Goal: Information Seeking & Learning: Learn about a topic

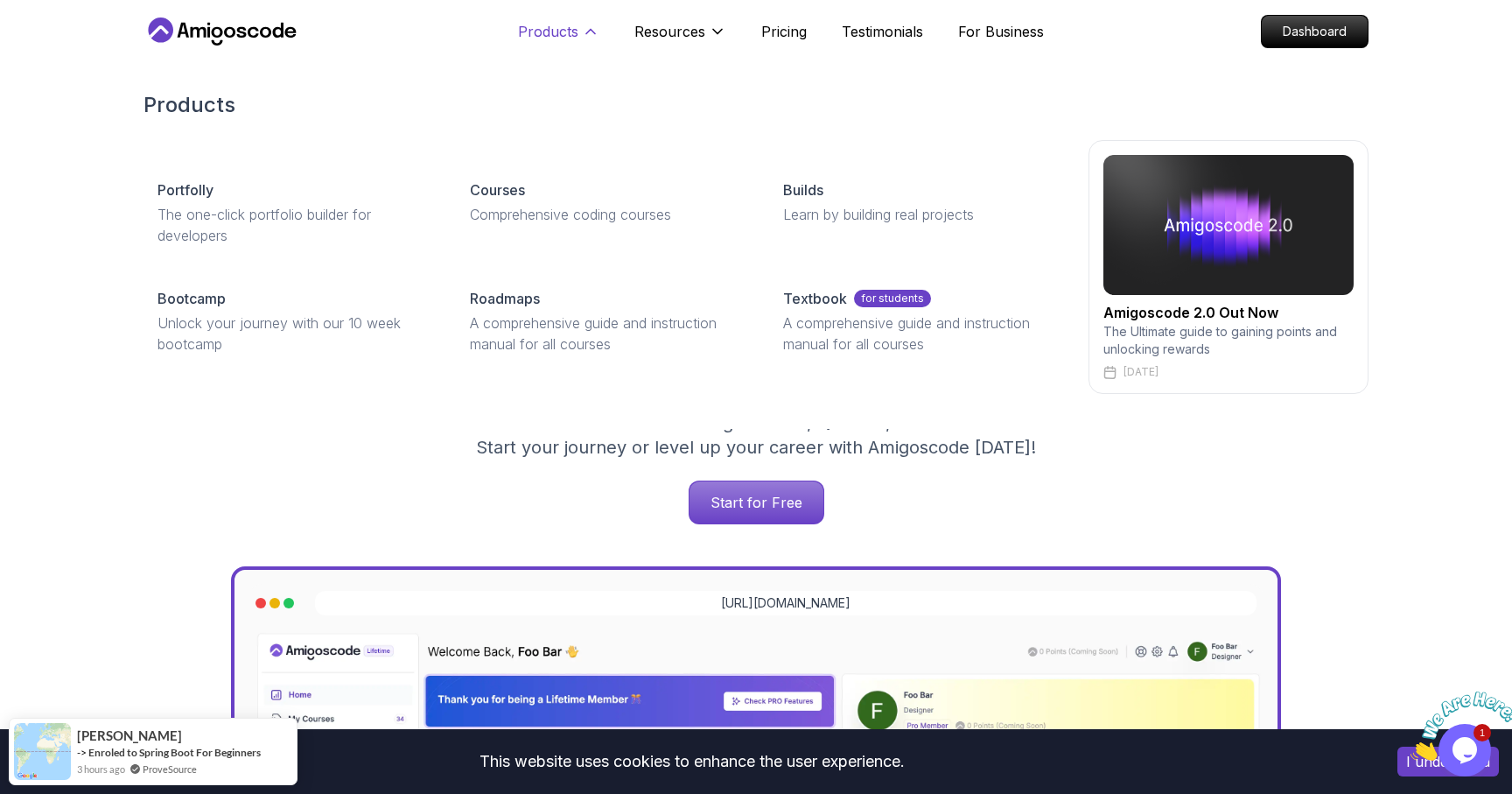
click at [573, 29] on p "Products" at bounding box center [548, 30] width 60 height 21
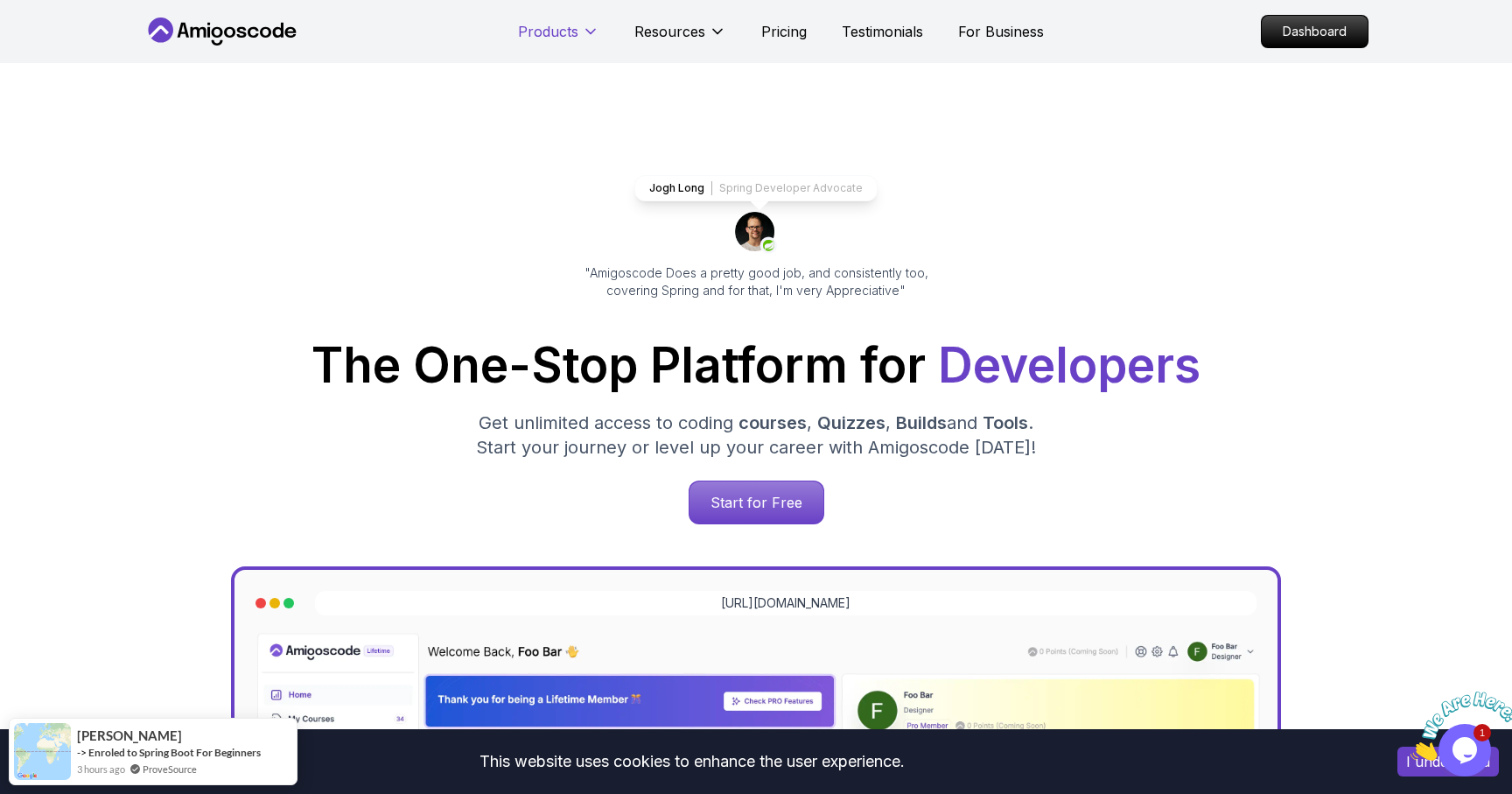
click at [573, 29] on p "Products" at bounding box center [548, 30] width 60 height 21
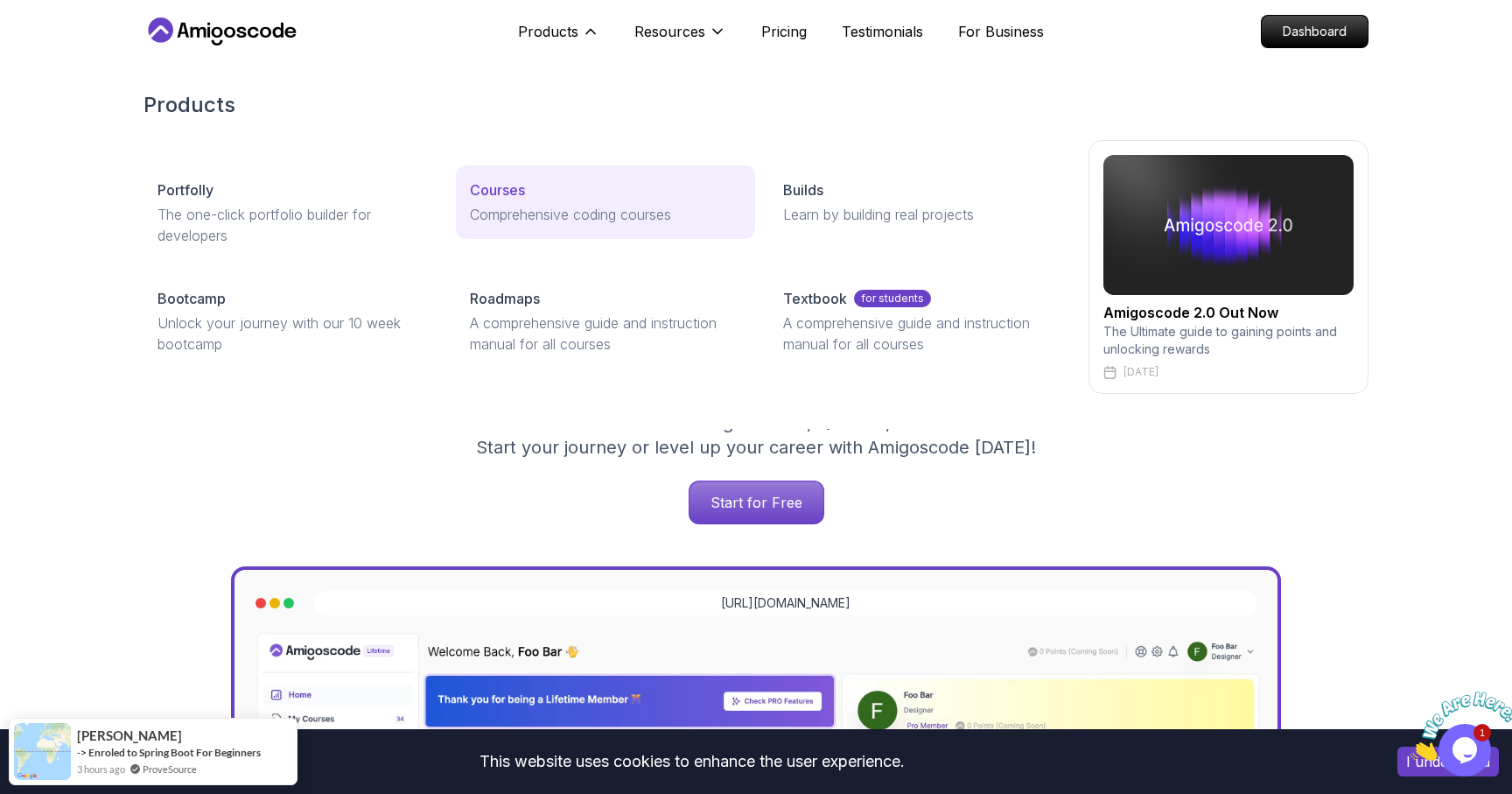
click at [561, 210] on p "Comprehensive coding courses" at bounding box center [605, 214] width 270 height 21
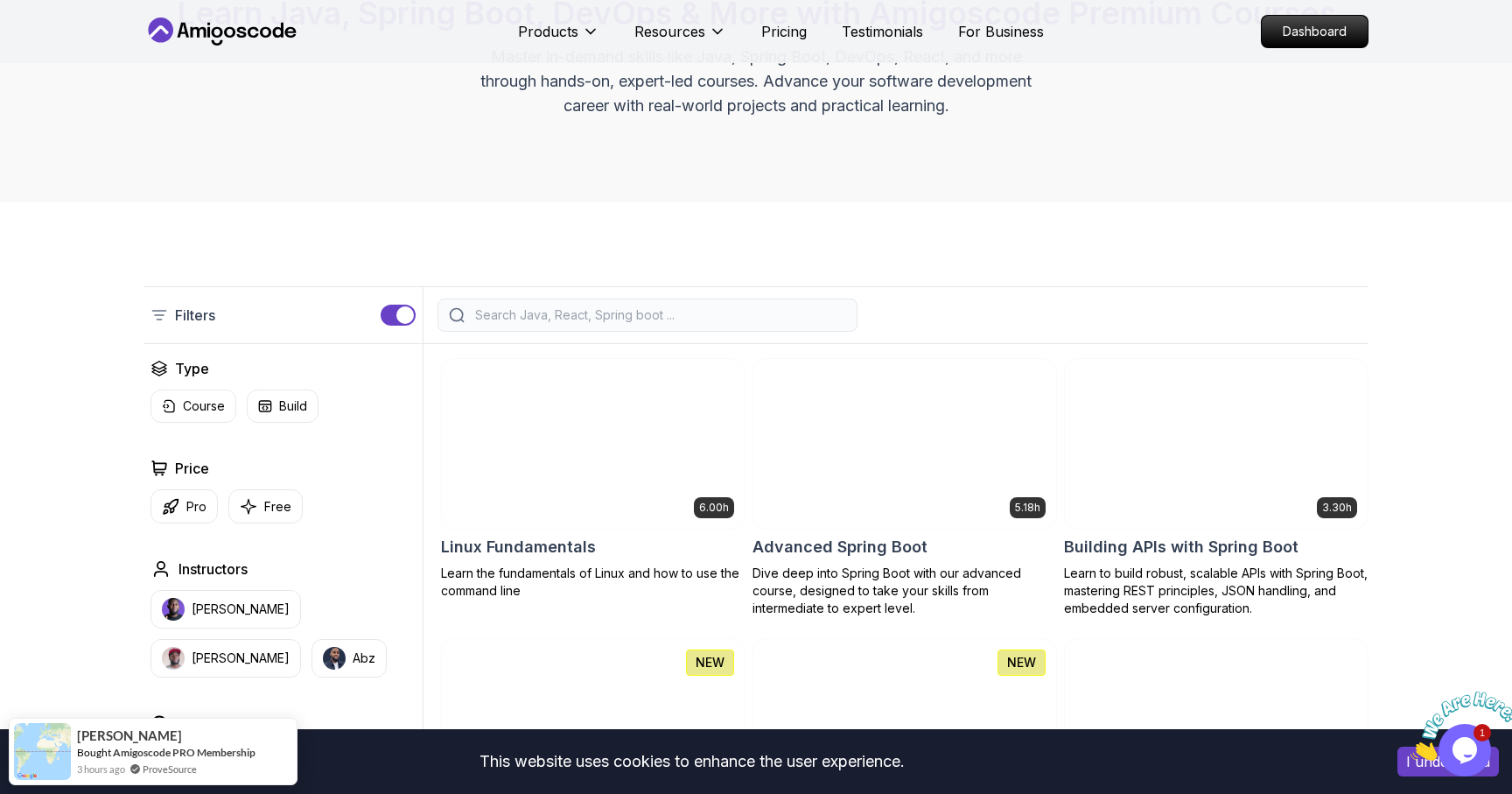
scroll to position [129, 0]
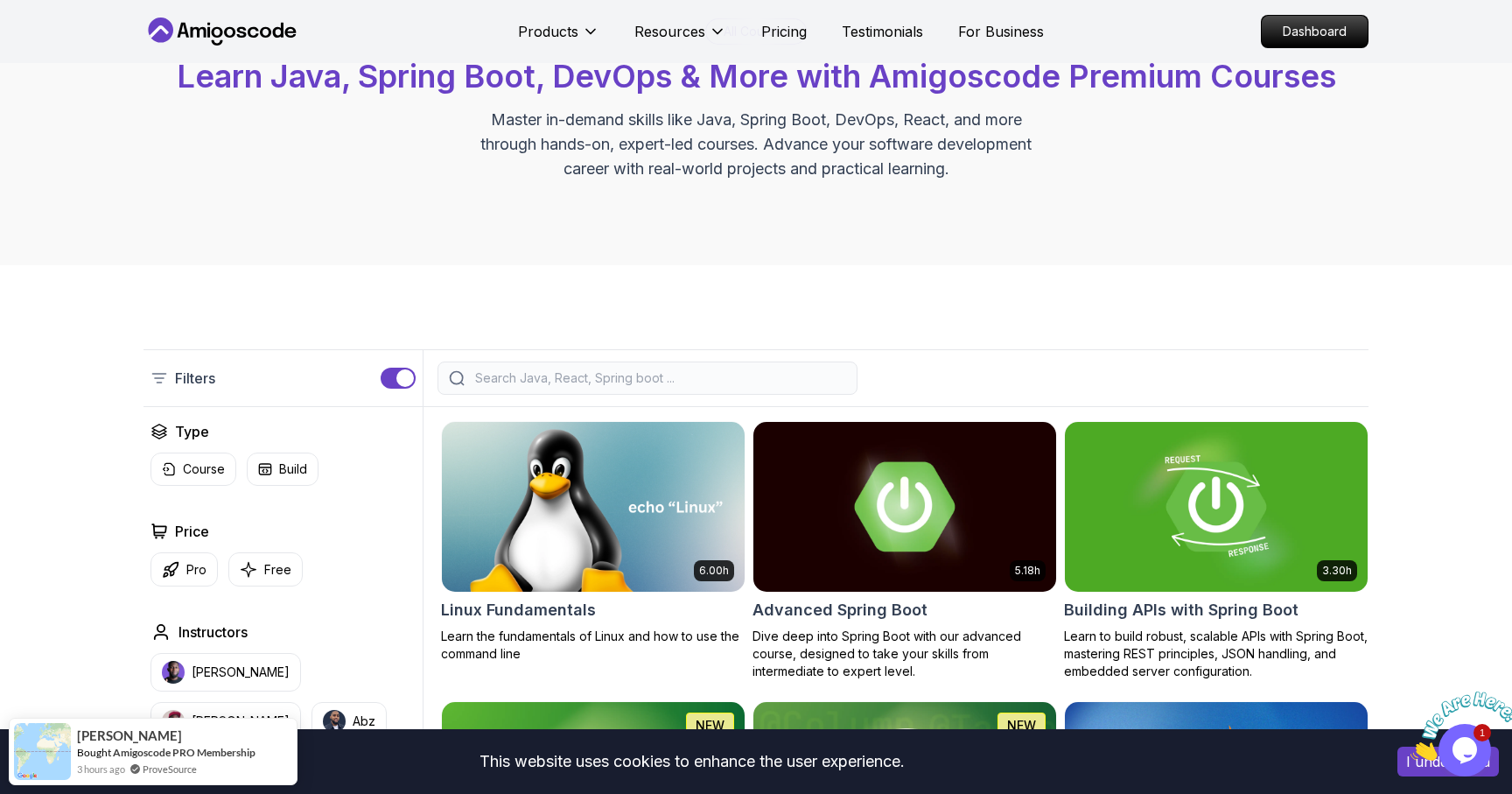
click at [514, 376] on input "search" at bounding box center [658, 379] width 375 height 18
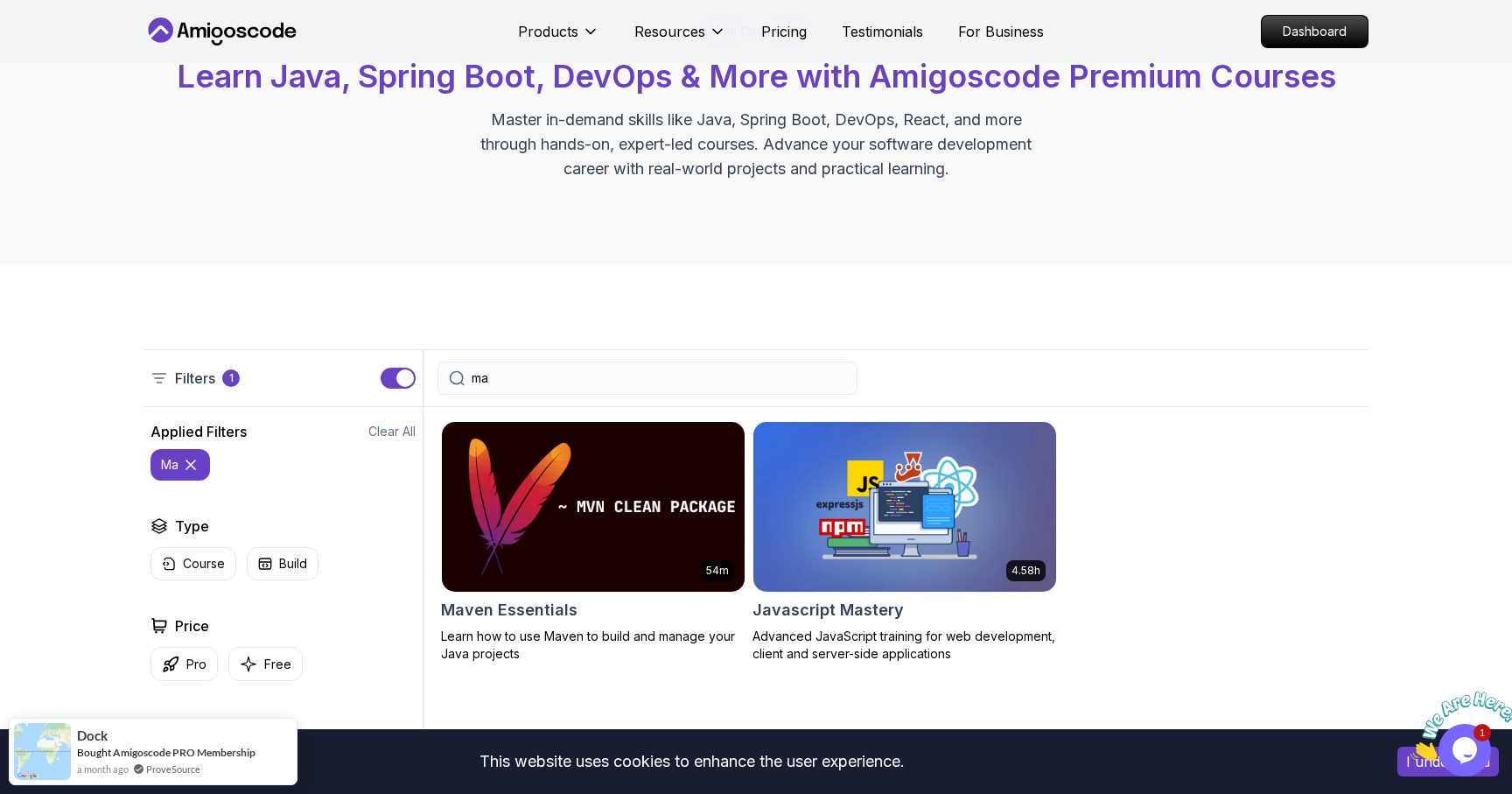
type input "ma"
click at [565, 517] on img at bounding box center [592, 507] width 318 height 178
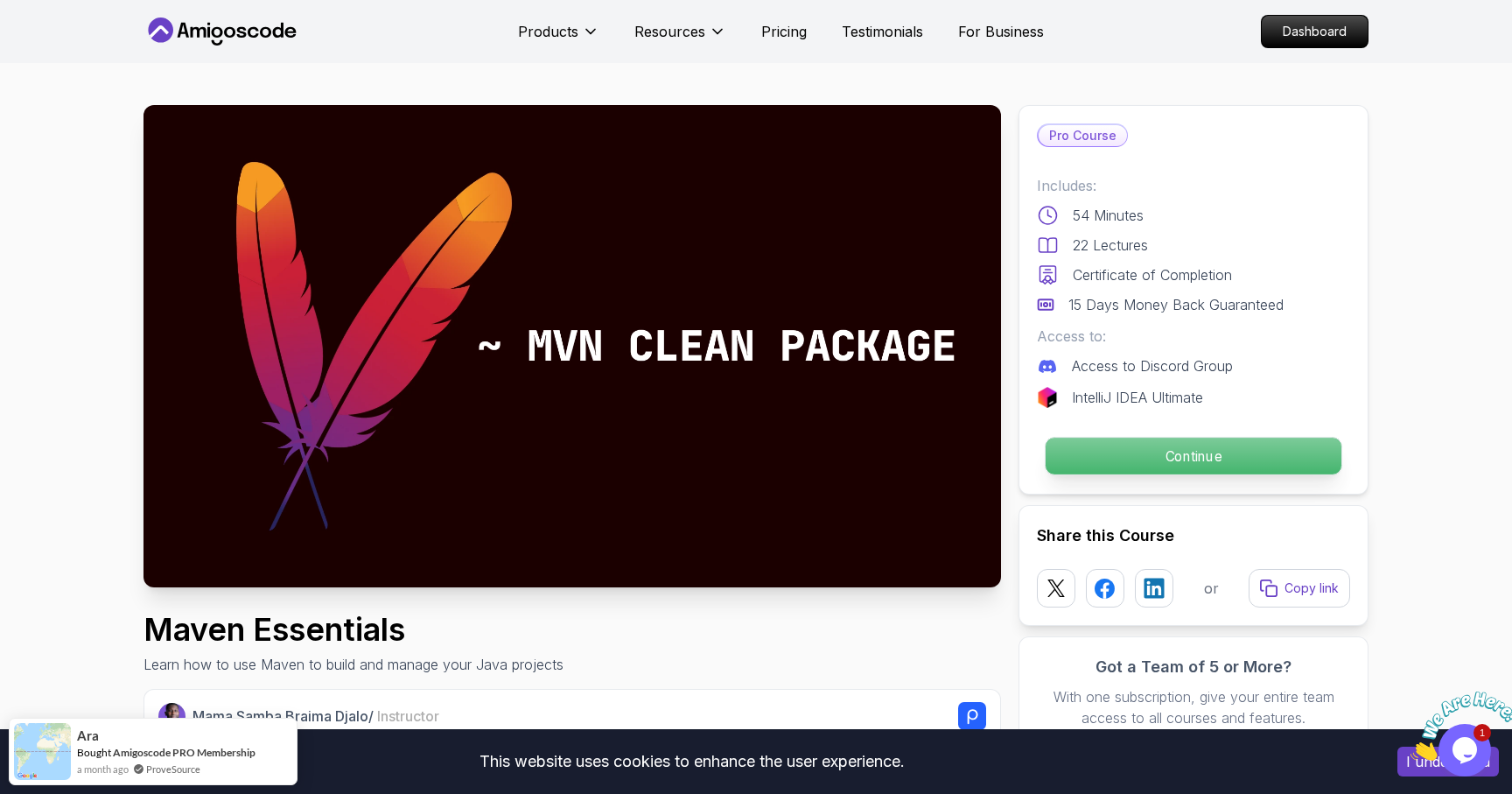
click at [1189, 465] on p "Continue" at bounding box center [1193, 456] width 296 height 37
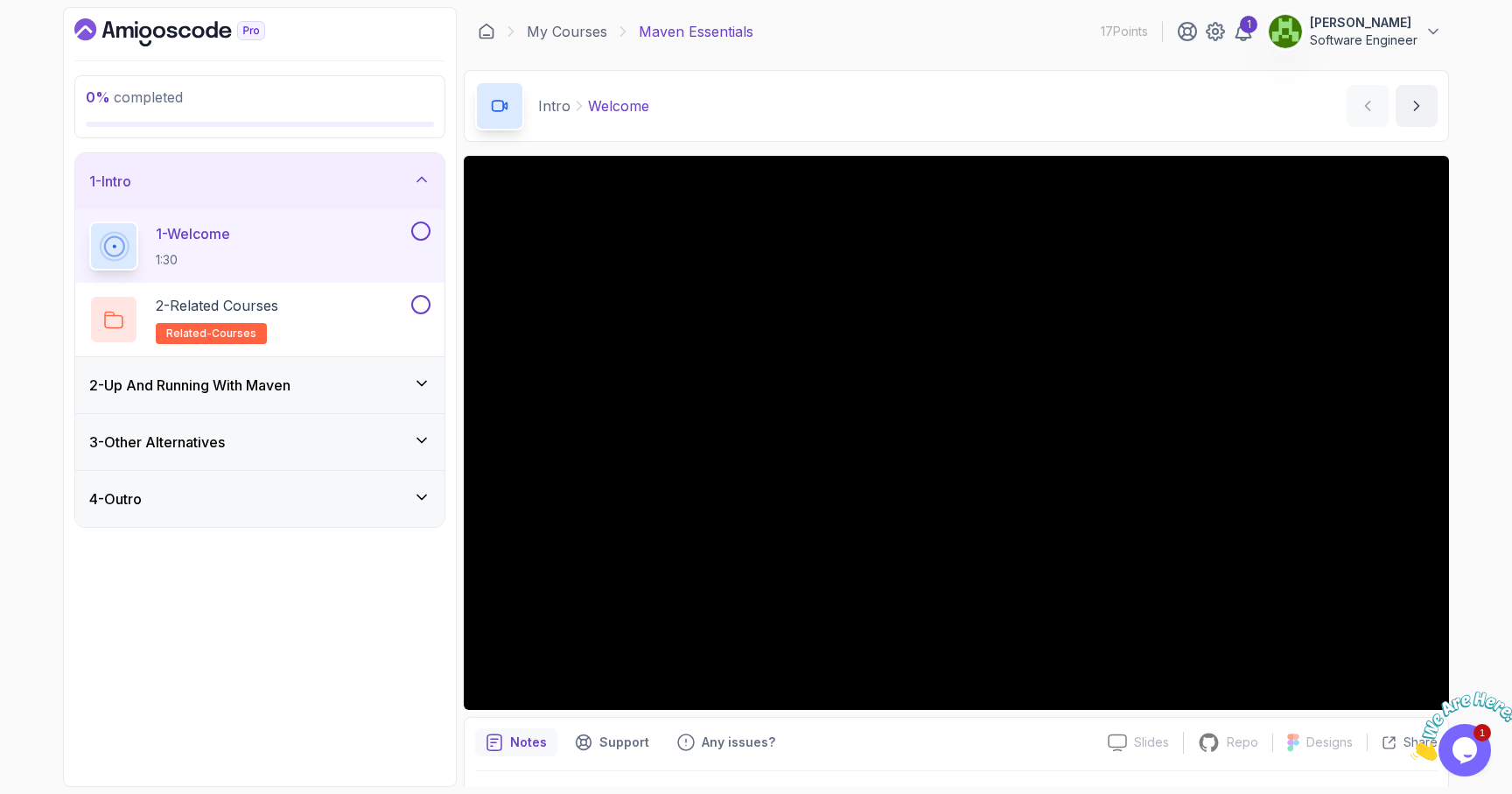
click at [318, 401] on div "2 - Up And Running With [PERSON_NAME]" at bounding box center [259, 385] width 370 height 56
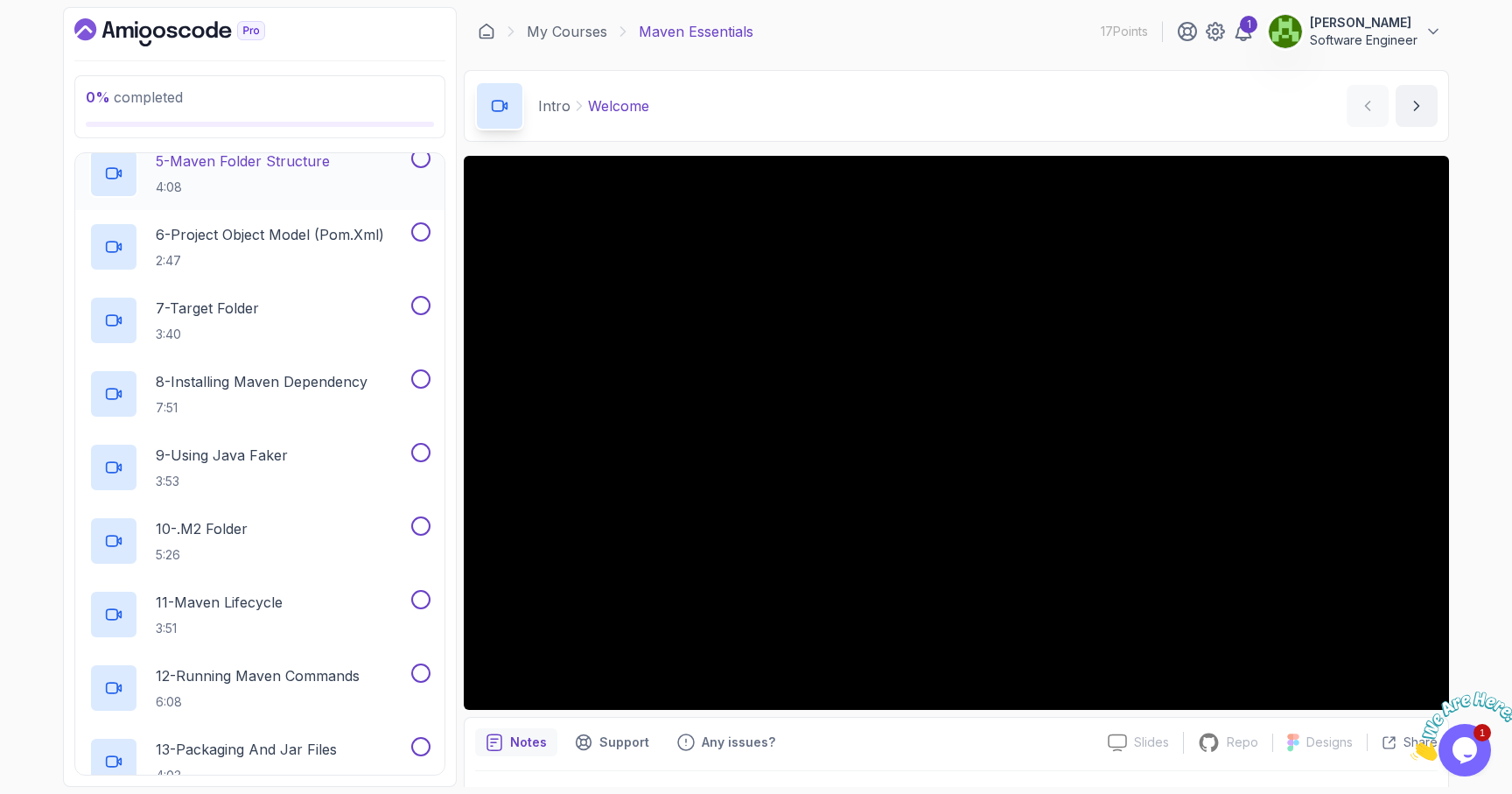
scroll to position [634, 0]
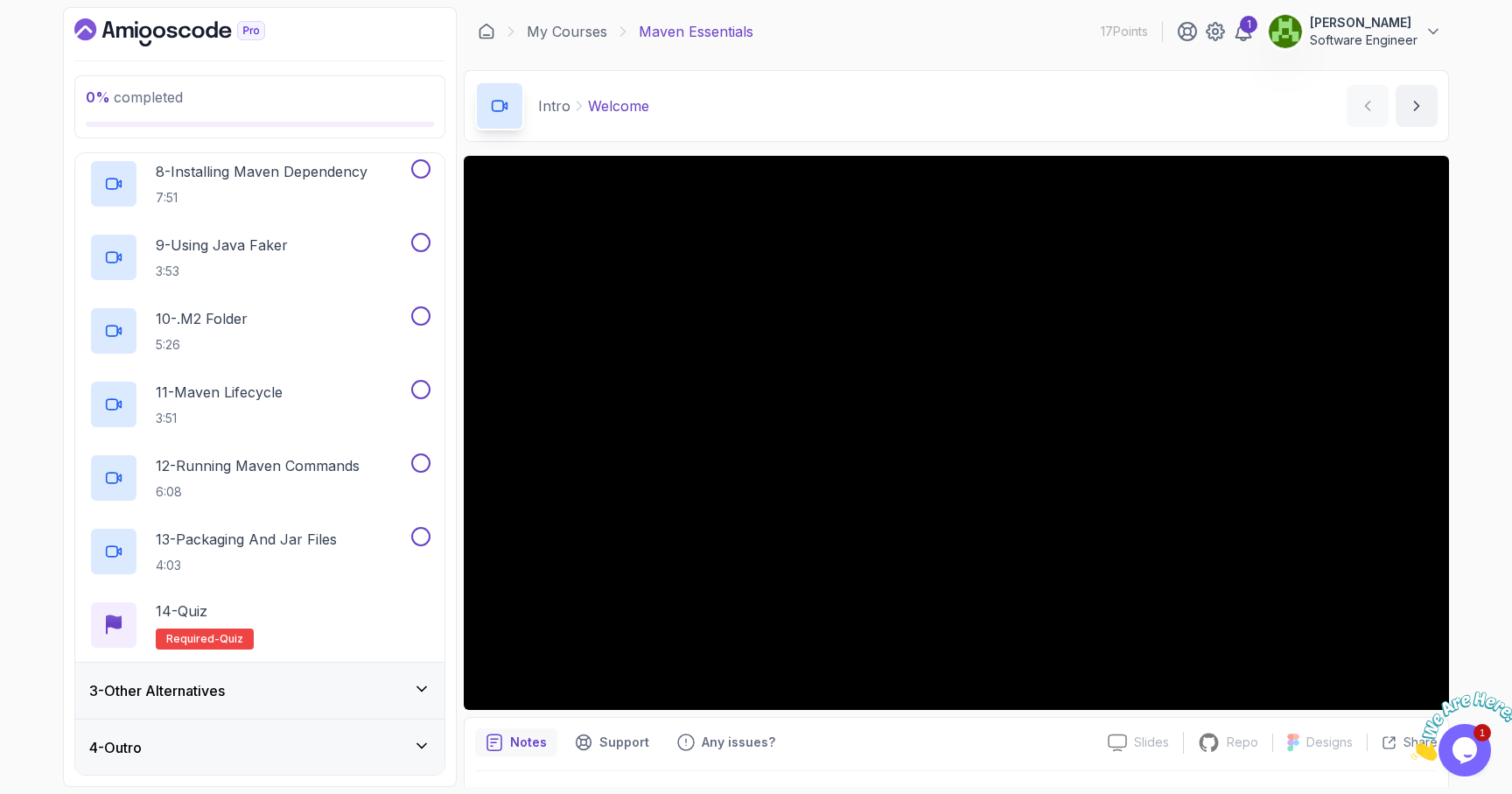
click at [290, 693] on div "3 - Other Alternatives" at bounding box center [259, 690] width 341 height 21
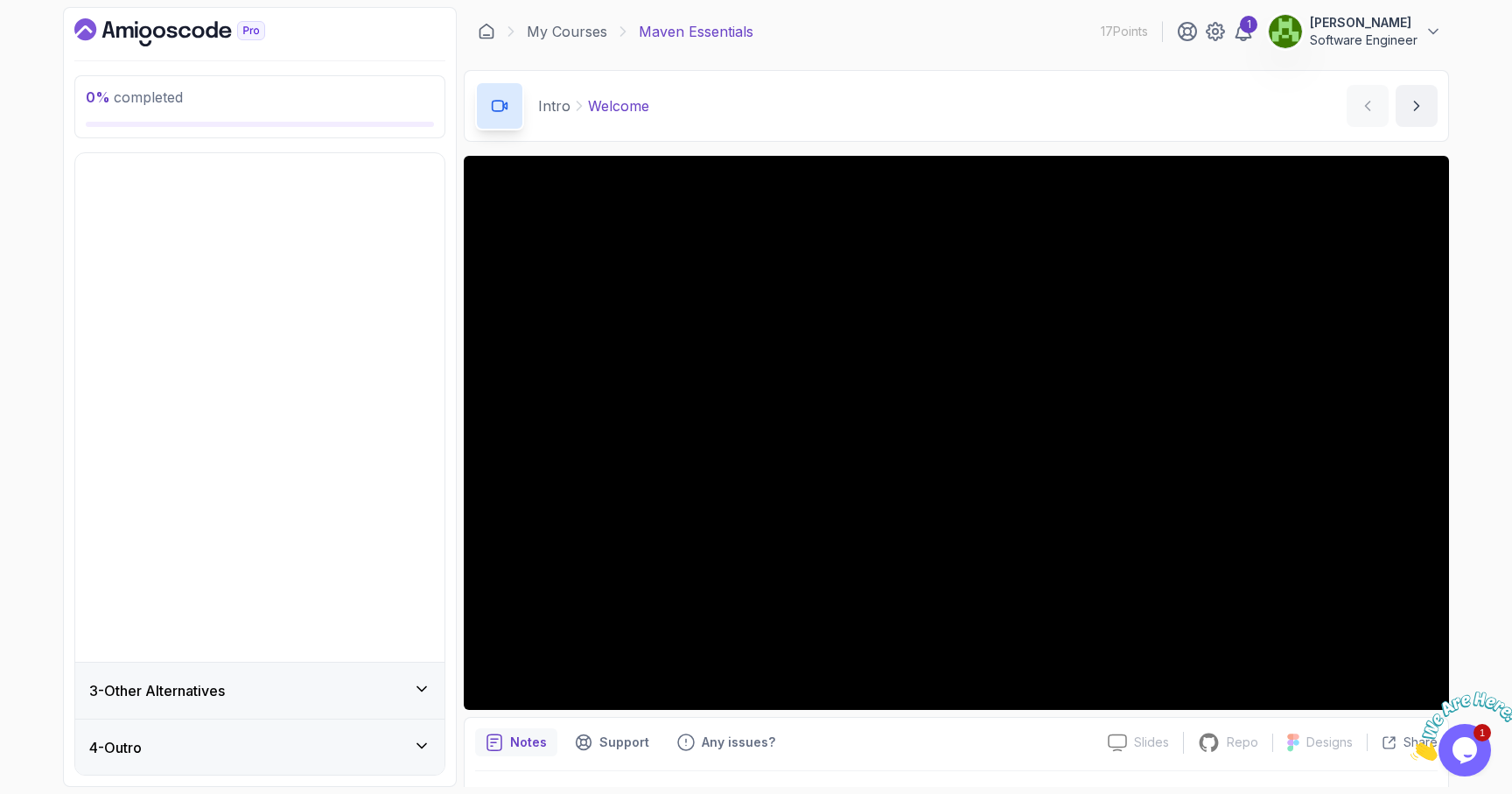
scroll to position [0, 0]
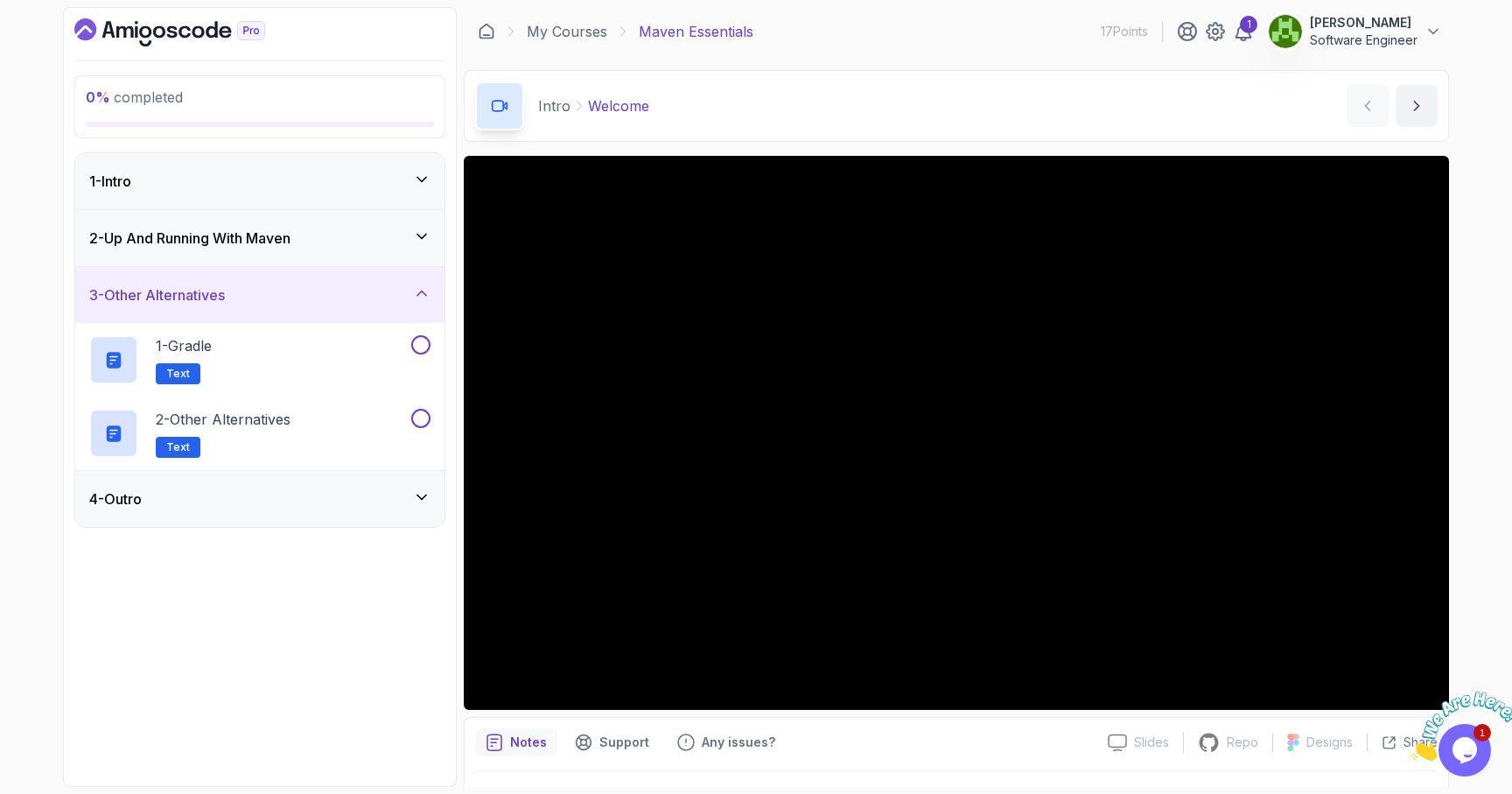
click at [270, 516] on div "4 - Outro" at bounding box center [259, 499] width 370 height 56
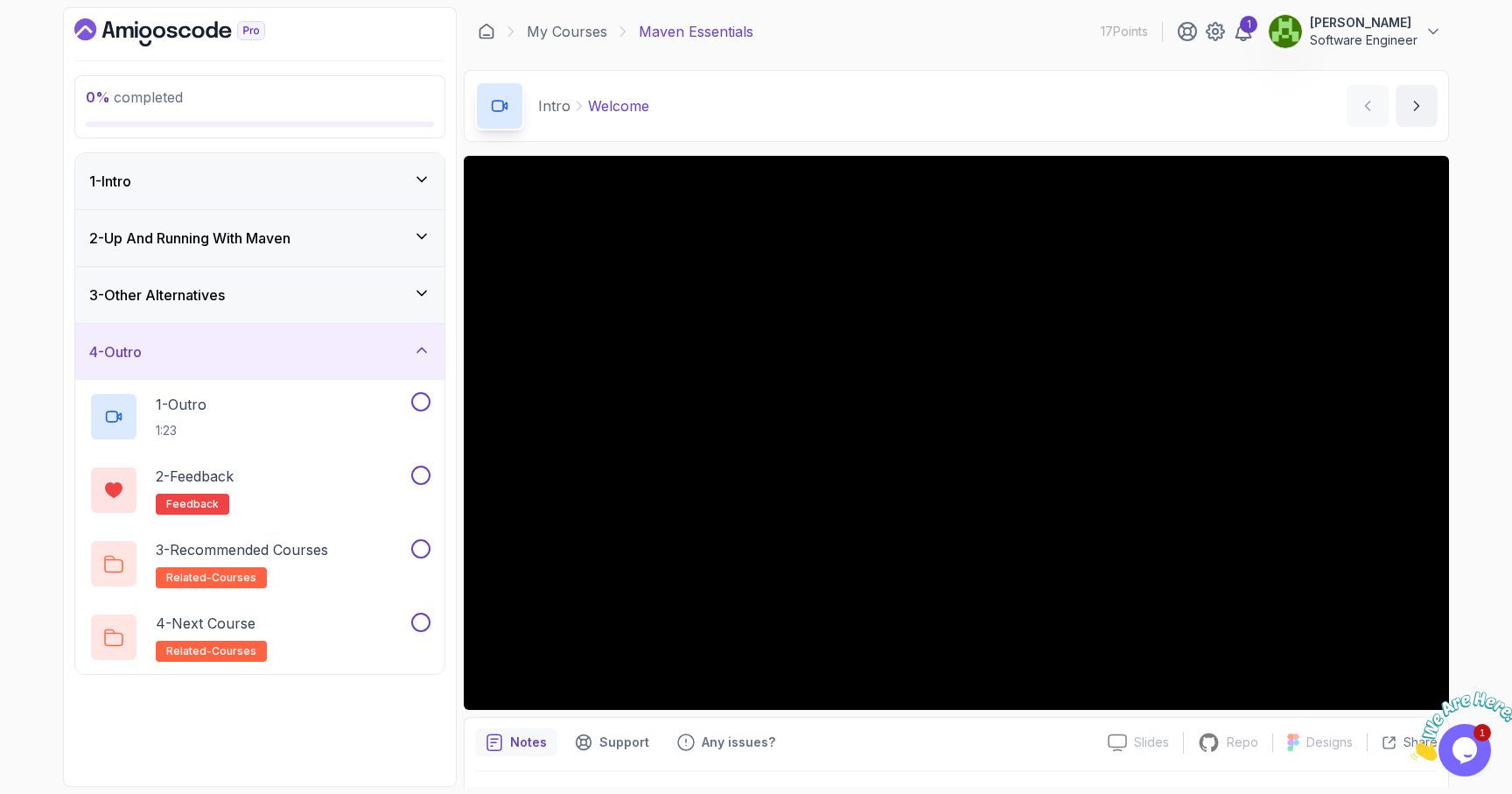
click at [293, 175] on div "1 - Intro" at bounding box center [259, 181] width 341 height 21
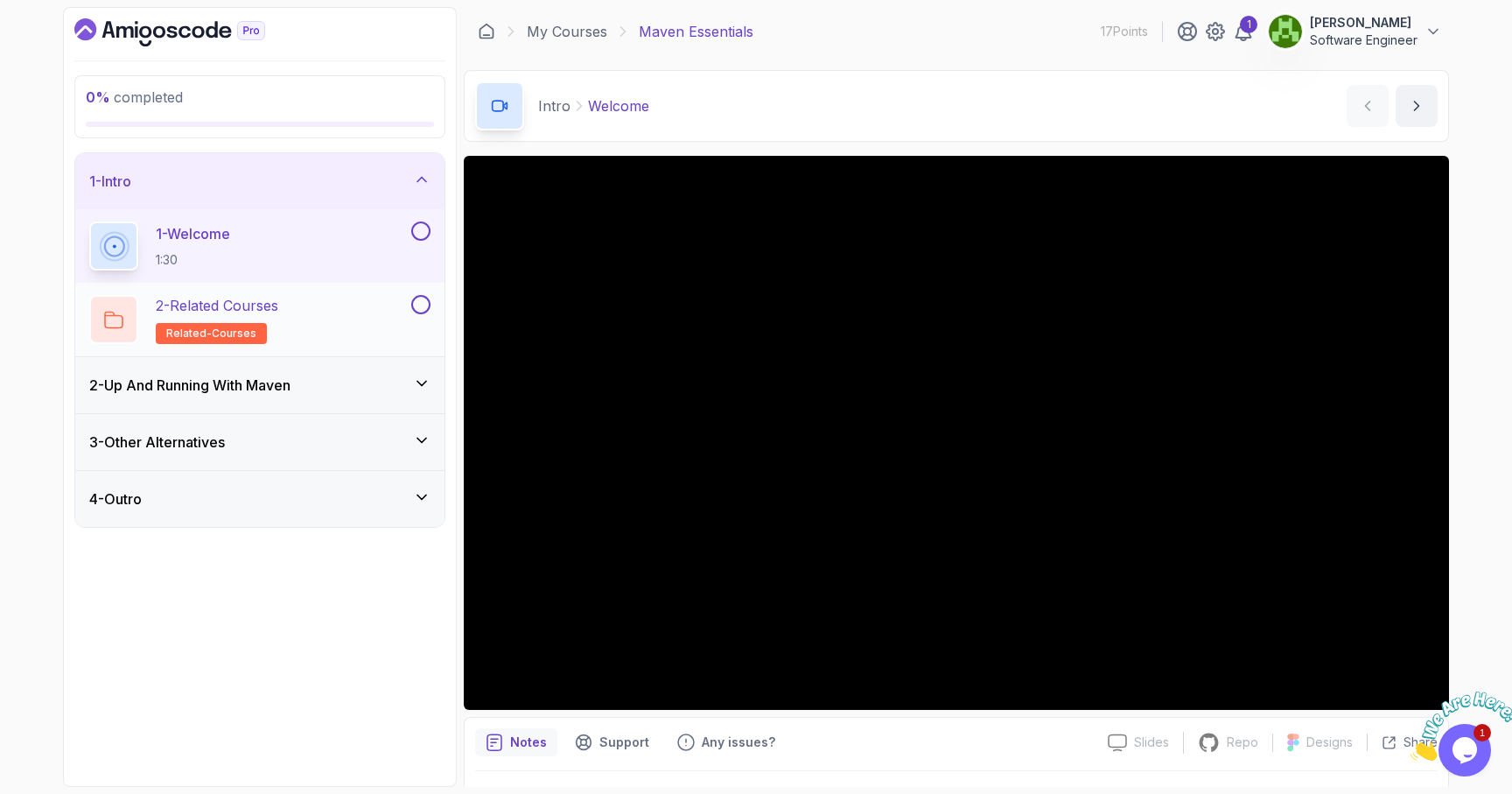
click at [420, 311] on button at bounding box center [421, 305] width 20 height 20
click at [419, 242] on button "1 - Welcome 1:30" at bounding box center [259, 245] width 341 height 49
click at [420, 241] on button "1 - Welcome 1:30" at bounding box center [259, 245] width 341 height 49
click at [422, 235] on button at bounding box center [421, 231] width 20 height 20
click at [410, 179] on div "1 - Intro" at bounding box center [259, 181] width 341 height 21
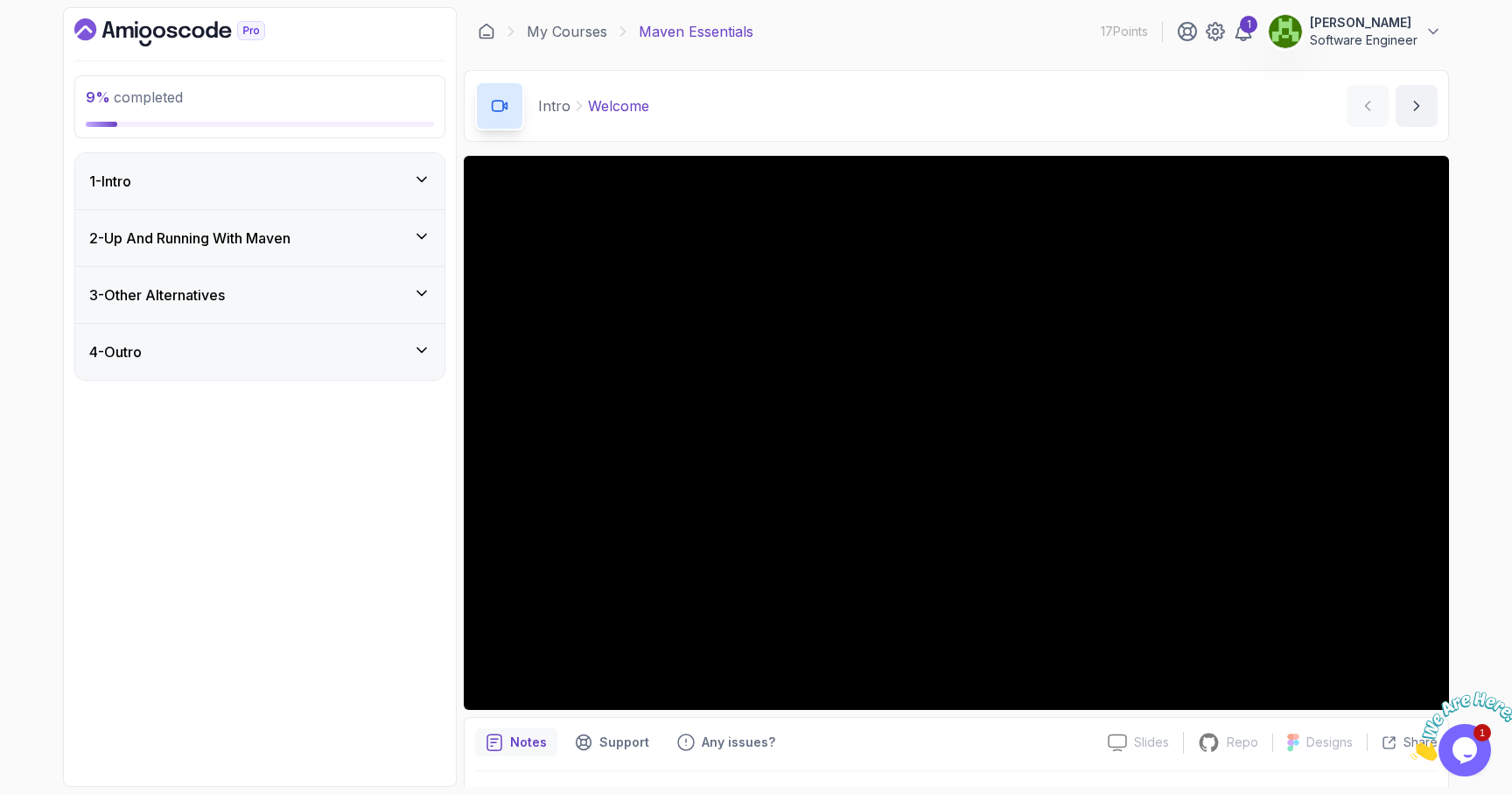
click at [385, 226] on div "2 - Up And Running With [PERSON_NAME]" at bounding box center [259, 238] width 370 height 56
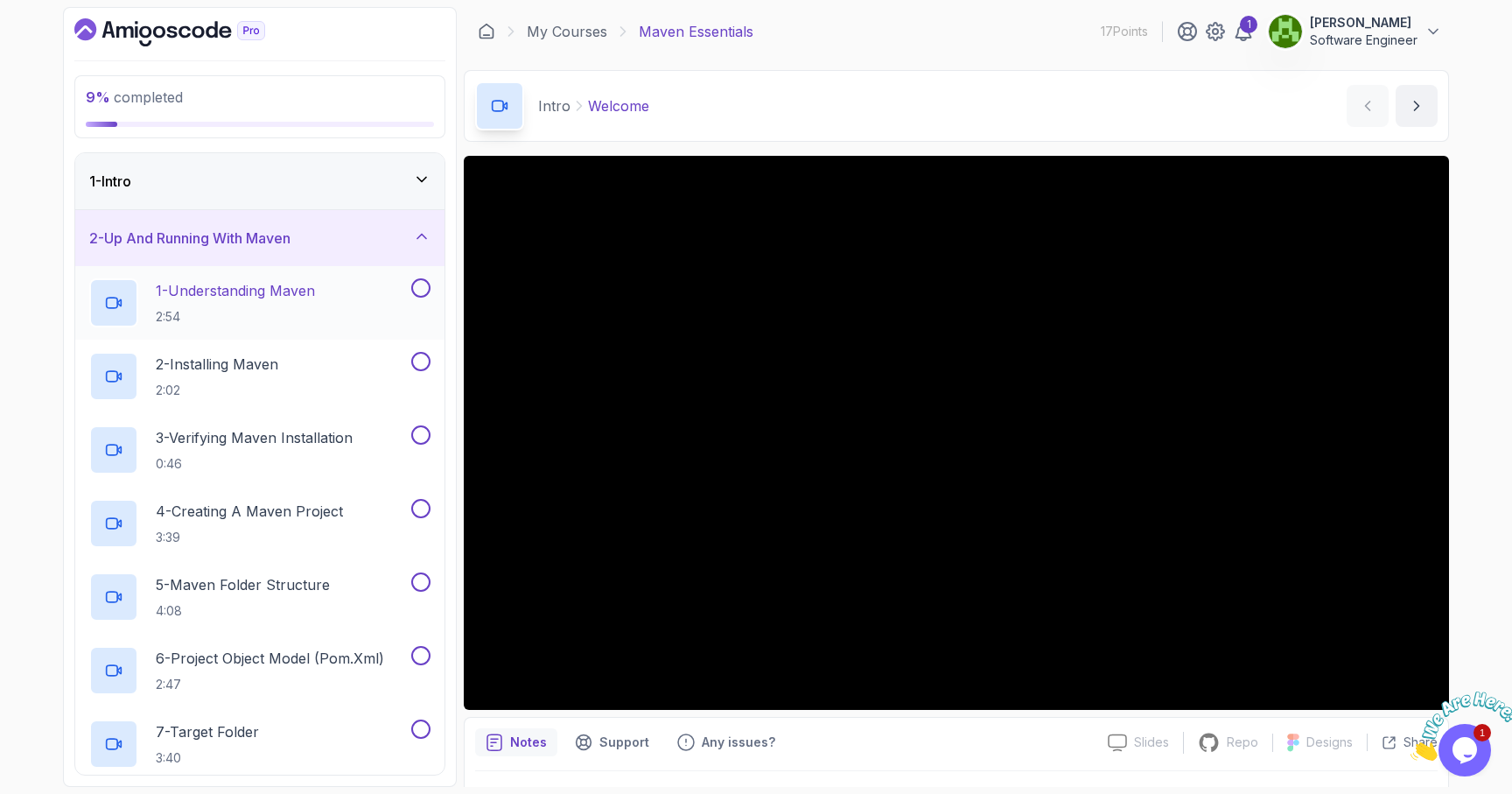
click at [347, 299] on div "1 - Understanding Maven 2:54" at bounding box center [249, 303] width 319 height 49
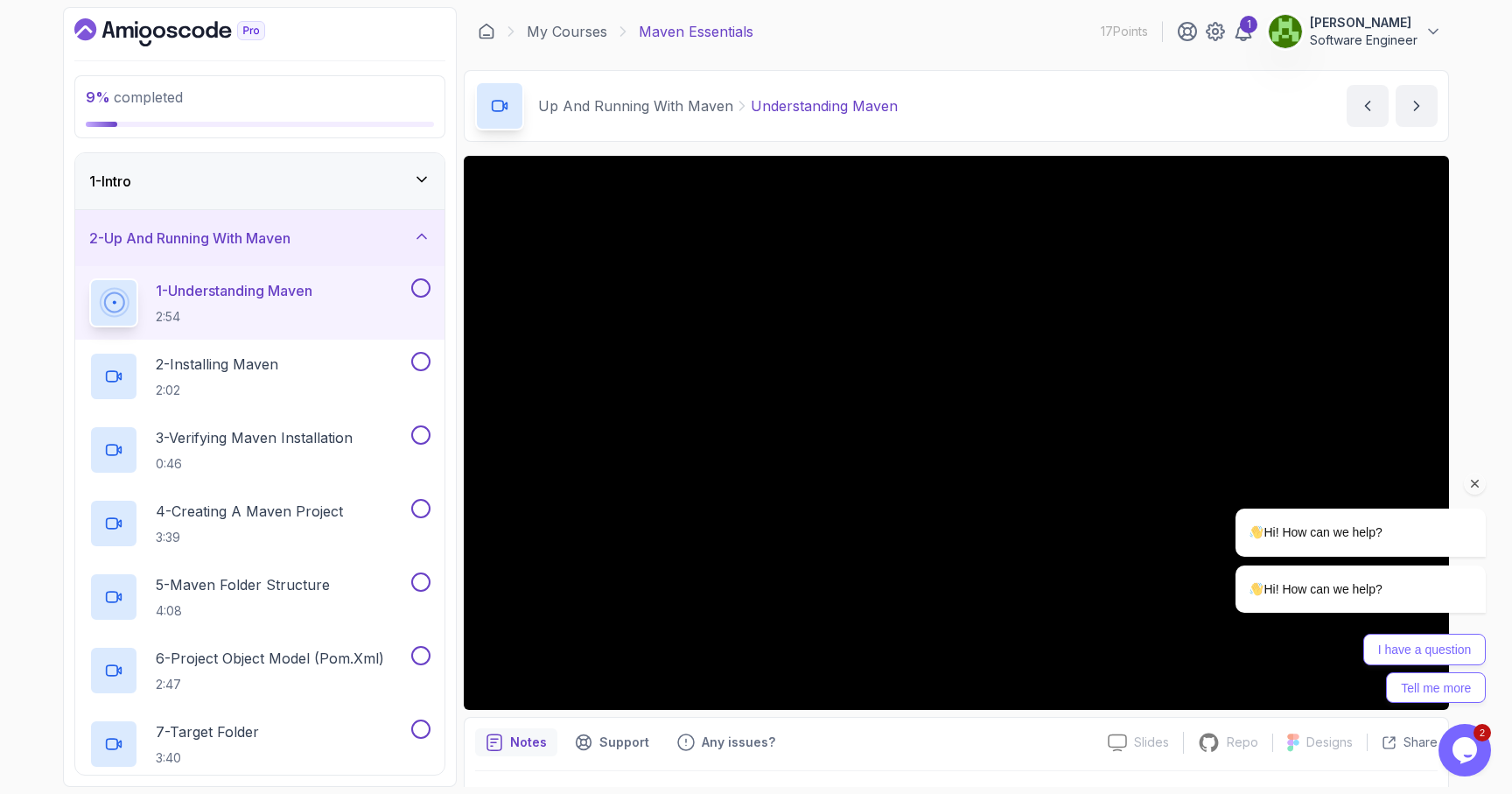
click at [1287, 685] on div "I have a question Tell me more" at bounding box center [1361, 668] width 251 height 69
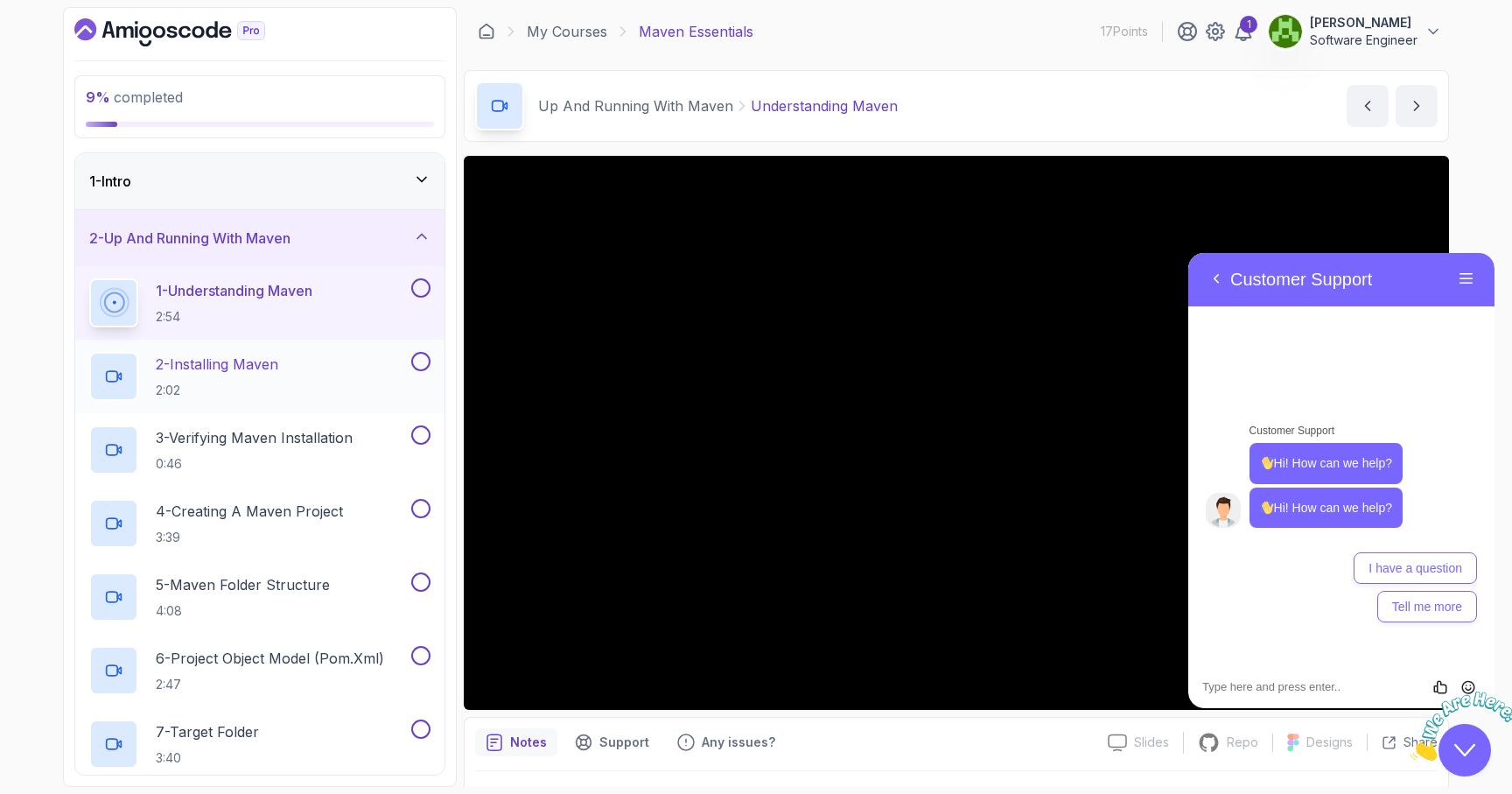
click at [421, 359] on button at bounding box center [421, 362] width 20 height 20
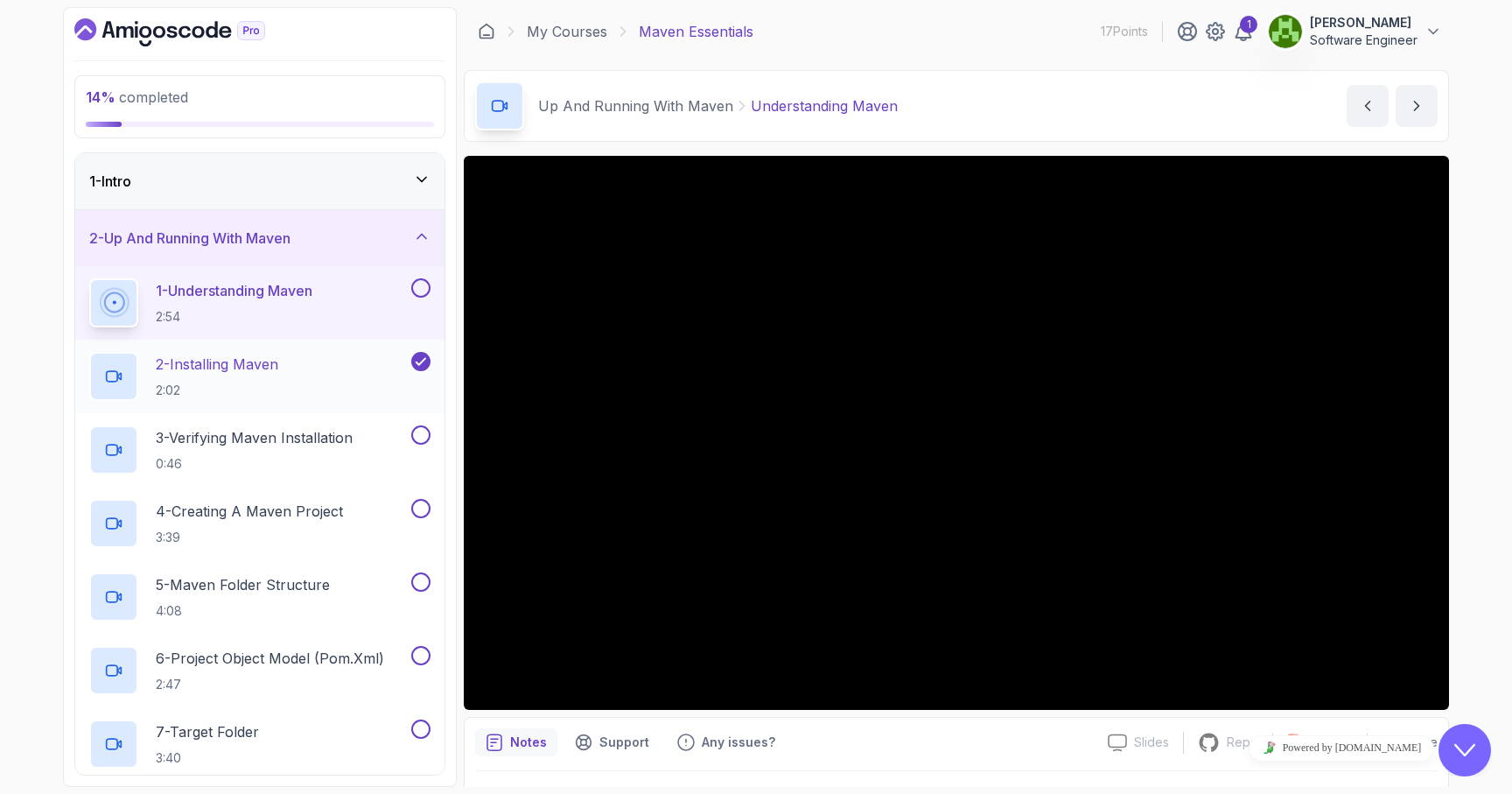
click at [420, 371] on button "2 - Installing Maven 2:02" at bounding box center [259, 376] width 341 height 49
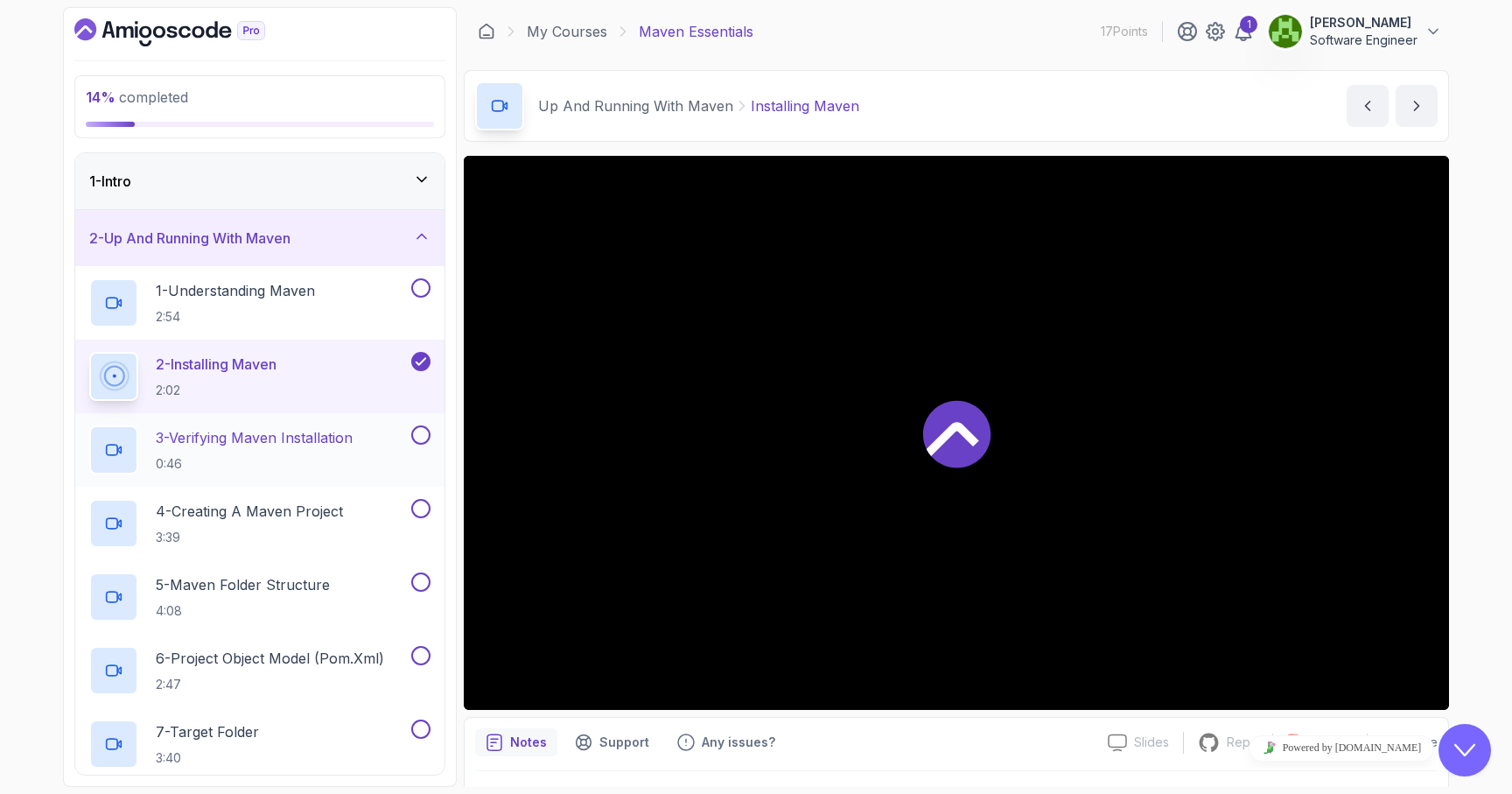
click at [417, 449] on button "3 - Verifying Maven Installation 0:46" at bounding box center [259, 449] width 341 height 49
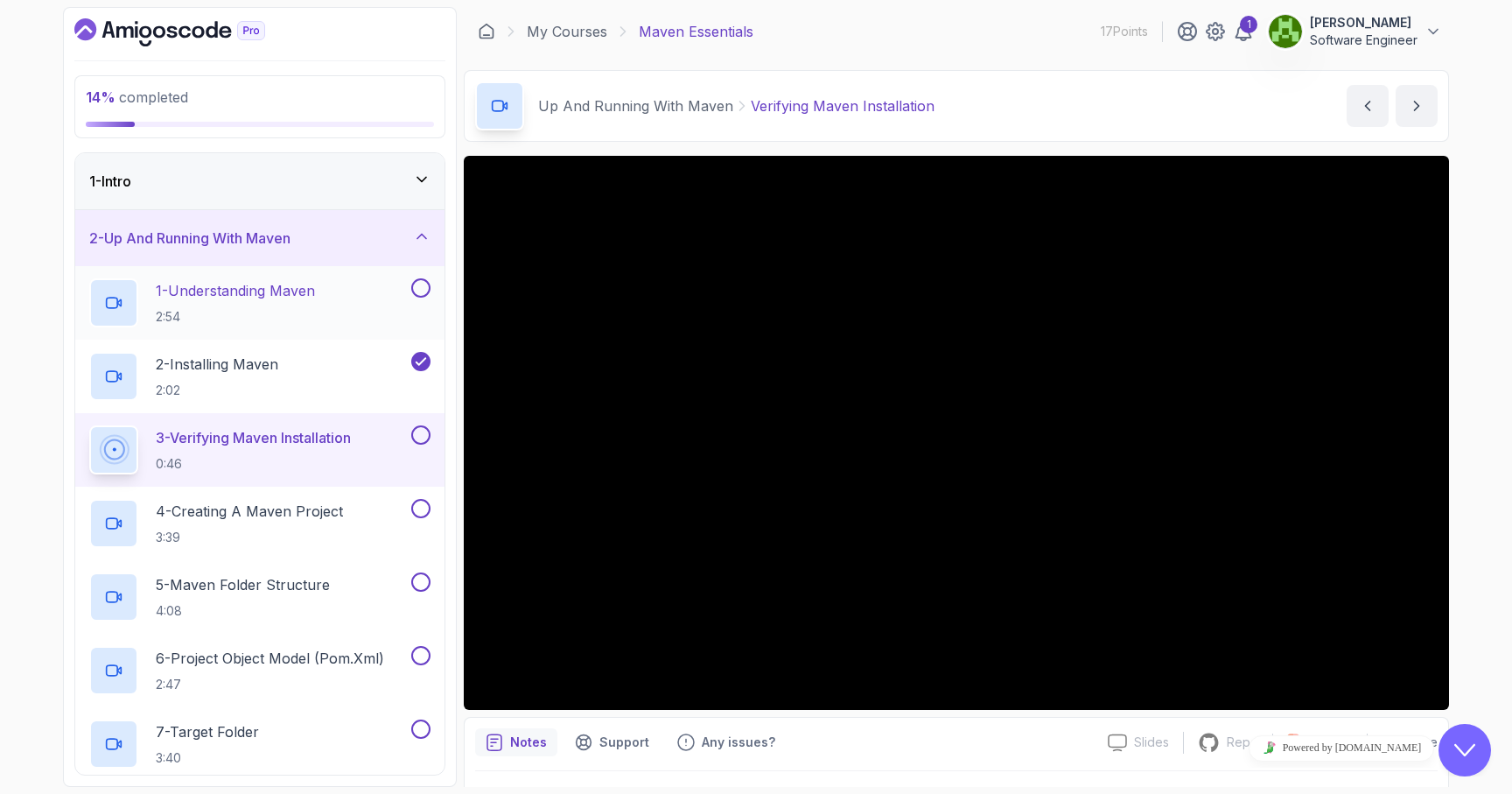
click at [423, 282] on button at bounding box center [421, 288] width 20 height 20
click at [327, 383] on div "2 - Installing Maven 2:02" at bounding box center [249, 376] width 319 height 49
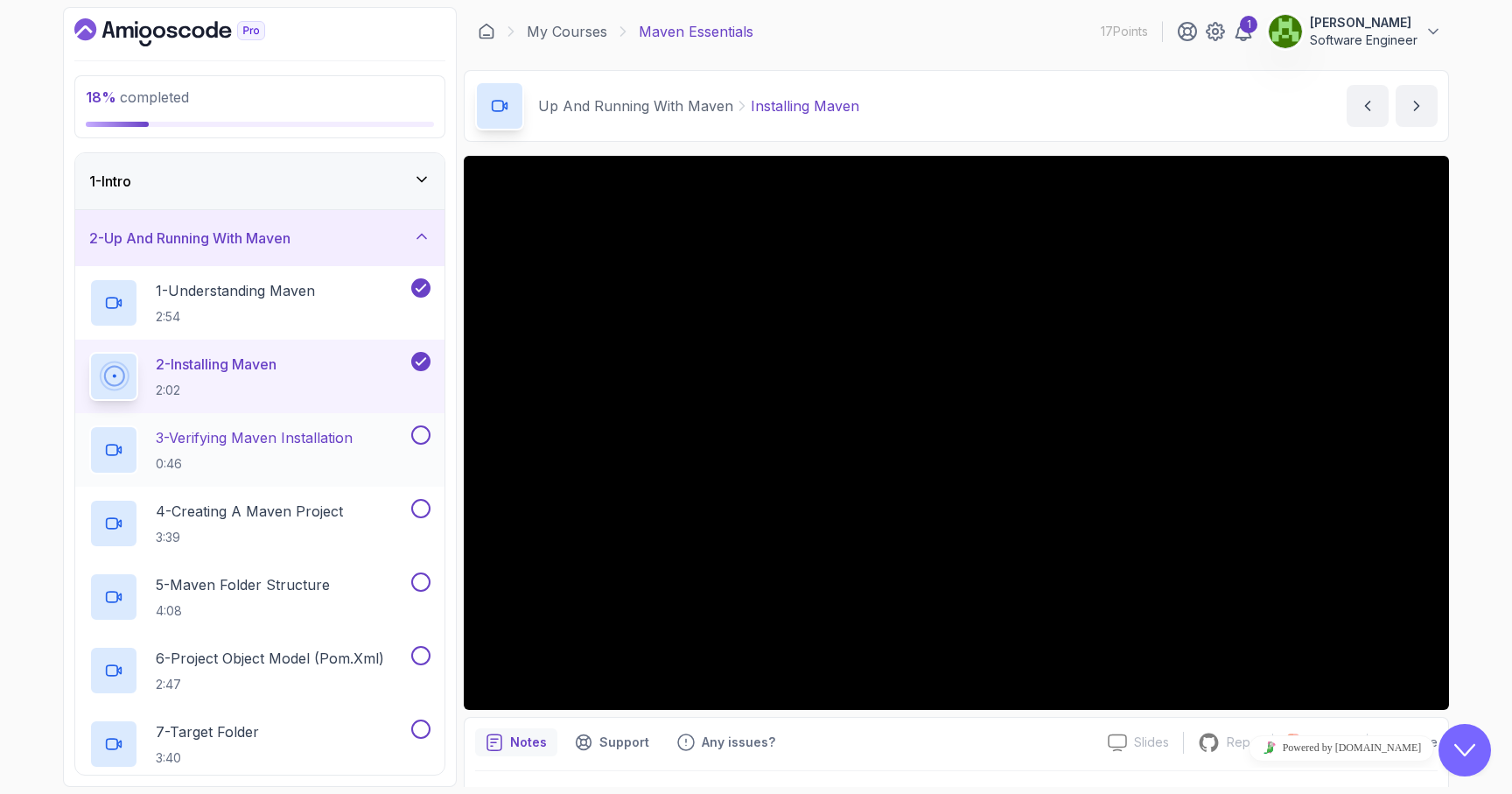
click at [425, 430] on button at bounding box center [421, 435] width 20 height 20
click at [378, 533] on div "4 - Creating A Maven Project 3:39" at bounding box center [249, 523] width 319 height 49
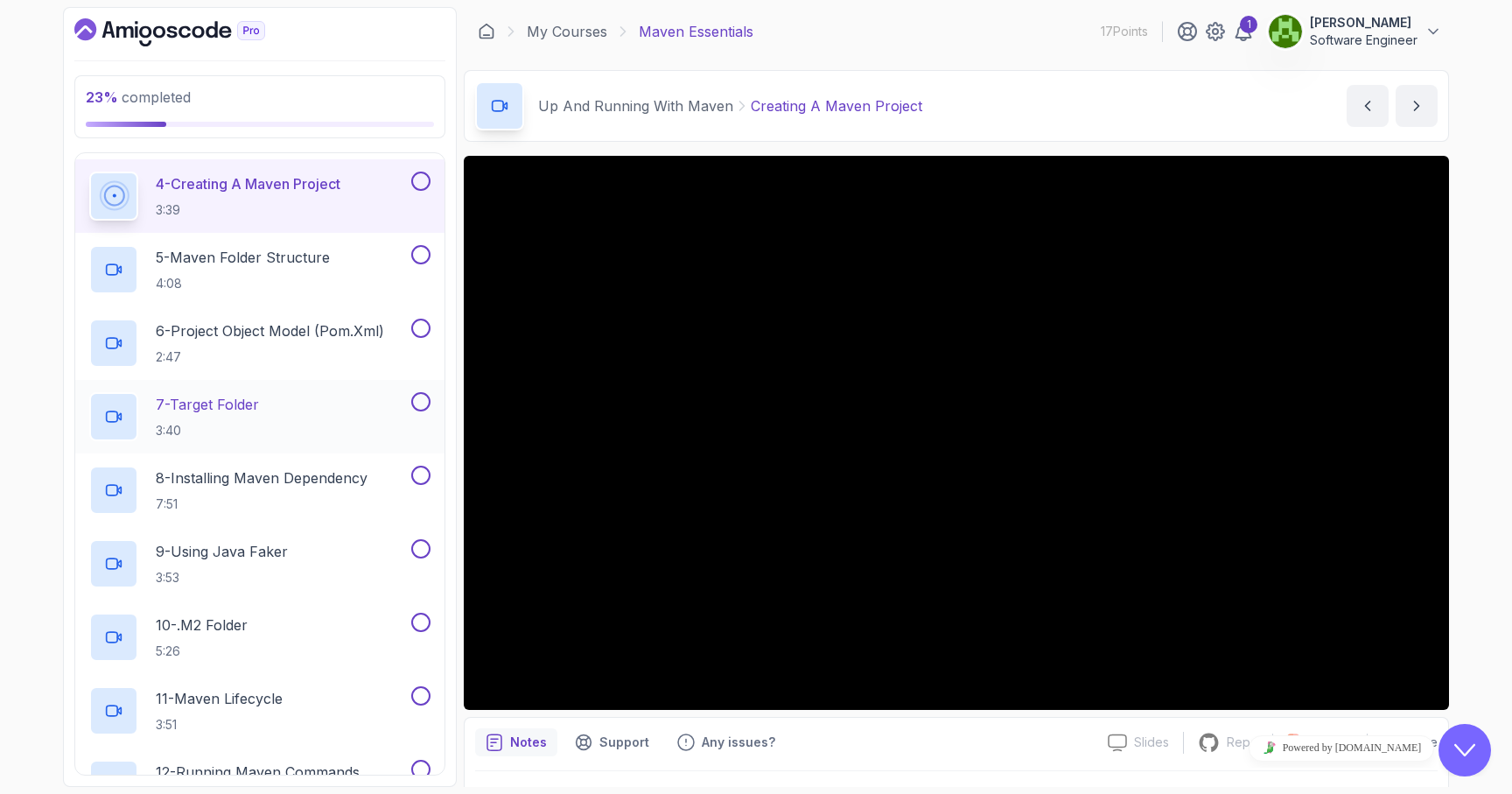
scroll to position [329, 0]
click at [389, 265] on div "5 - Maven Folder Structure 4:08" at bounding box center [249, 269] width 319 height 49
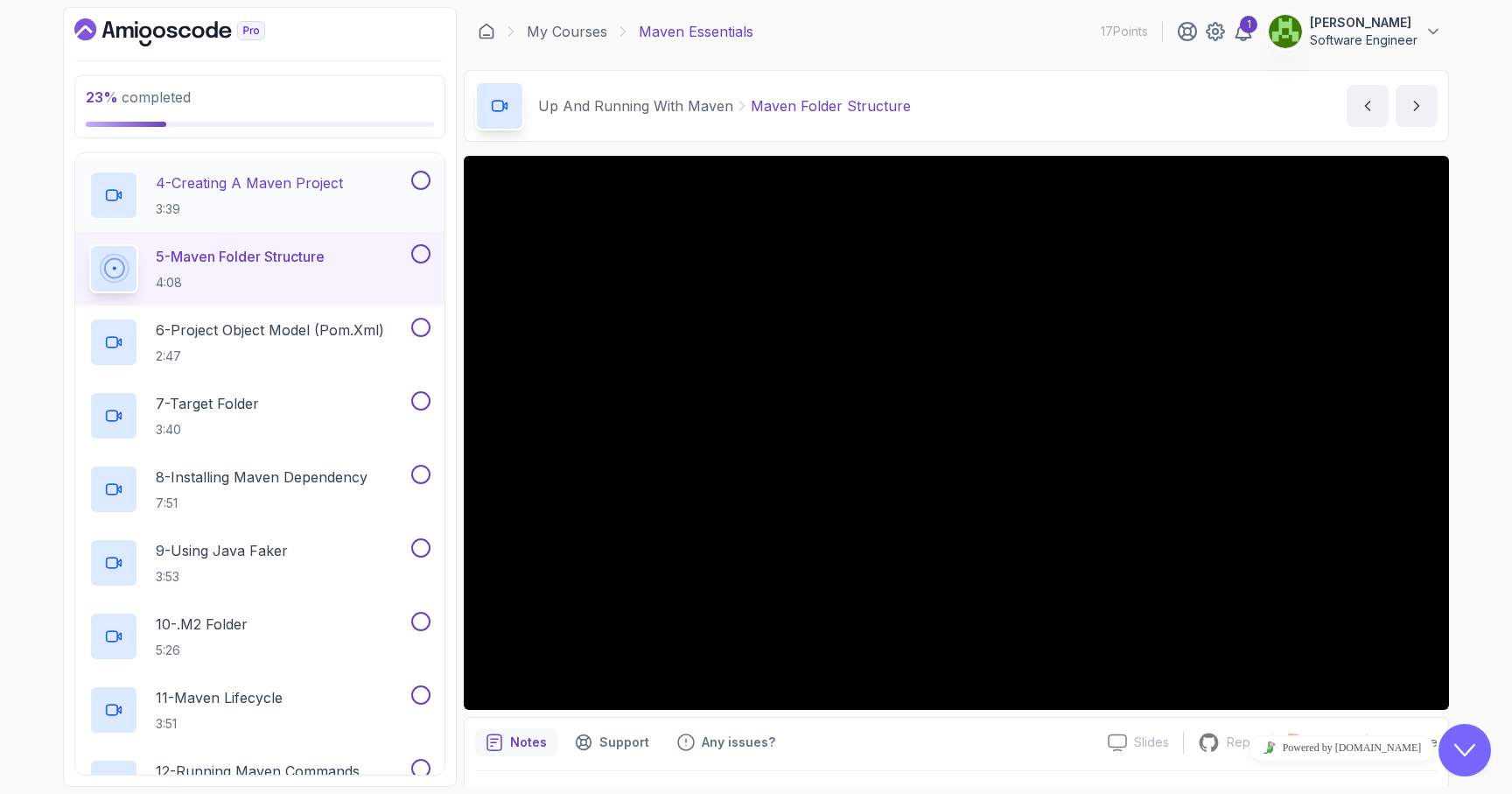
click at [421, 181] on button at bounding box center [421, 181] width 20 height 20
click at [1468, 534] on div "27 % completed 1 - Intro 2 - Up And Running With Maven 1 - Understanding Maven …" at bounding box center [756, 397] width 1512 height 794
click at [424, 252] on button at bounding box center [421, 254] width 20 height 20
click at [358, 337] on p "6 - Project Object Model (pom.xml)" at bounding box center [269, 329] width 228 height 21
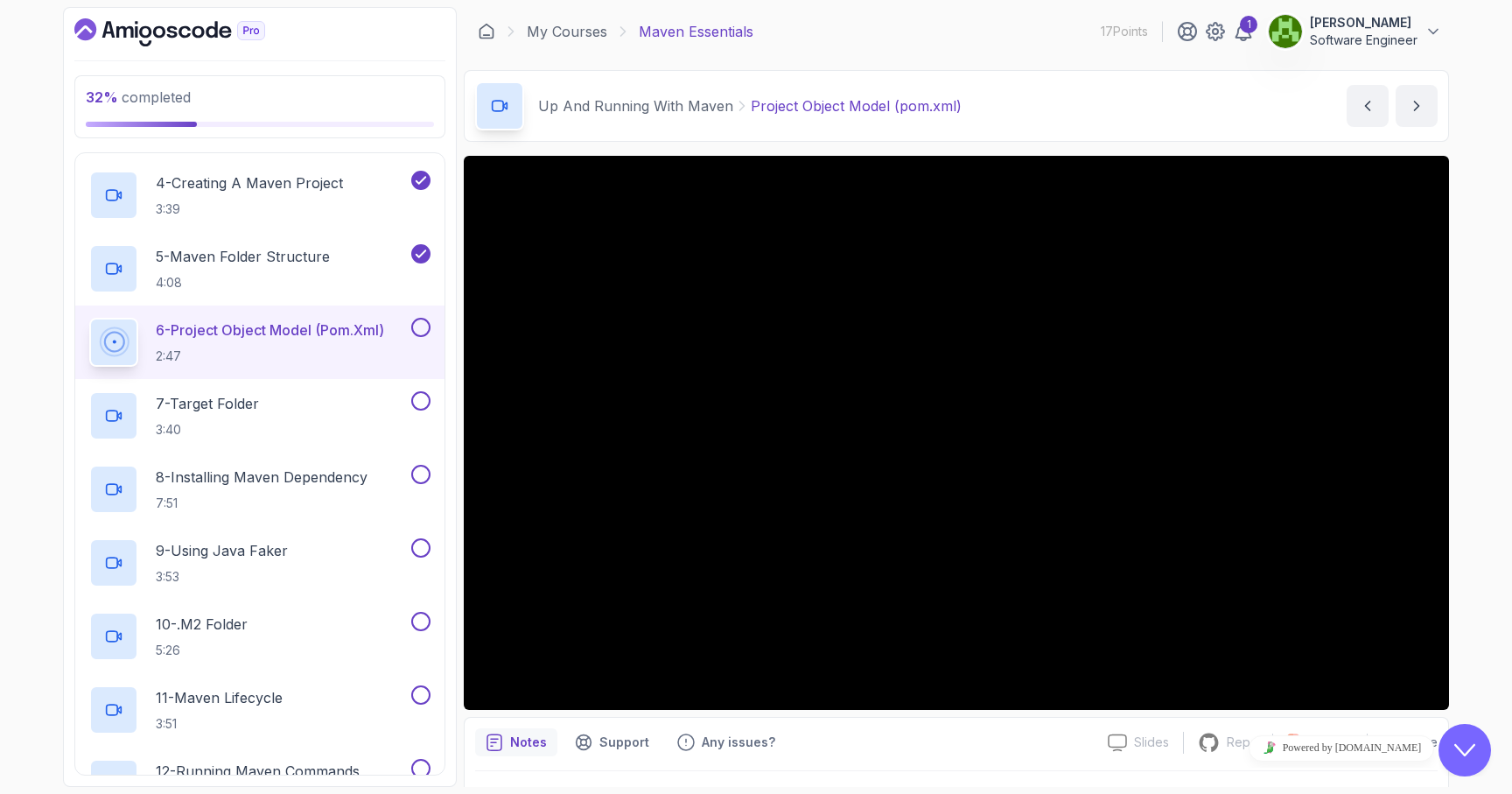
click at [423, 329] on button at bounding box center [421, 328] width 20 height 20
click at [355, 405] on div "7 - Target Folder 3:40" at bounding box center [249, 415] width 319 height 49
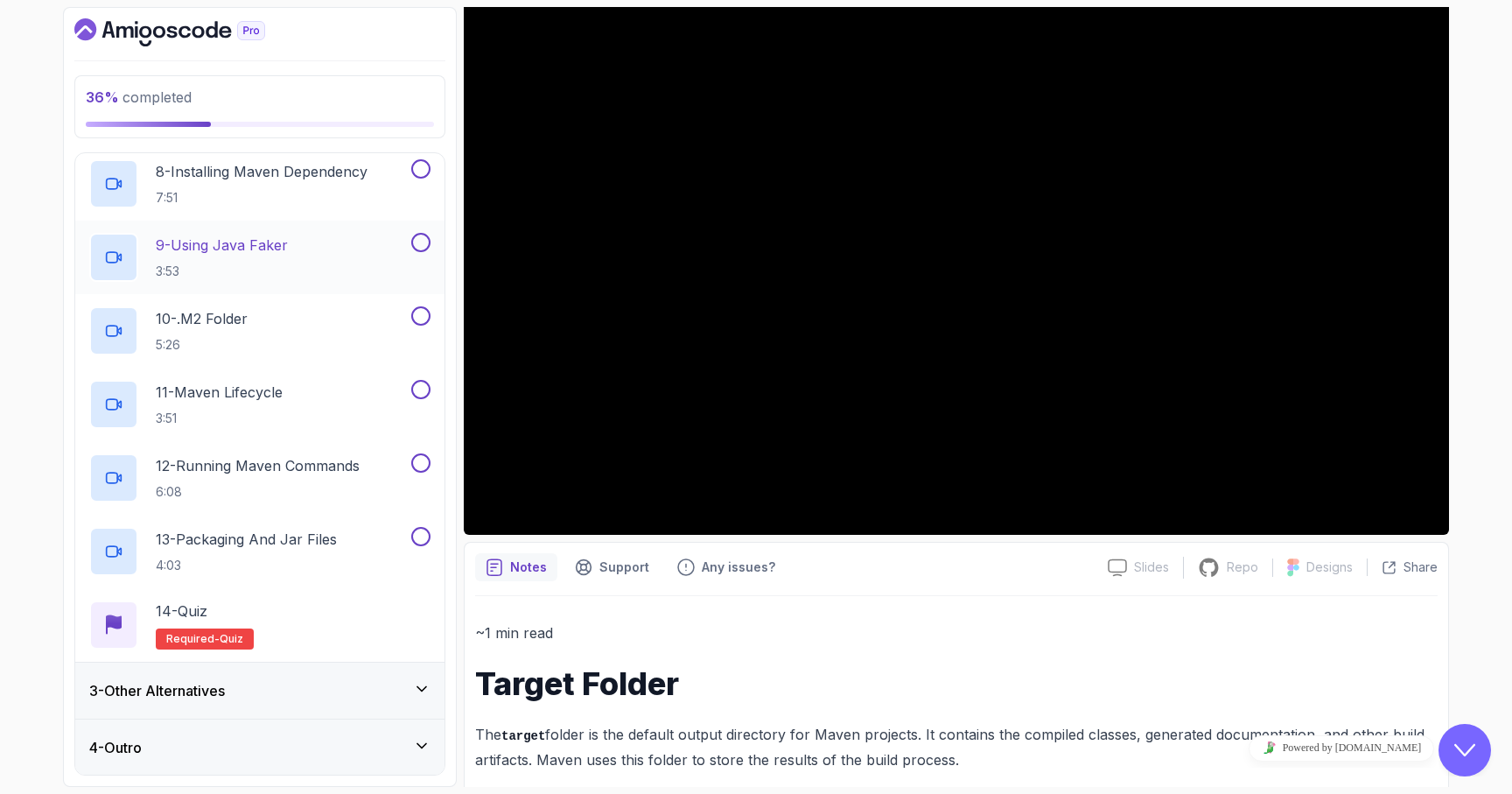
scroll to position [632, 0]
click at [259, 701] on div "3 - Other Alternatives" at bounding box center [259, 692] width 341 height 21
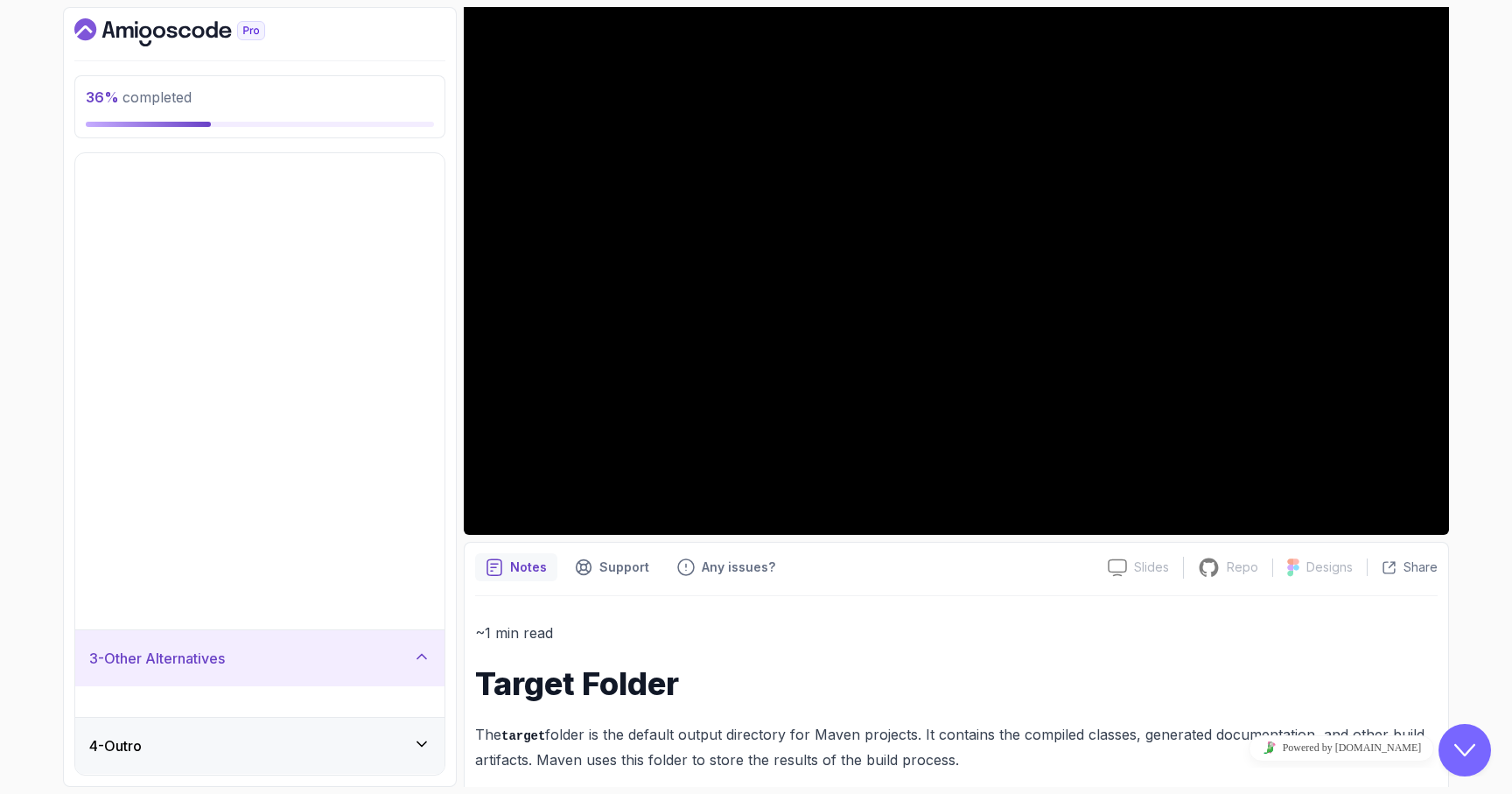
scroll to position [0, 0]
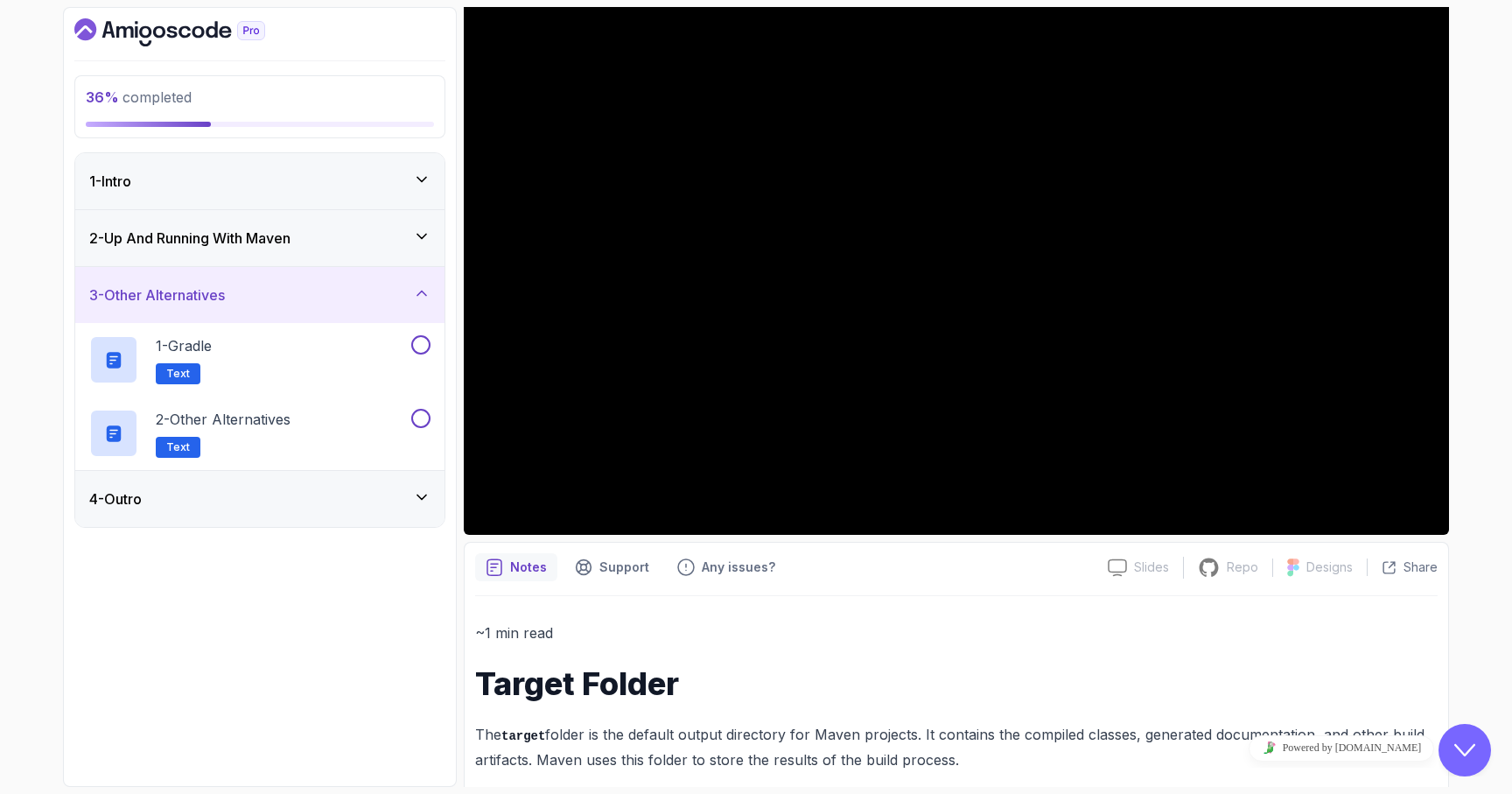
click at [302, 494] on div "4 - Outro" at bounding box center [259, 499] width 341 height 21
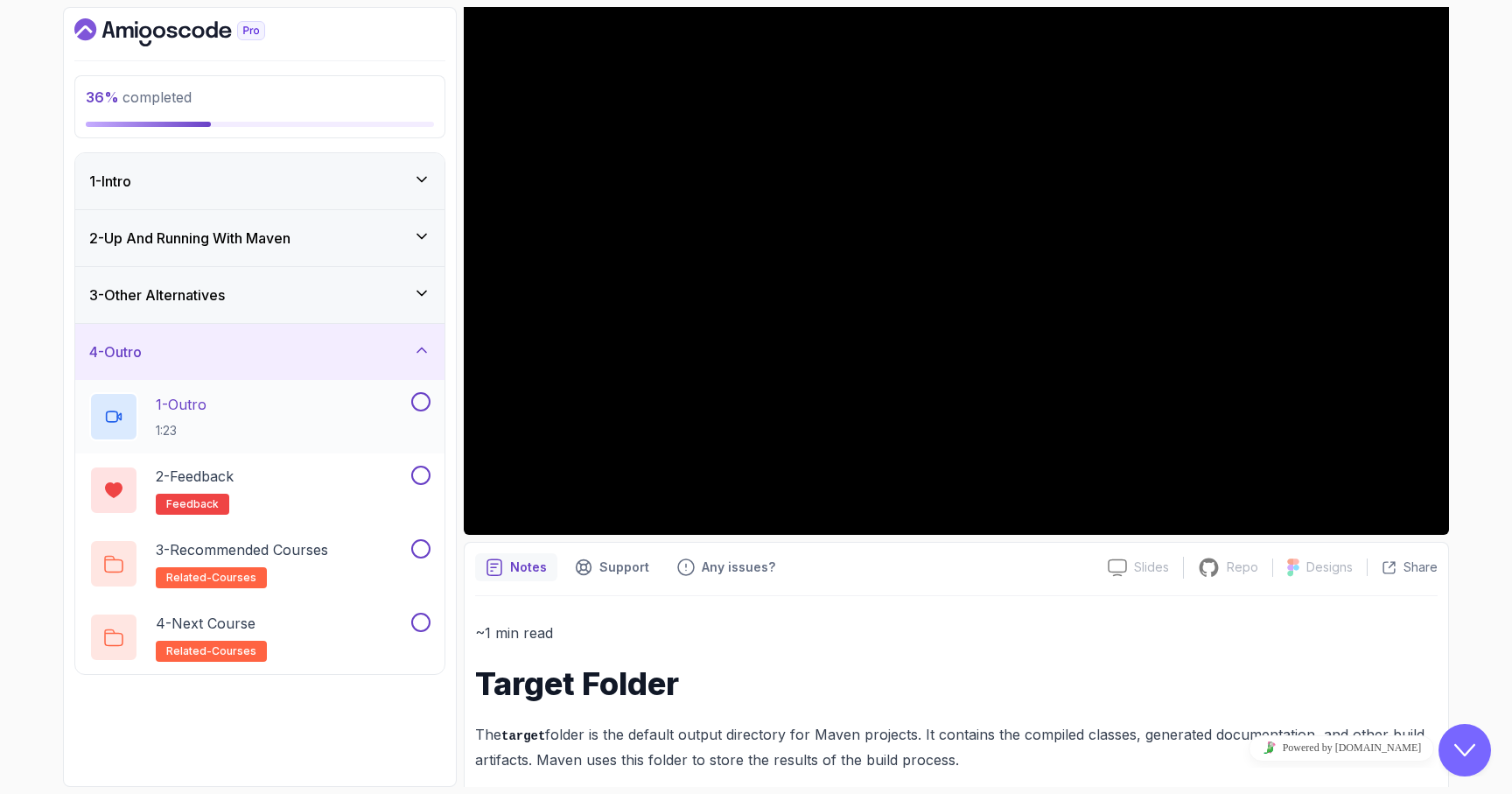
click at [420, 401] on button at bounding box center [421, 402] width 20 height 20
click at [424, 482] on button at bounding box center [421, 475] width 20 height 20
click at [419, 555] on button at bounding box center [421, 549] width 20 height 20
click at [424, 616] on button at bounding box center [421, 623] width 20 height 20
click at [409, 344] on div "4 - Outro" at bounding box center [259, 351] width 341 height 21
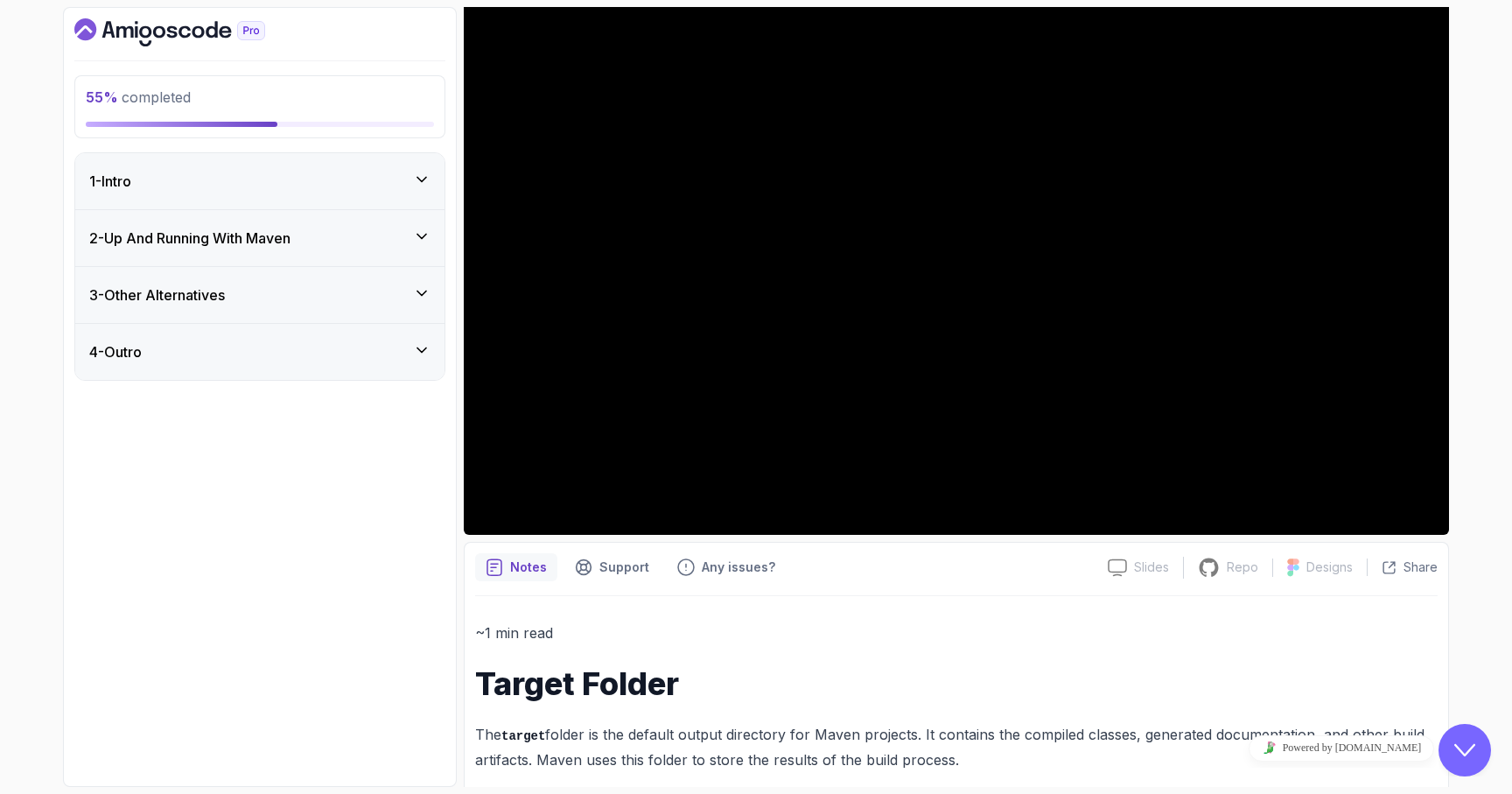
click at [391, 305] on div "3 - Other Alternatives" at bounding box center [259, 295] width 370 height 56
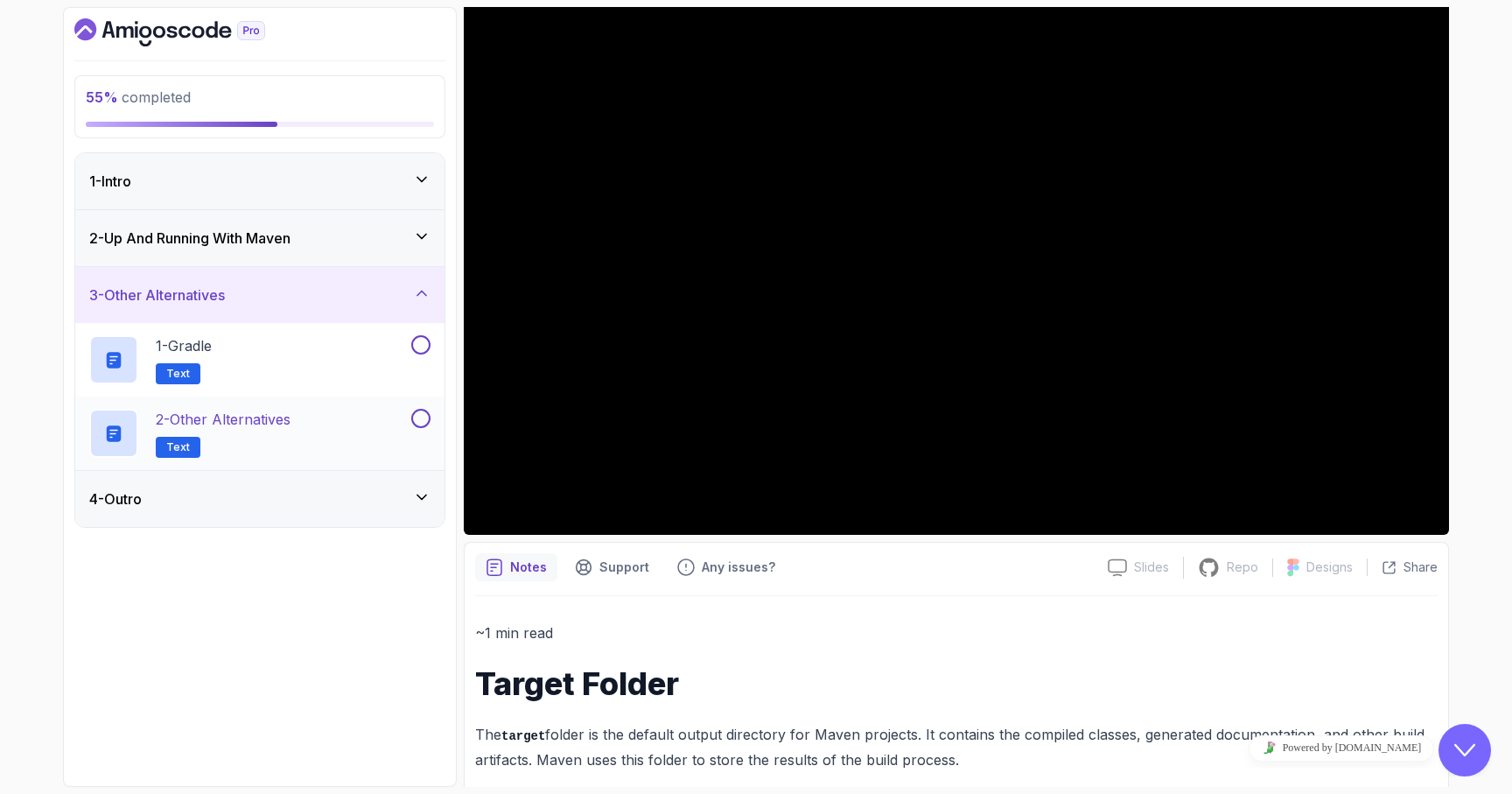
click at [419, 406] on div "2 - Other Alternatives Text" at bounding box center [259, 433] width 370 height 73
click at [417, 359] on button "1 - Gradle Text" at bounding box center [259, 360] width 341 height 49
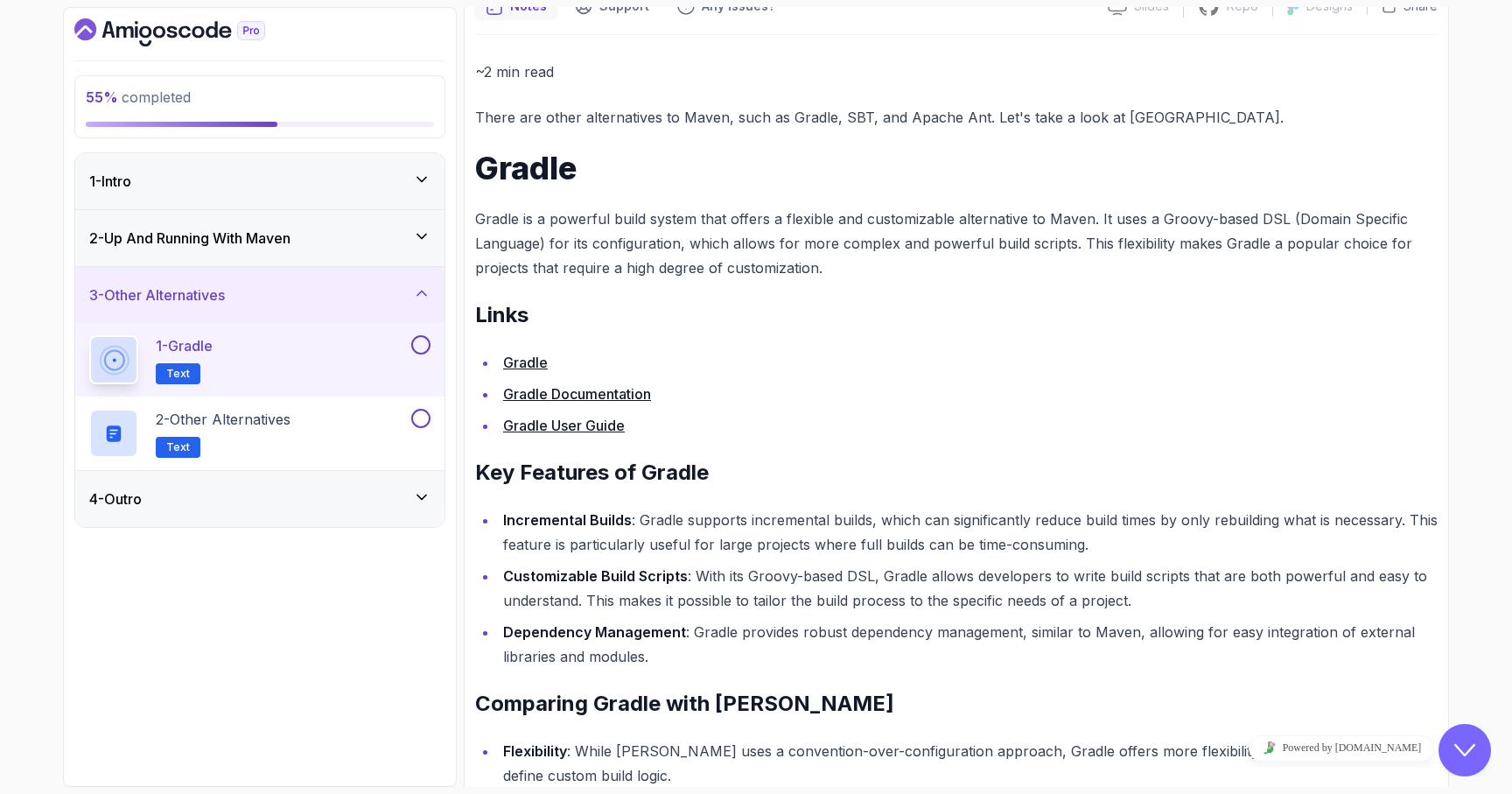
click at [419, 343] on button at bounding box center [421, 346] width 20 height 20
click at [423, 422] on button at bounding box center [421, 419] width 20 height 20
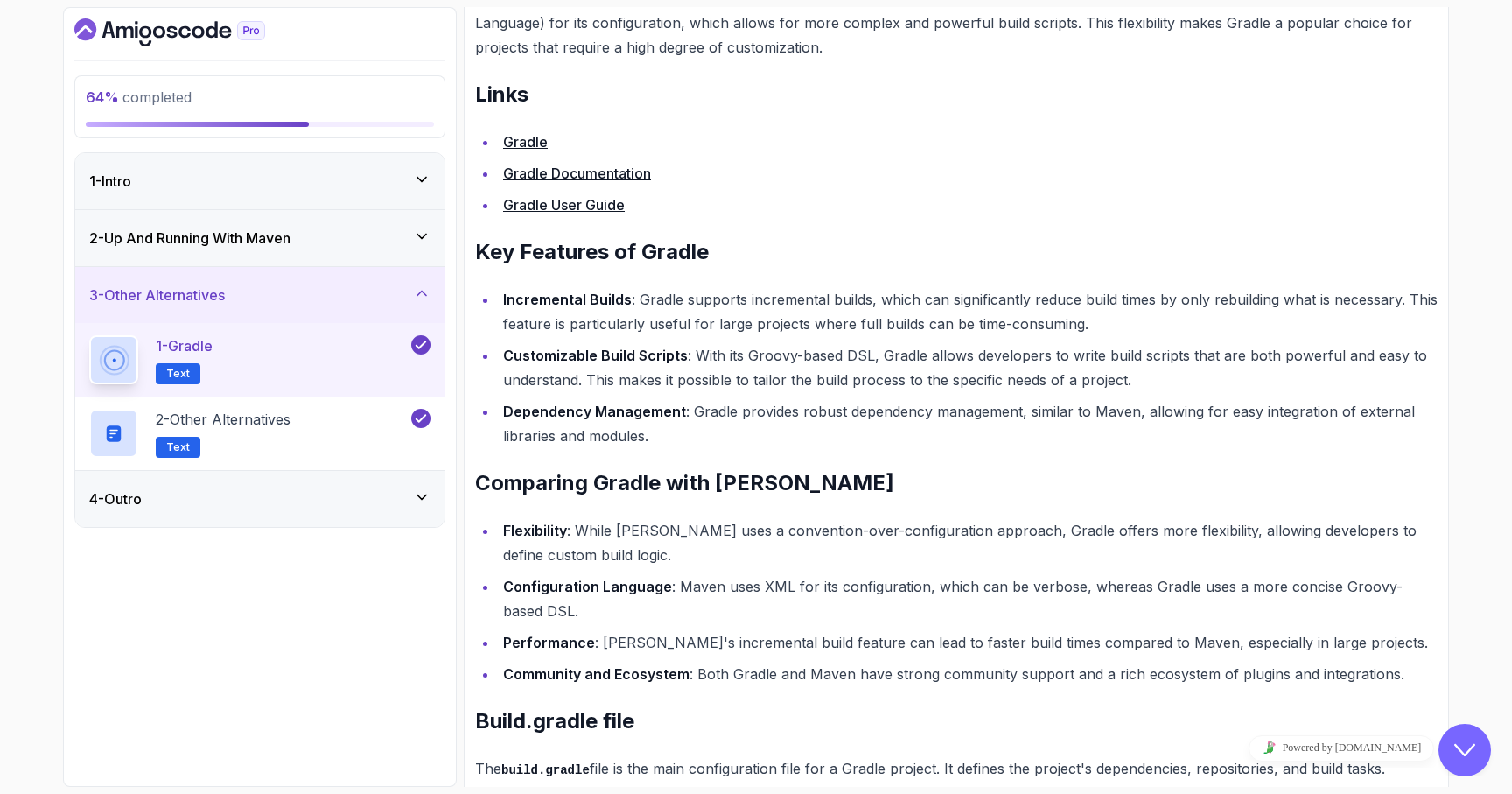
scroll to position [397, 0]
click at [257, 260] on div "2 - Up And Running With [PERSON_NAME]" at bounding box center [259, 238] width 370 height 56
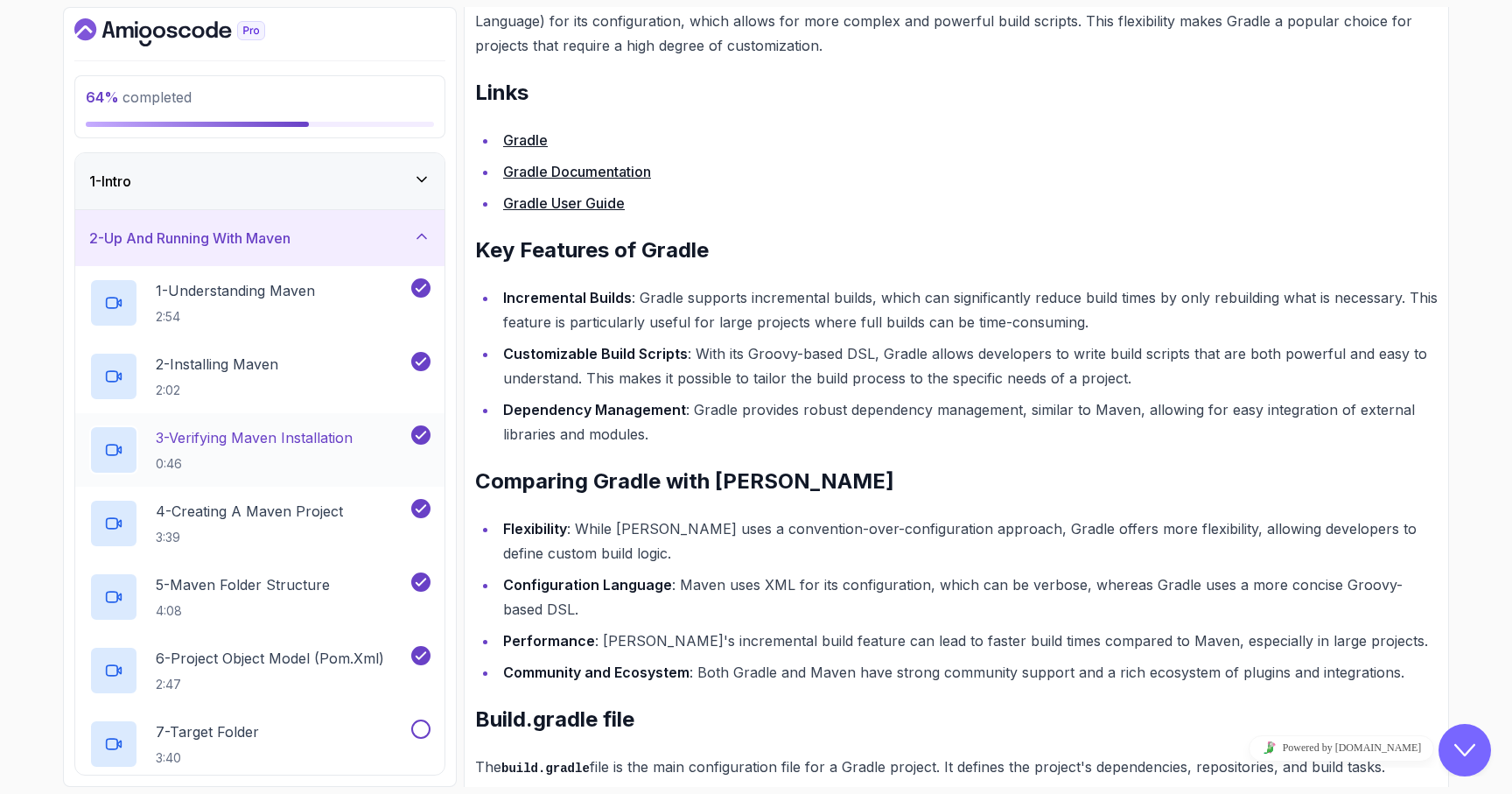
scroll to position [288, 0]
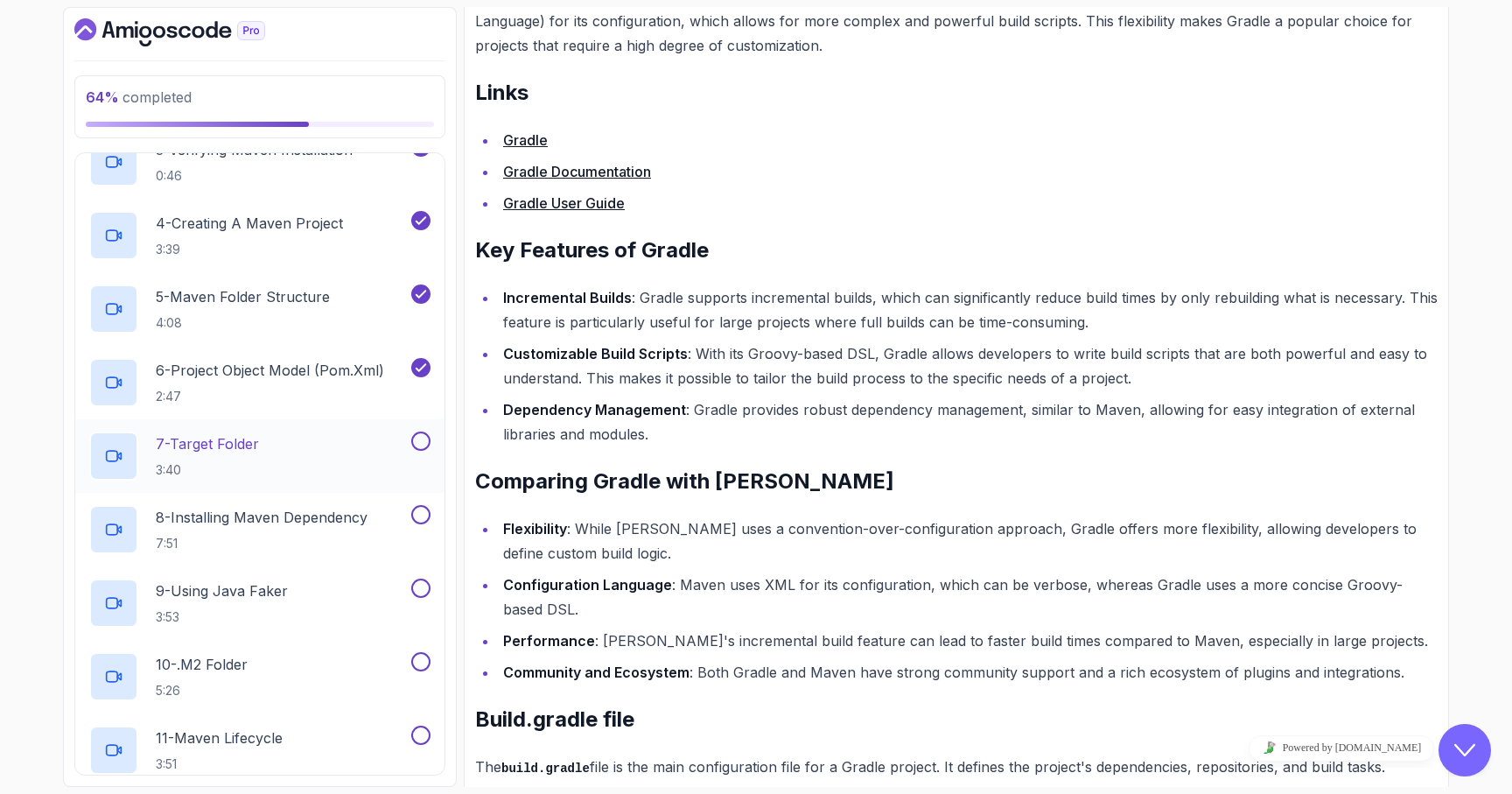
click at [324, 453] on div "7 - Target Folder 3:40" at bounding box center [249, 456] width 319 height 49
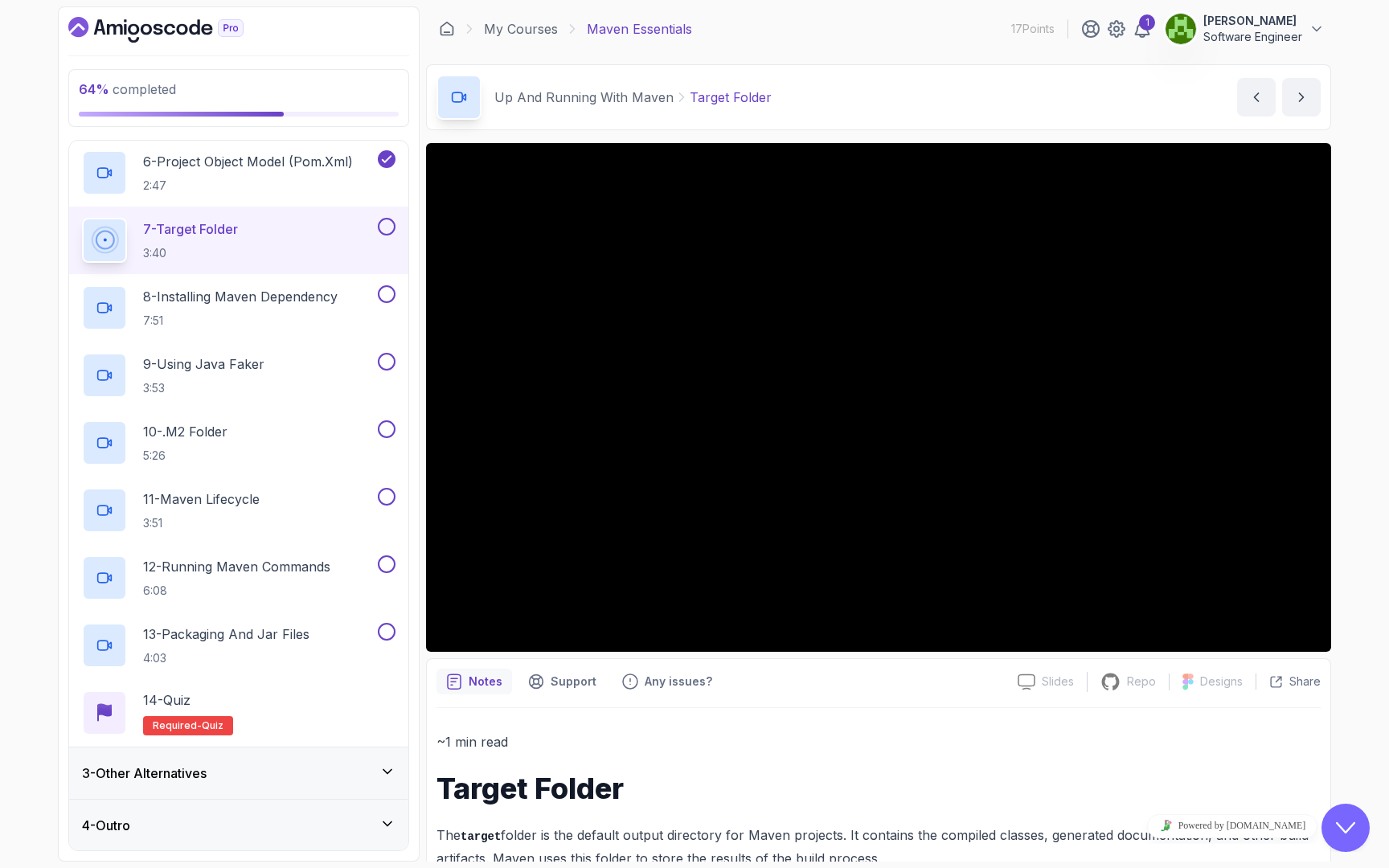
scroll to position [459, 0]
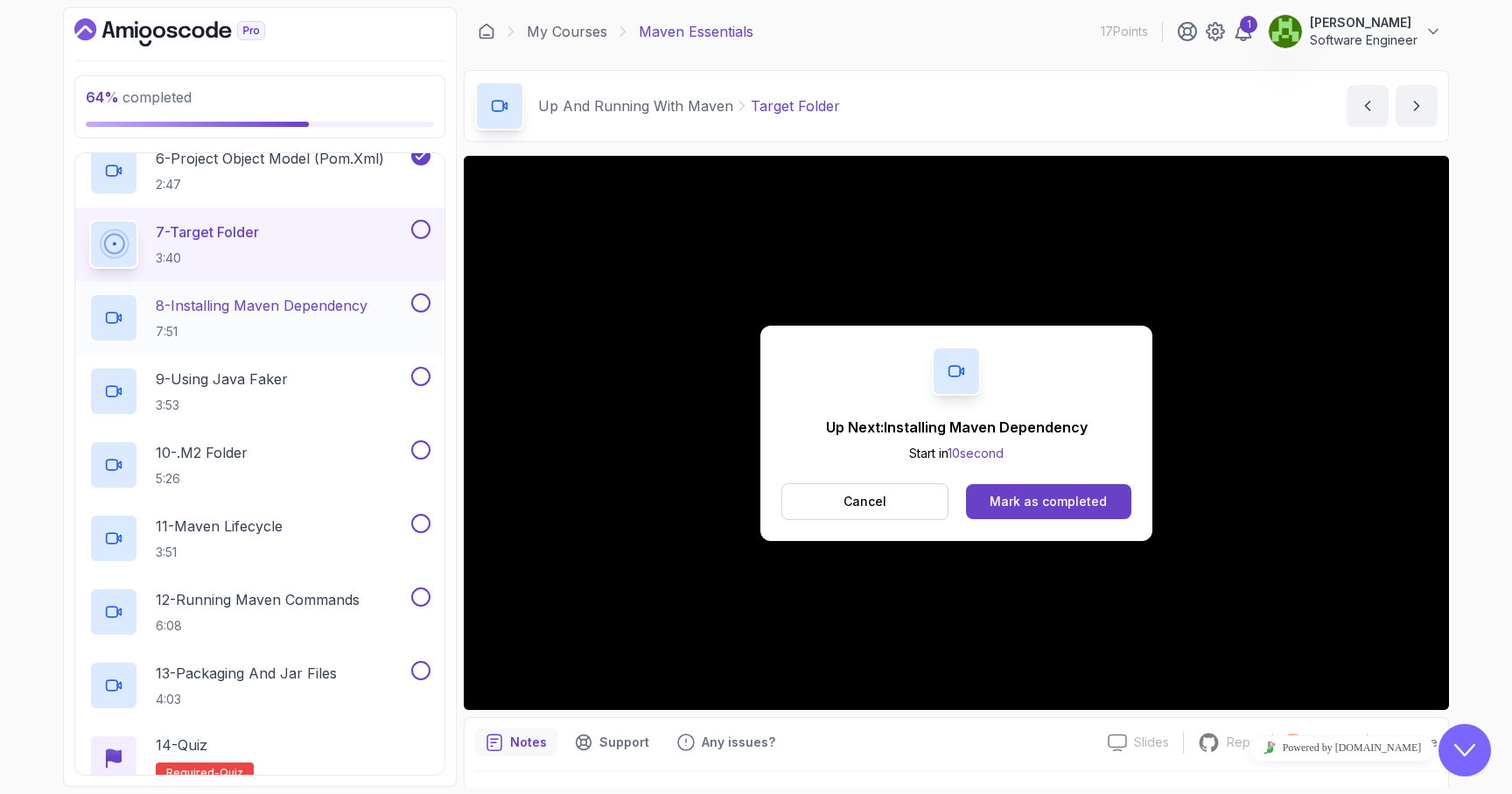
click at [383, 310] on div "8 - Installing Maven Dependency 7:51" at bounding box center [249, 318] width 319 height 49
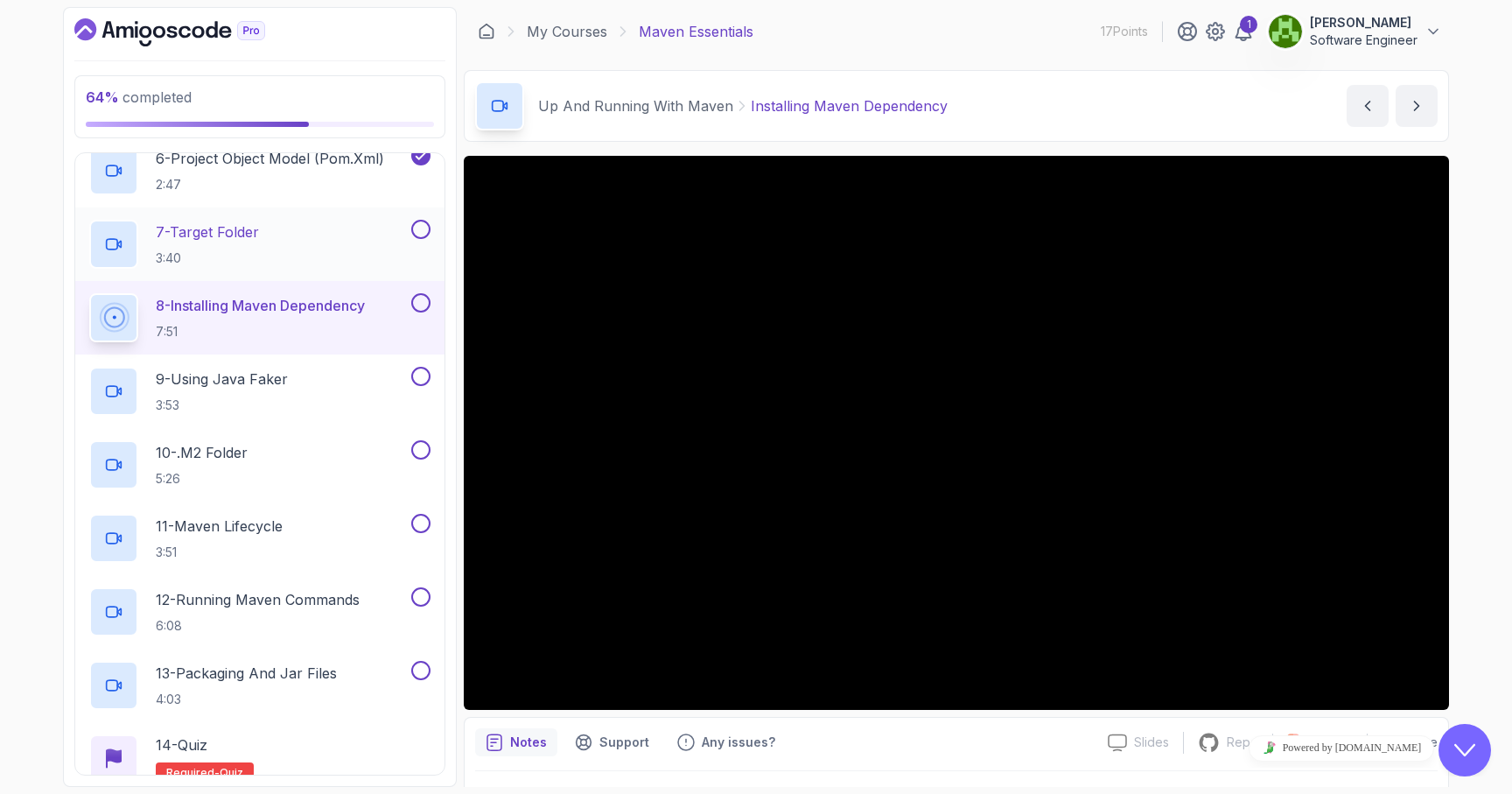
click at [424, 229] on button at bounding box center [421, 229] width 20 height 20
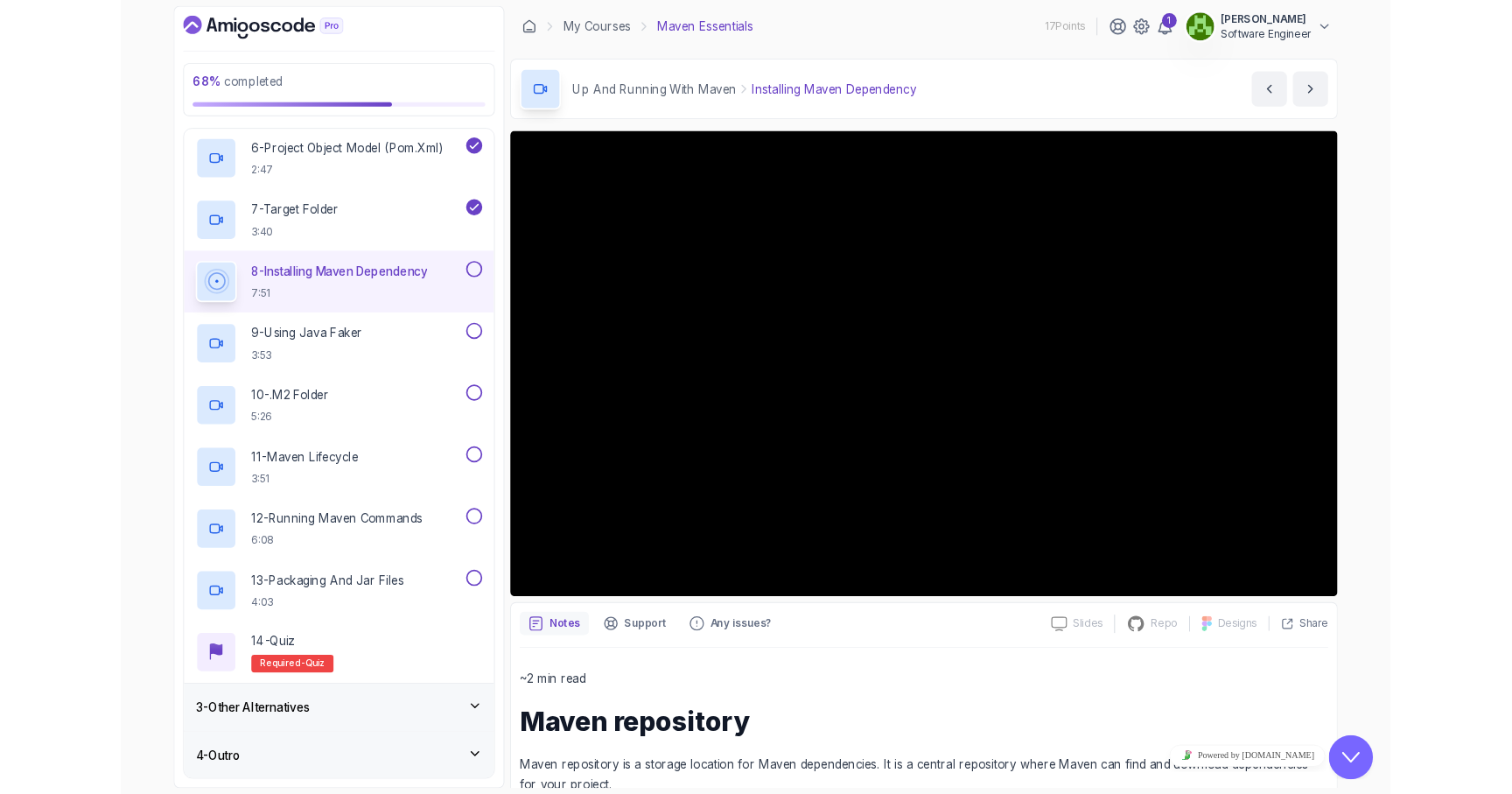
scroll to position [499, 0]
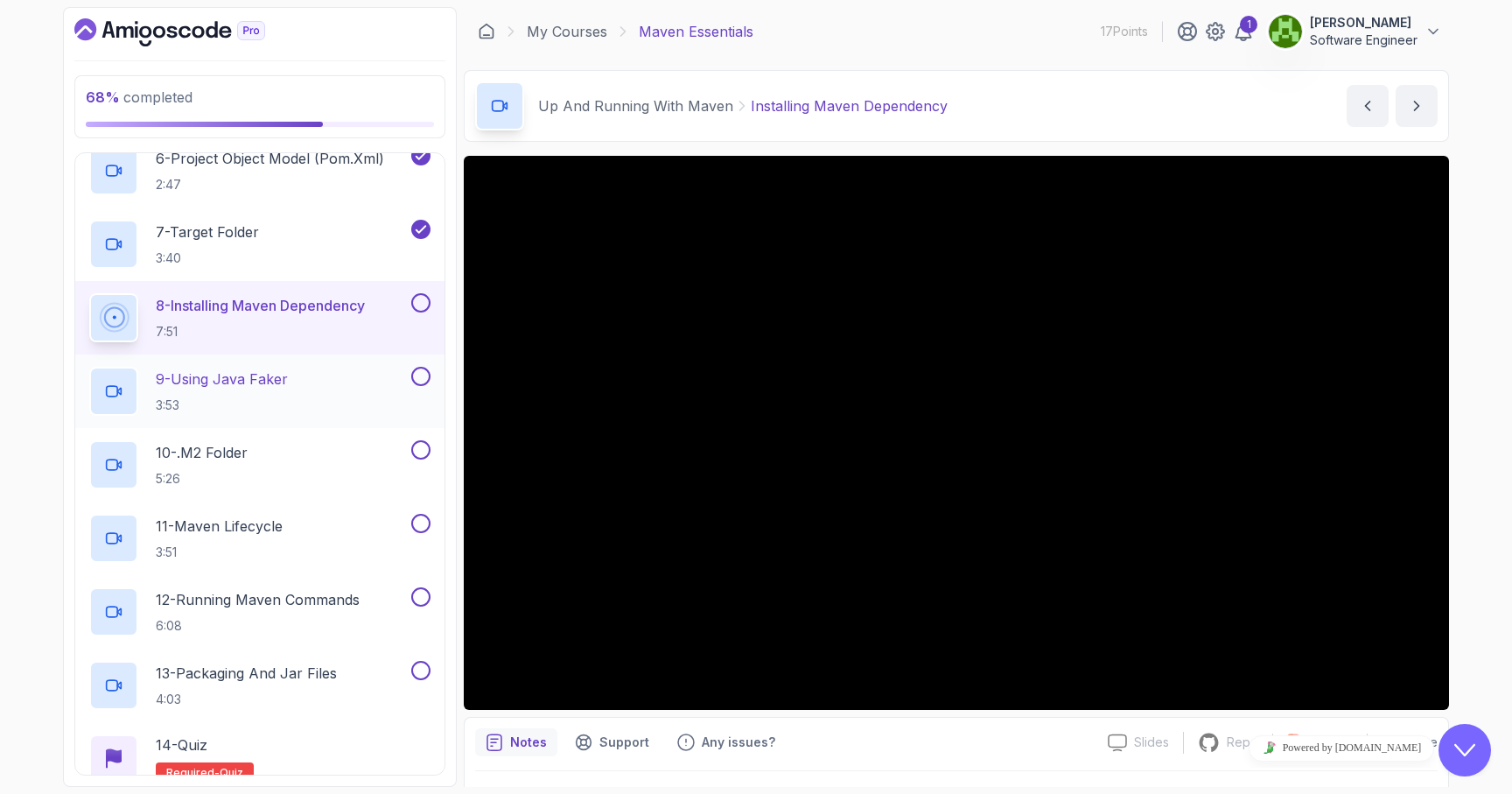
click at [421, 380] on button at bounding box center [421, 377] width 20 height 20
click at [419, 300] on button at bounding box center [421, 303] width 20 height 20
click at [355, 459] on div "10 - .m2 Folder 5:26" at bounding box center [249, 465] width 319 height 49
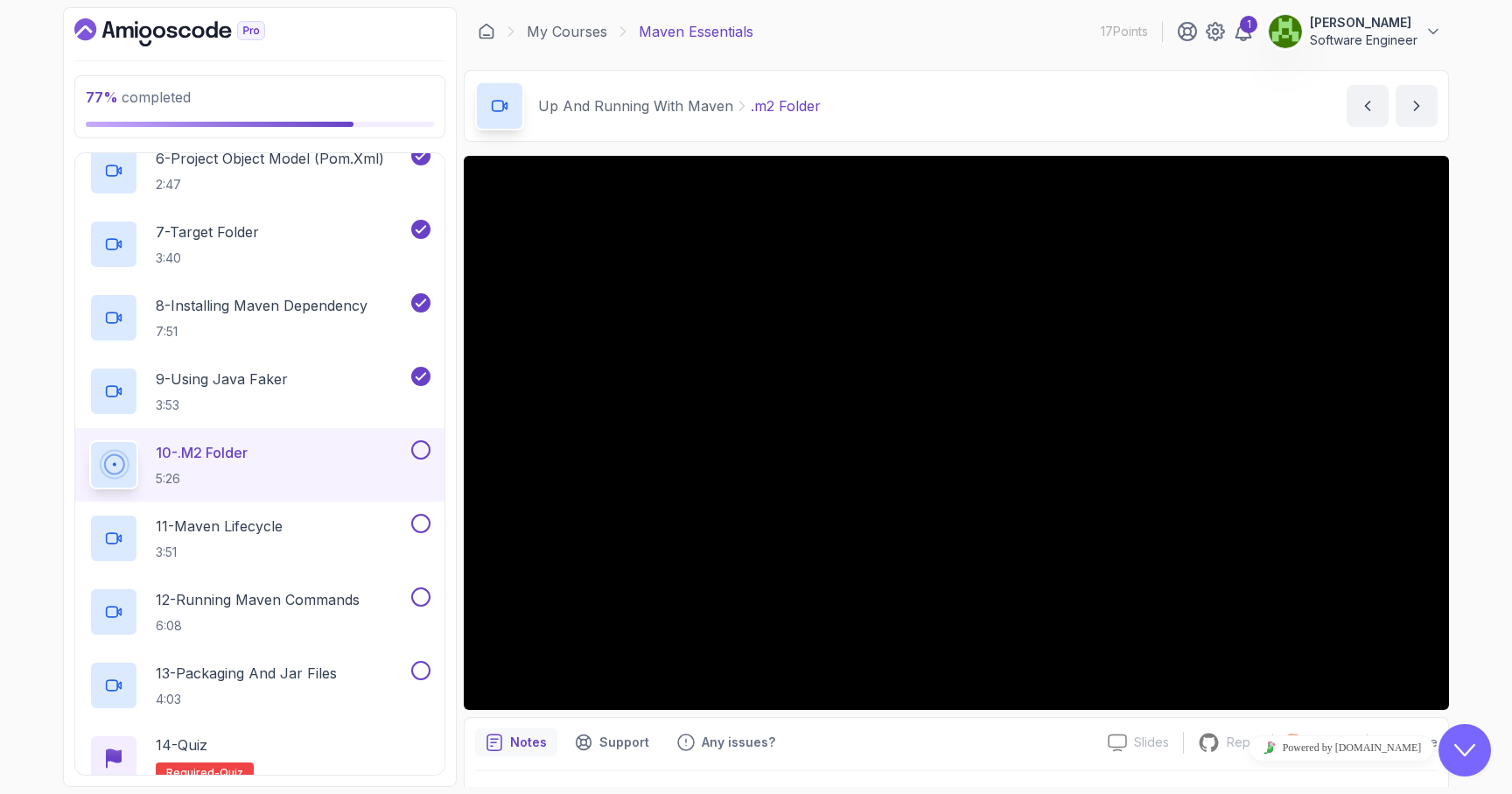
click at [423, 455] on button at bounding box center [421, 450] width 20 height 20
click at [379, 525] on div "11 - Maven Lifecycle 3:51" at bounding box center [249, 538] width 319 height 49
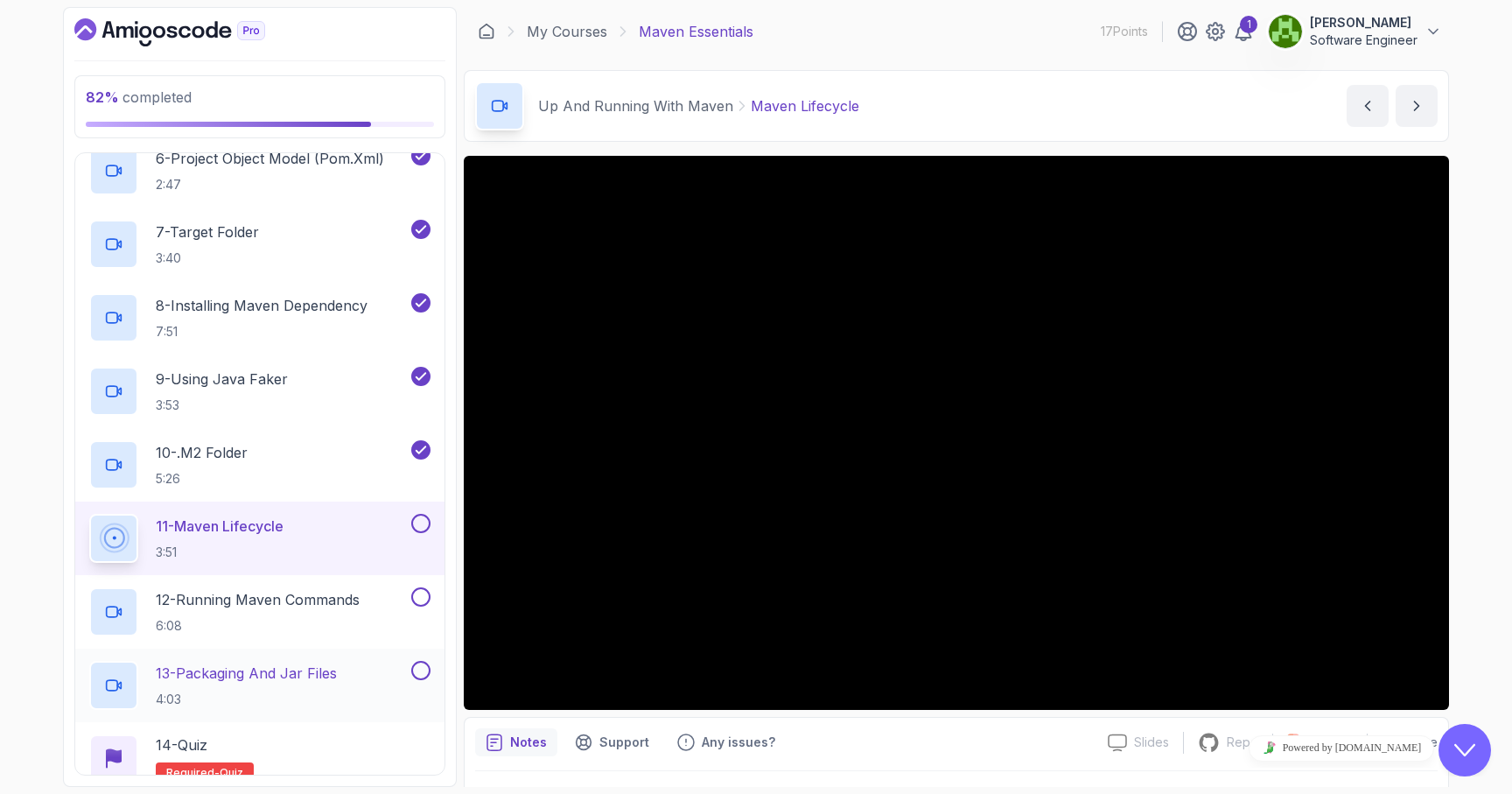
scroll to position [634, 0]
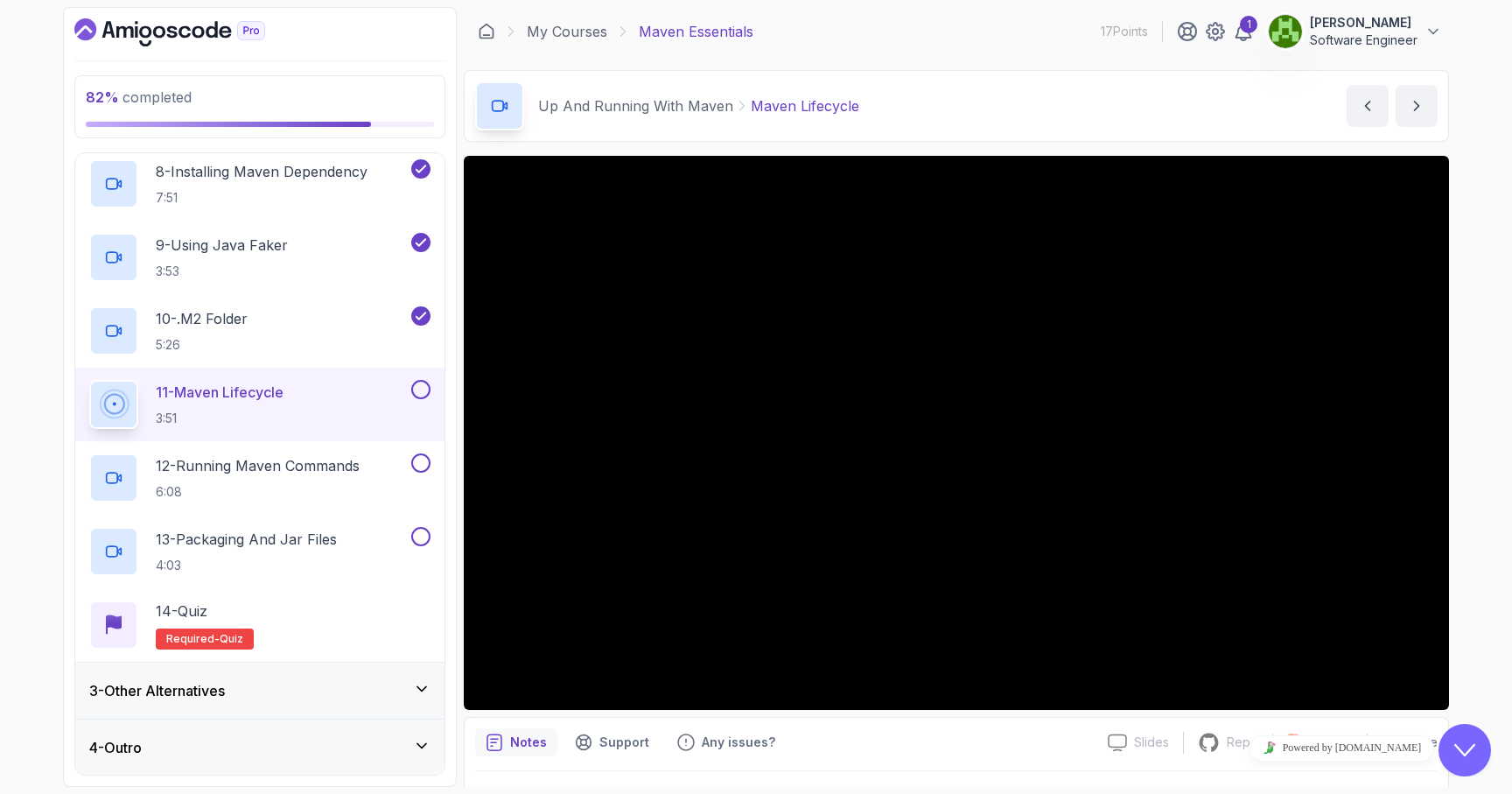
click at [1477, 609] on div "82 % completed 1 - Intro 2 - Up And Running With Maven 1 - Understanding Maven …" at bounding box center [756, 397] width 1512 height 794
click at [355, 474] on p "12 - Running Maven Commands" at bounding box center [258, 465] width 204 height 21
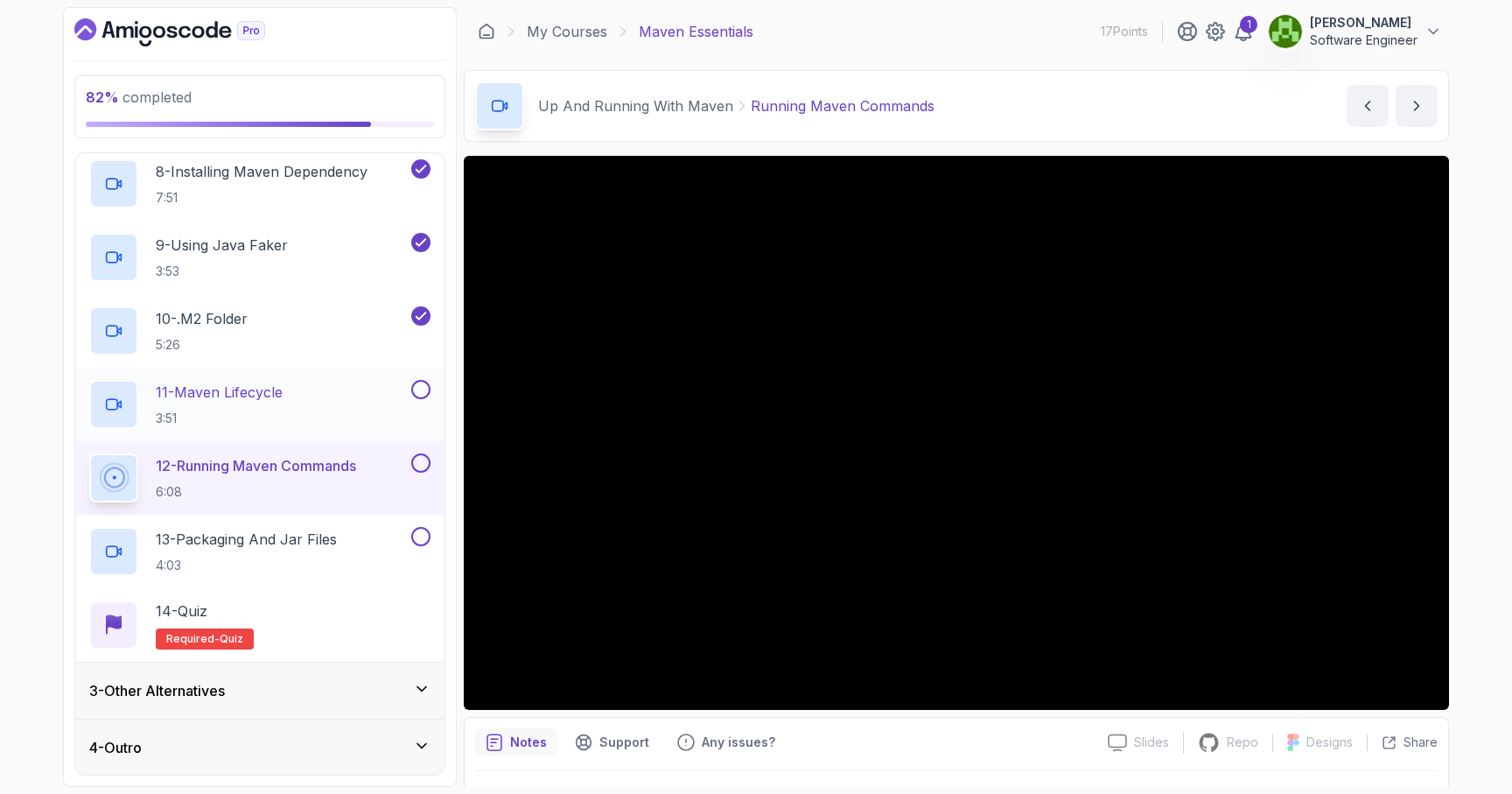
click at [422, 391] on button at bounding box center [421, 389] width 20 height 20
click at [427, 468] on button at bounding box center [421, 464] width 20 height 20
click at [423, 461] on icon at bounding box center [421, 464] width 16 height 18
click at [423, 461] on button at bounding box center [421, 464] width 20 height 20
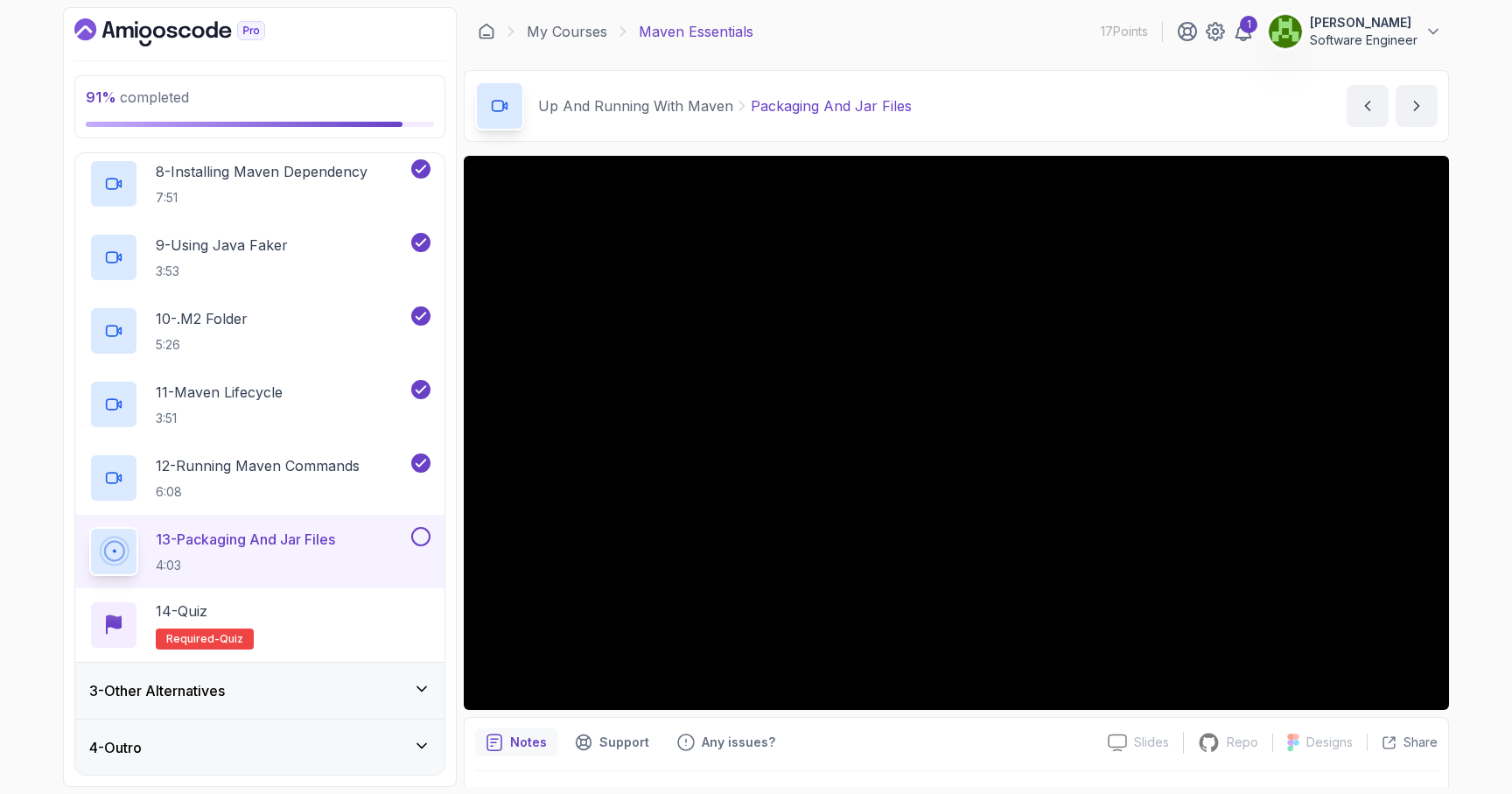
click at [1056, 92] on div "Up And Running With Maven Packaging And Jar Files Packaging And Jar Files by [P…" at bounding box center [956, 106] width 985 height 72
drag, startPoint x: 956, startPoint y: 111, endPoint x: 494, endPoint y: 72, distance: 463.6
click at [494, 72] on div "Up And Running With Maven Packaging And Jar Files Packaging And Jar Files by [P…" at bounding box center [956, 106] width 985 height 72
click at [662, 120] on div "Up And Running With Maven Packaging And Jar Files" at bounding box center [693, 106] width 437 height 49
drag, startPoint x: 977, startPoint y: 109, endPoint x: 549, endPoint y: 90, distance: 428.4
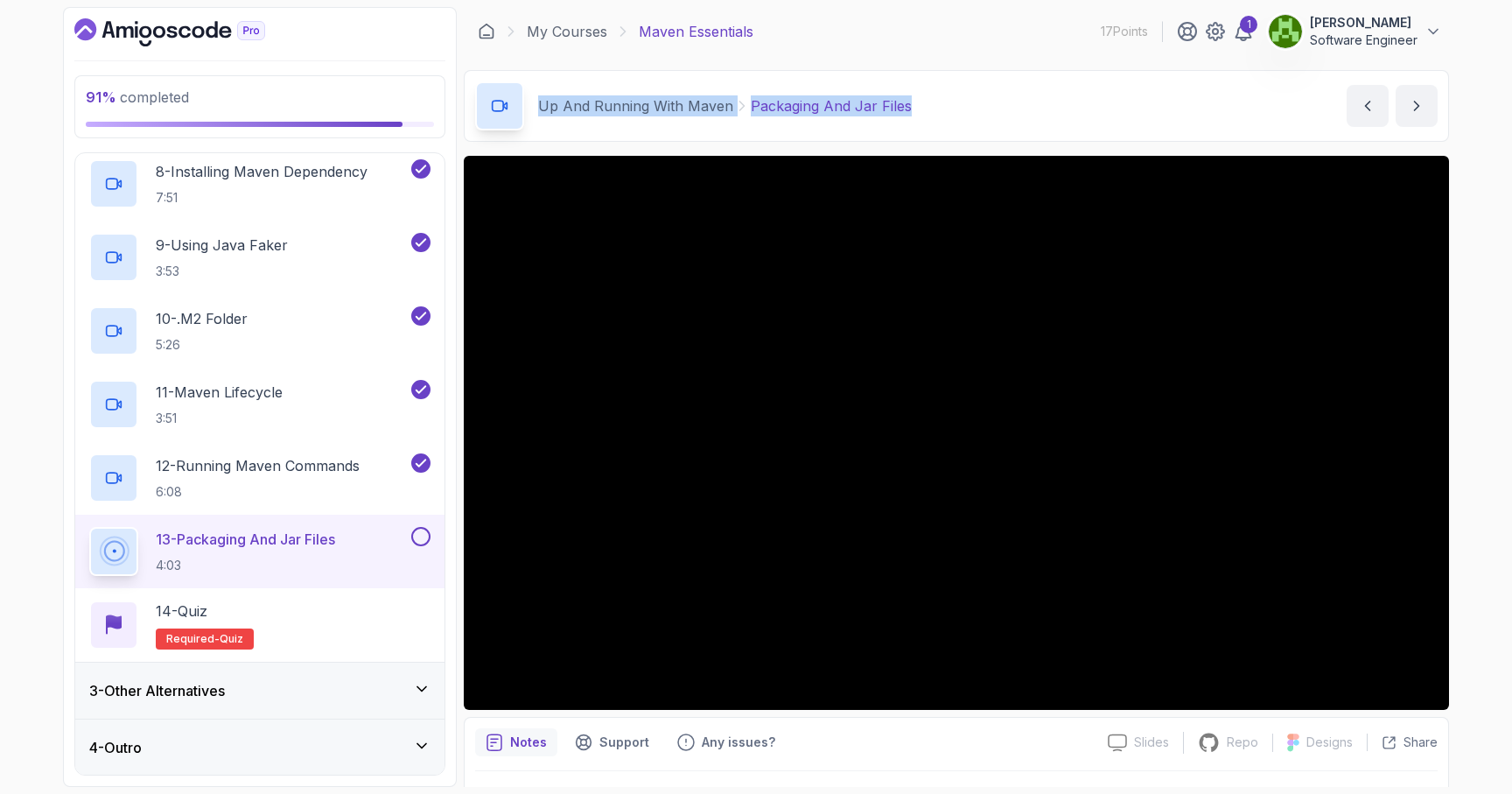
click at [549, 90] on div "Up And Running With Maven Packaging And Jar Files Packaging And Jar Files by [P…" at bounding box center [956, 106] width 985 height 72
click at [559, 121] on div "Up And Running With Maven Packaging And Jar Files" at bounding box center [693, 106] width 437 height 49
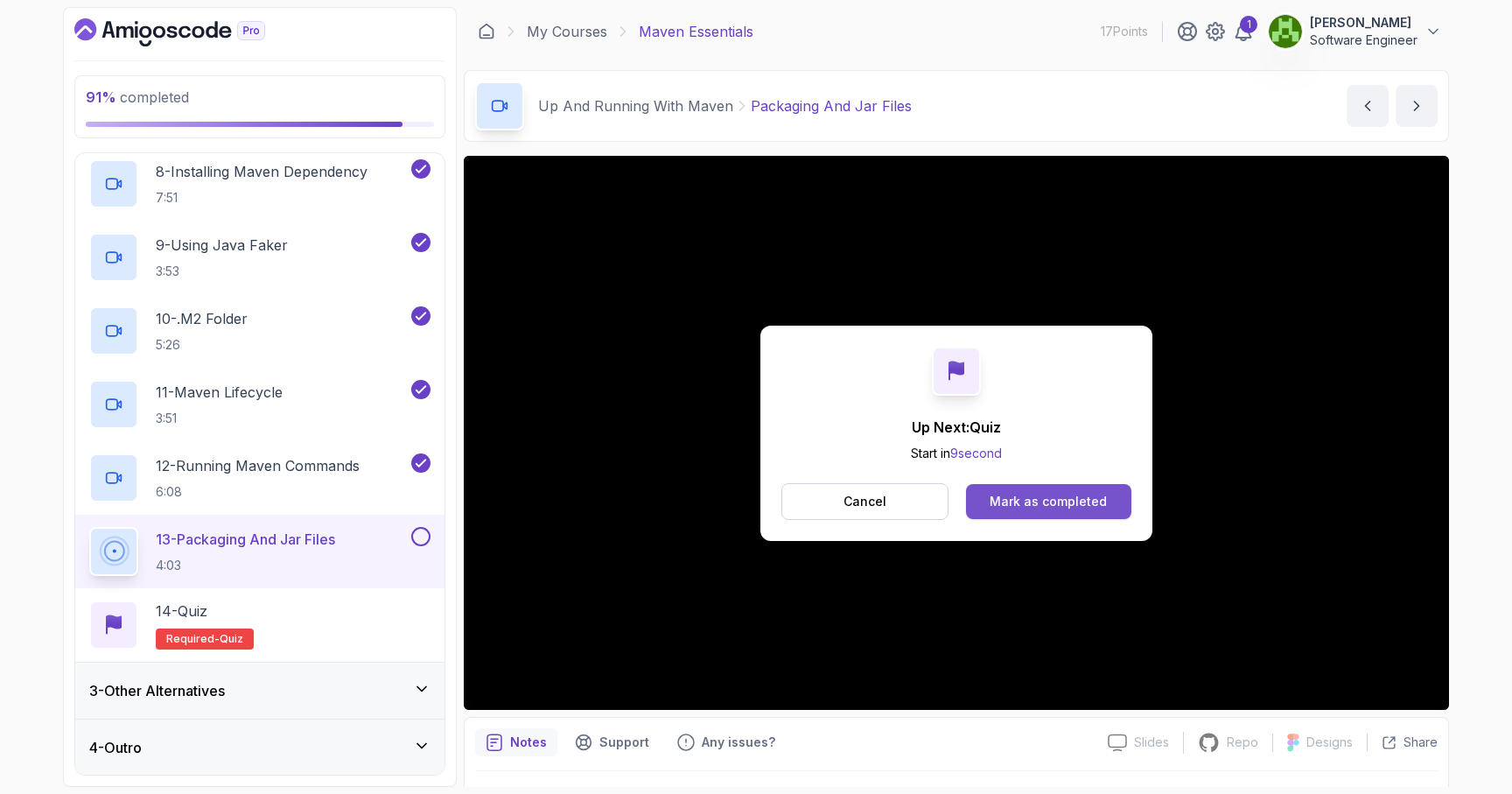
click at [1081, 497] on div "Mark as completed" at bounding box center [1048, 502] width 117 height 18
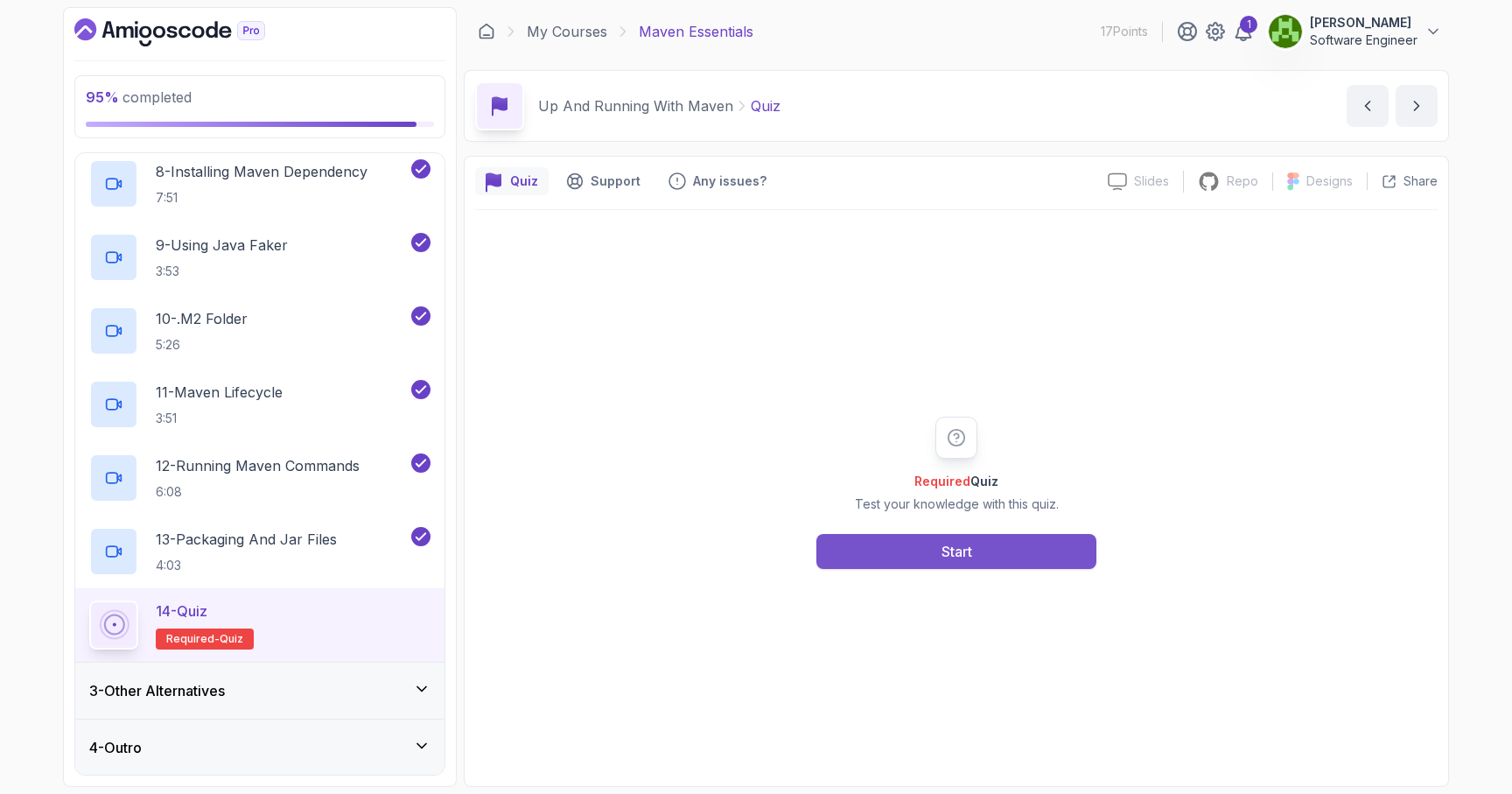
click at [984, 553] on button "Start" at bounding box center [956, 551] width 280 height 35
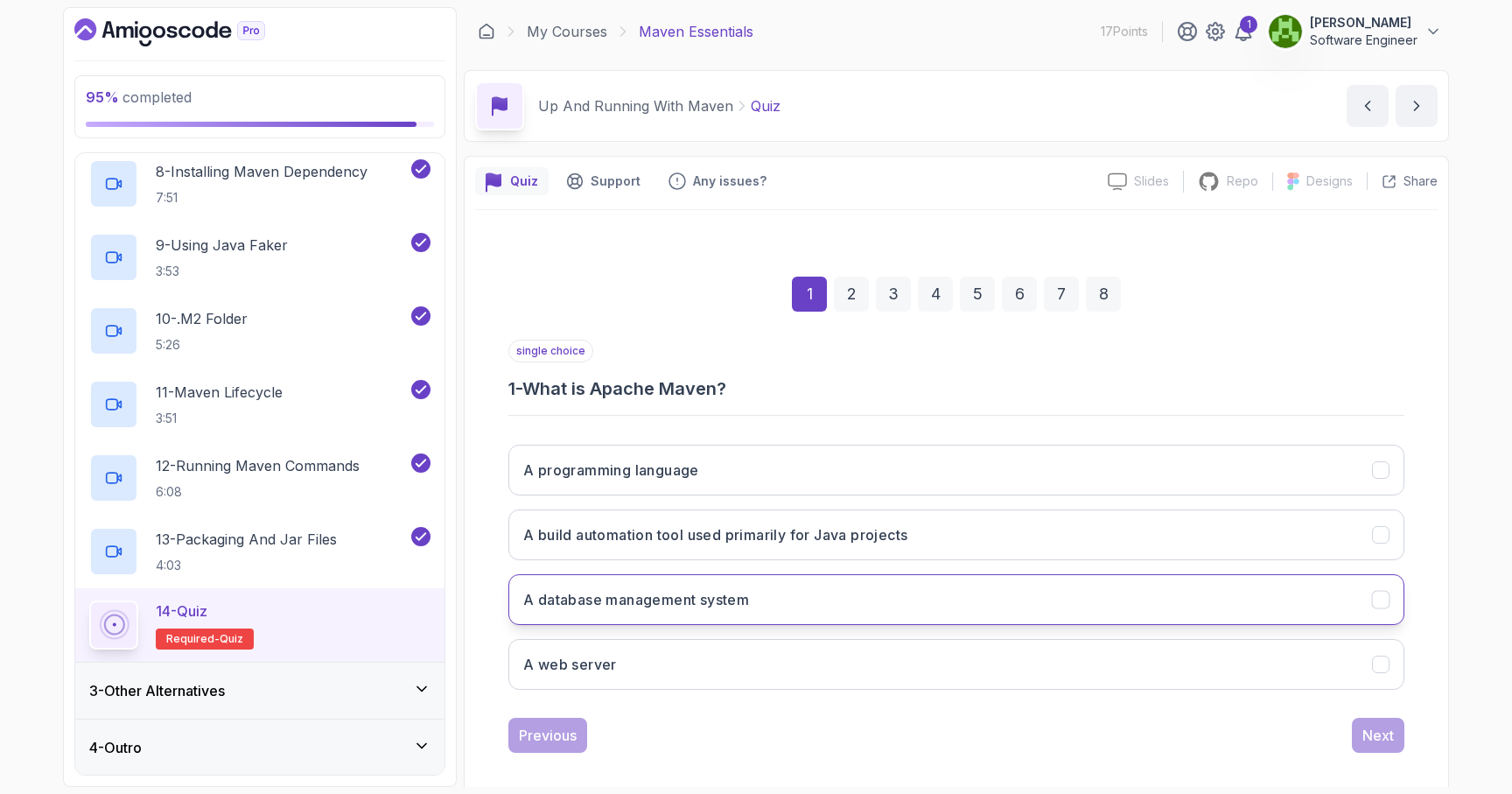
scroll to position [16, 0]
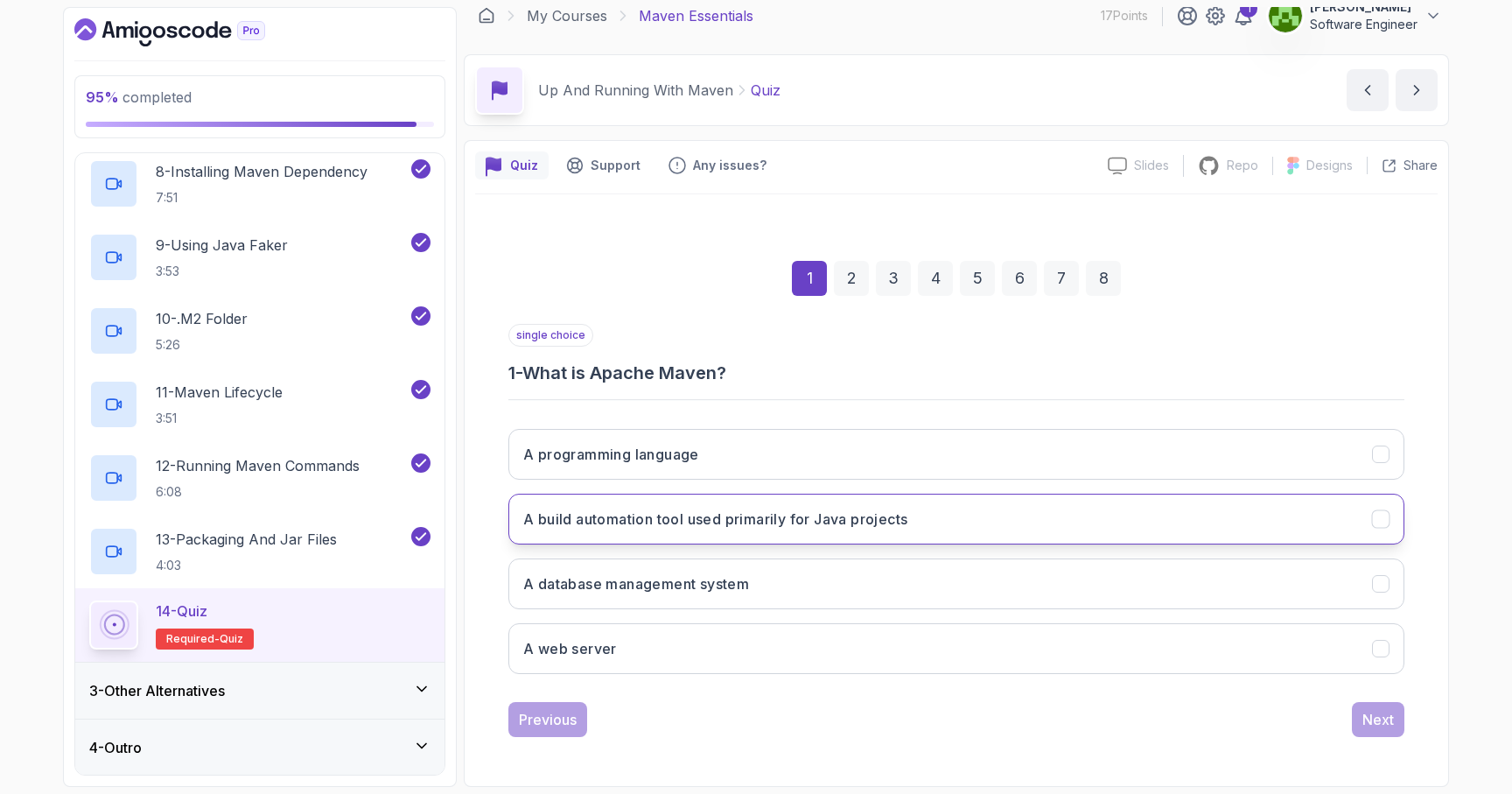
click at [880, 526] on h3 "A build automation tool used primarily for Java projects" at bounding box center [715, 518] width 384 height 21
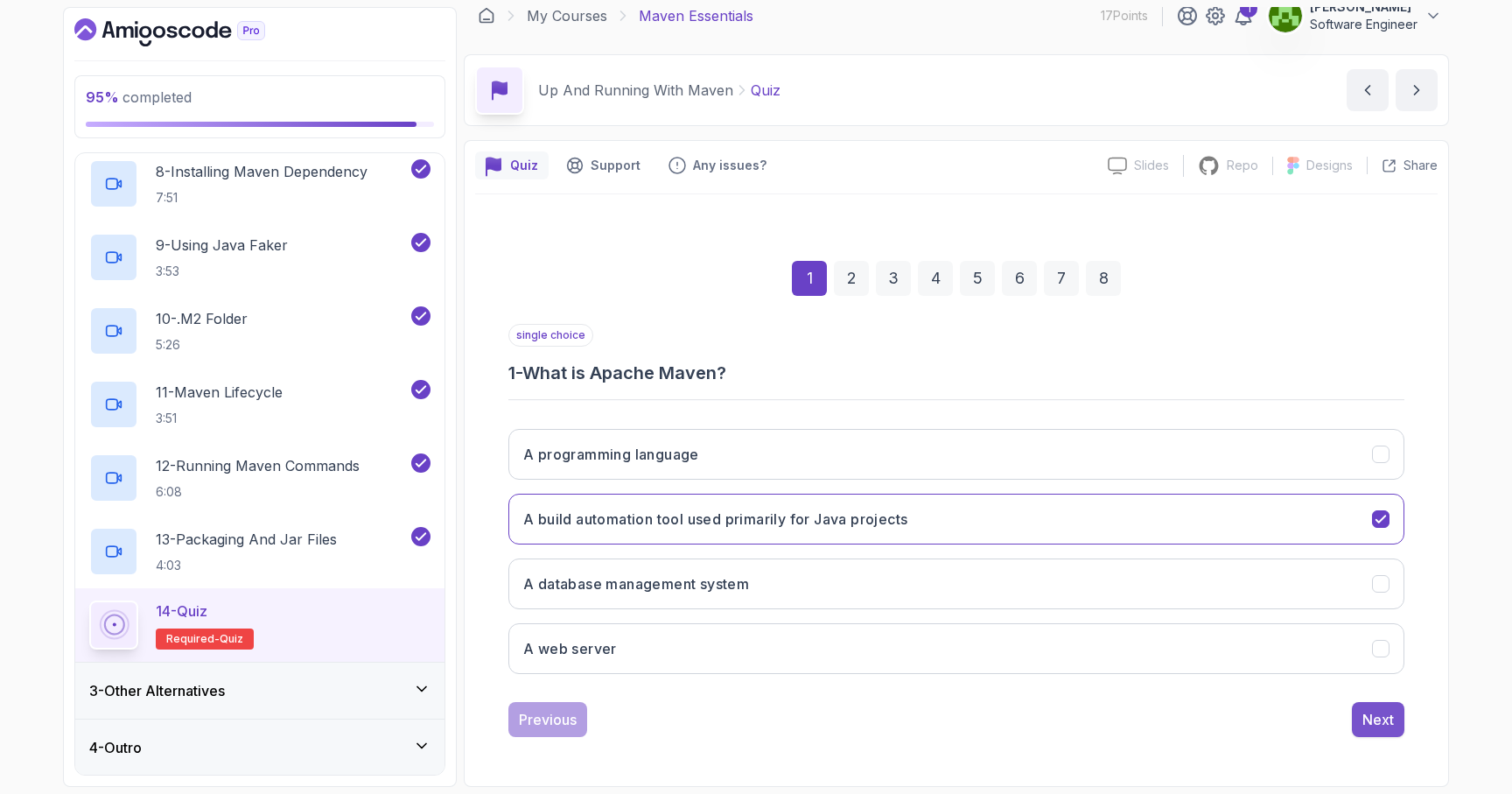
click at [1384, 722] on div "Next" at bounding box center [1378, 719] width 31 height 21
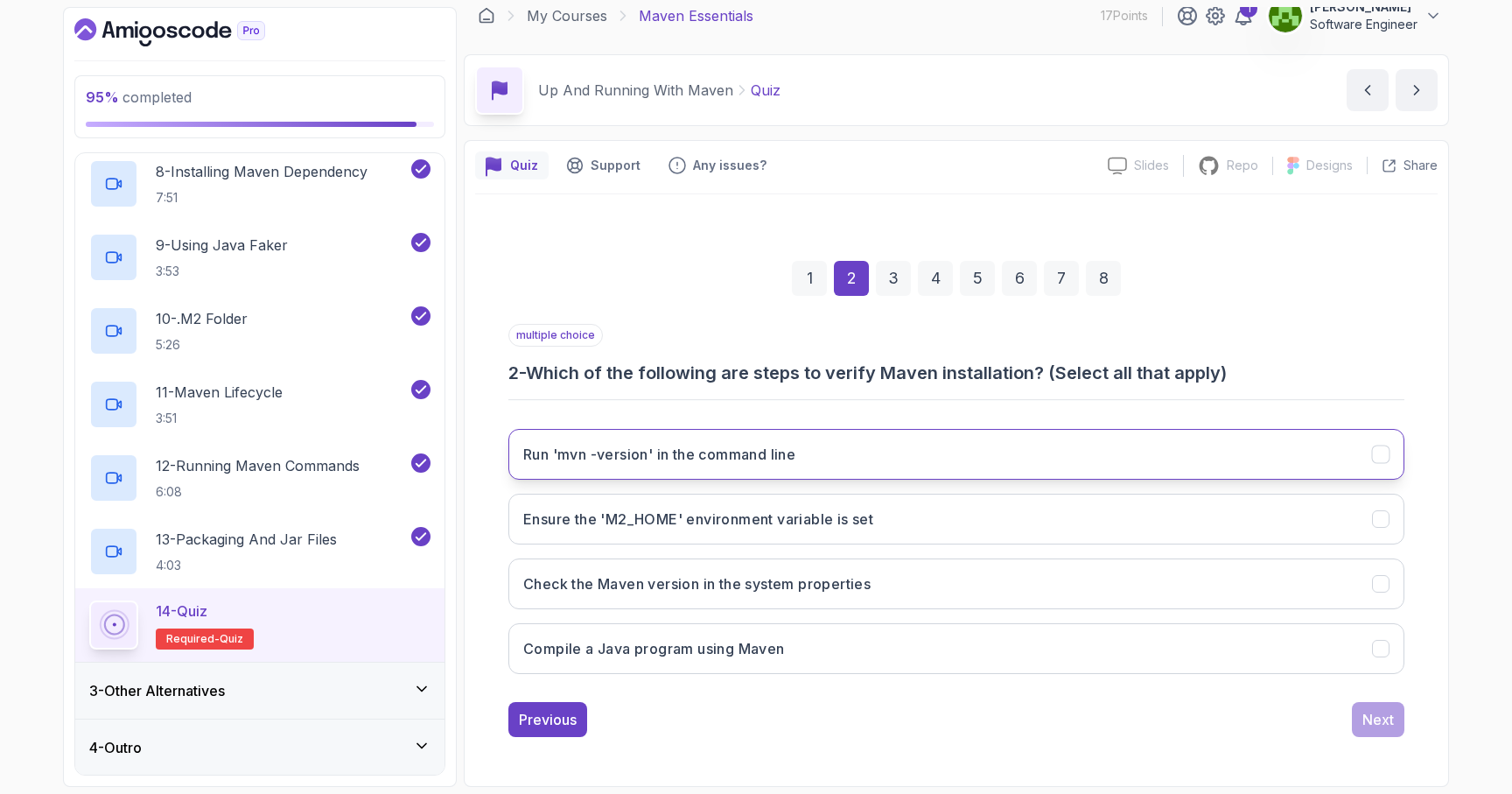
click at [929, 448] on button "Run 'mvn -version' in the command line" at bounding box center [956, 454] width 896 height 51
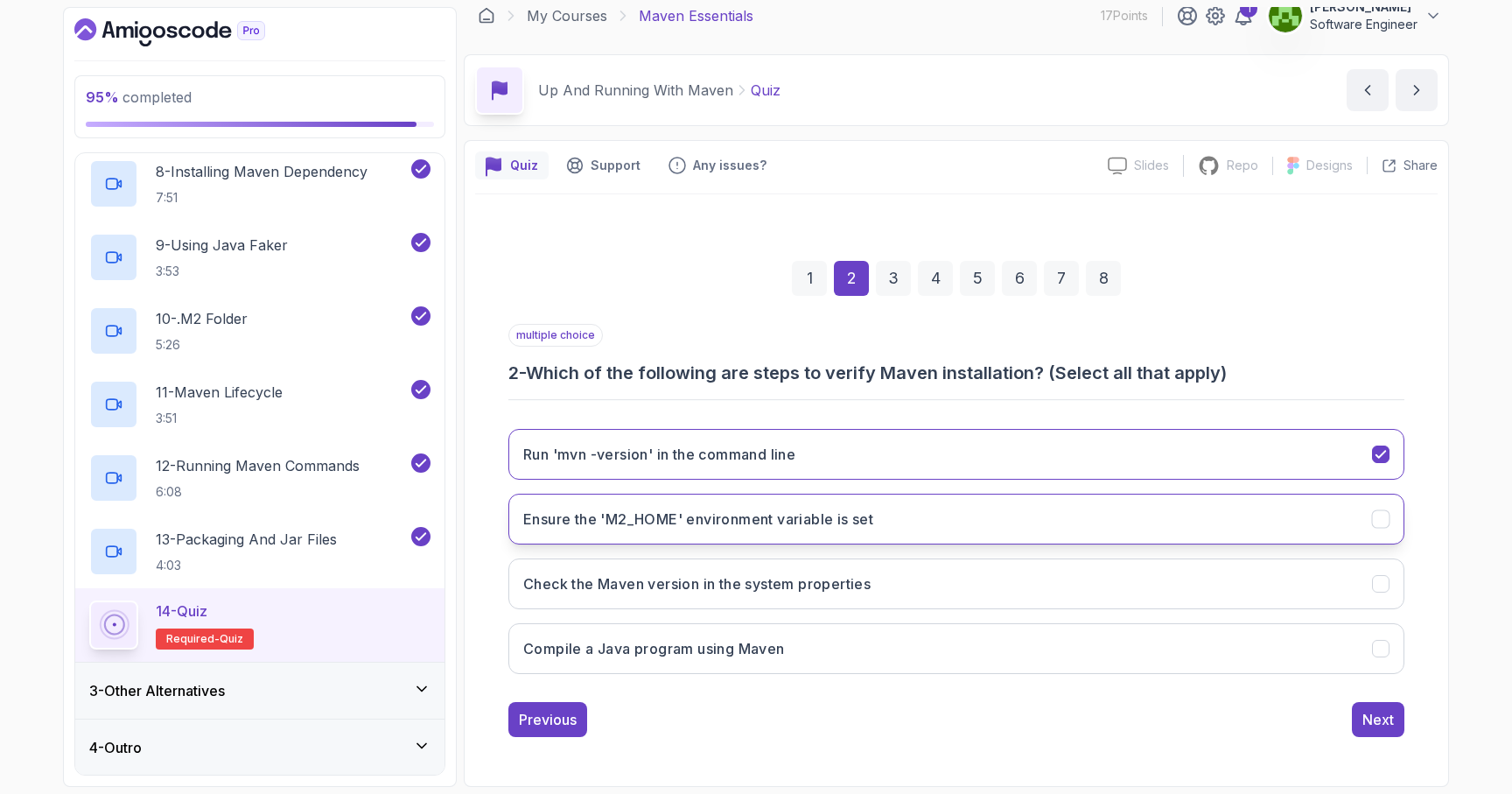
click at [1388, 515] on icon "Ensure the 'M2_HOME' environment variable is set" at bounding box center [1381, 519] width 17 height 17
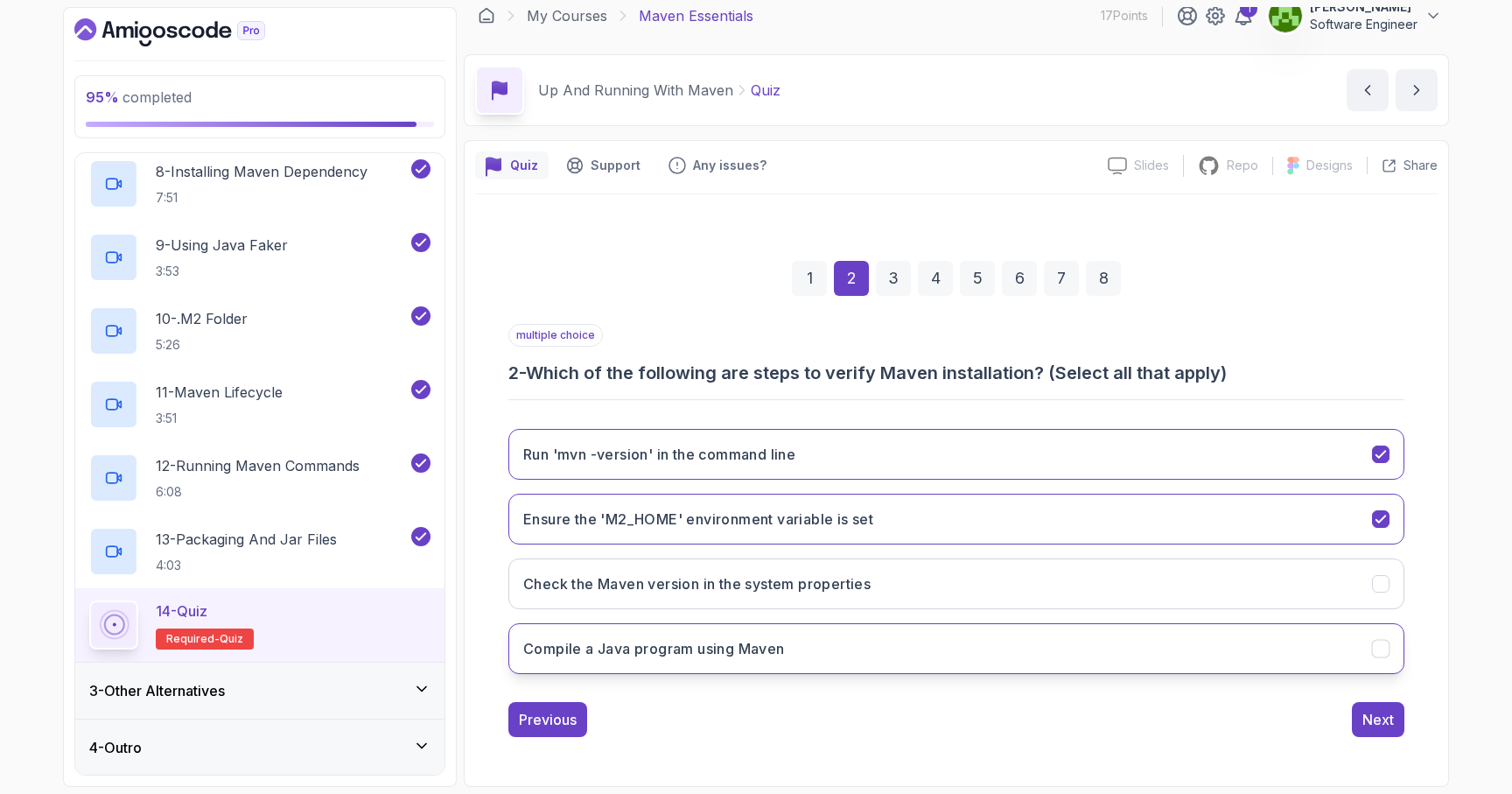
click at [1382, 650] on icon "Compile a Java program using Maven" at bounding box center [1381, 649] width 17 height 17
click at [1382, 645] on icon "Compile a Java program using Maven" at bounding box center [1381, 649] width 17 height 17
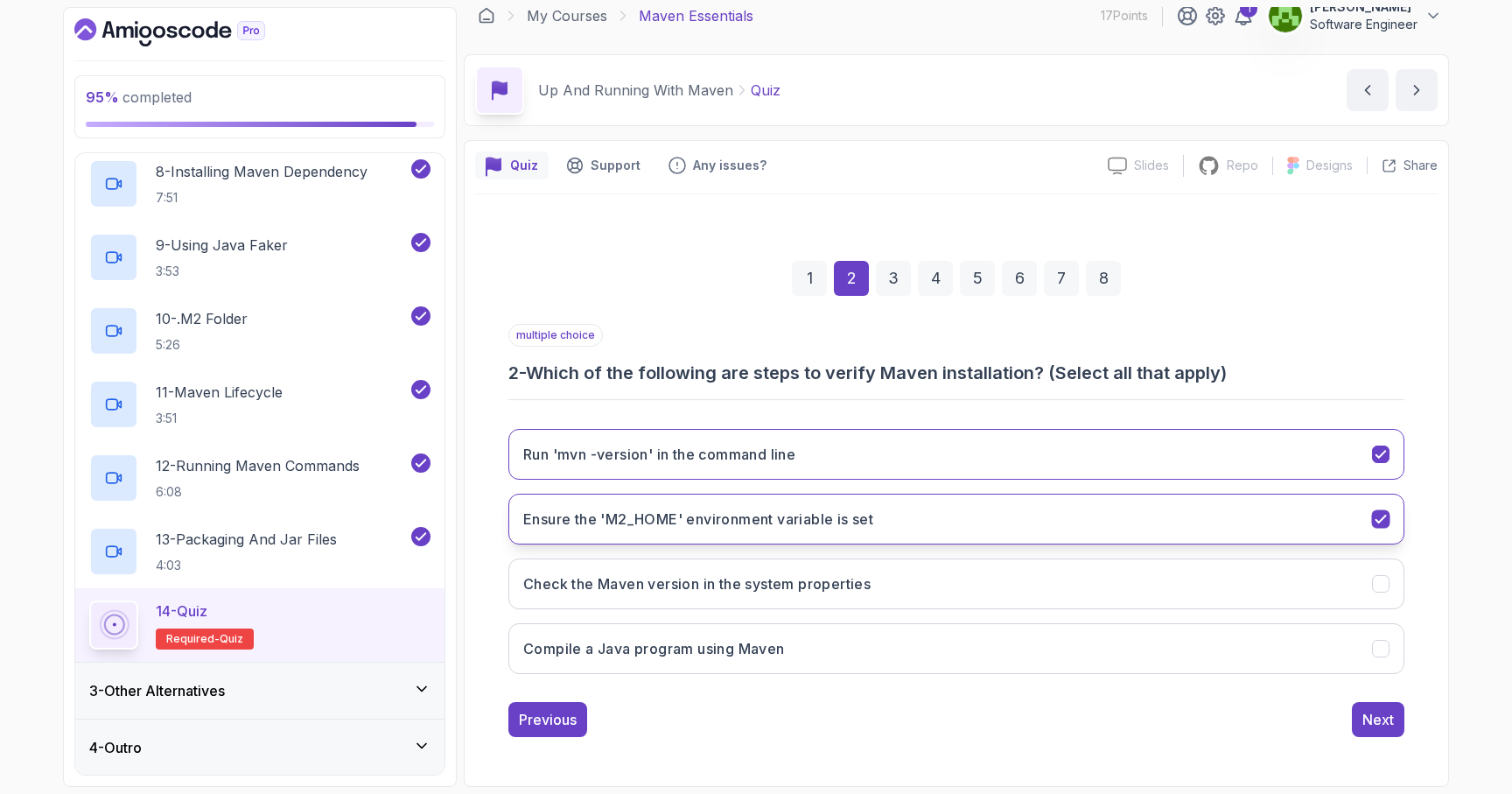
click at [1384, 524] on icon "Ensure the 'M2_HOME' environment variable is set" at bounding box center [1381, 519] width 17 height 17
click at [1384, 724] on div "Next" at bounding box center [1378, 719] width 31 height 21
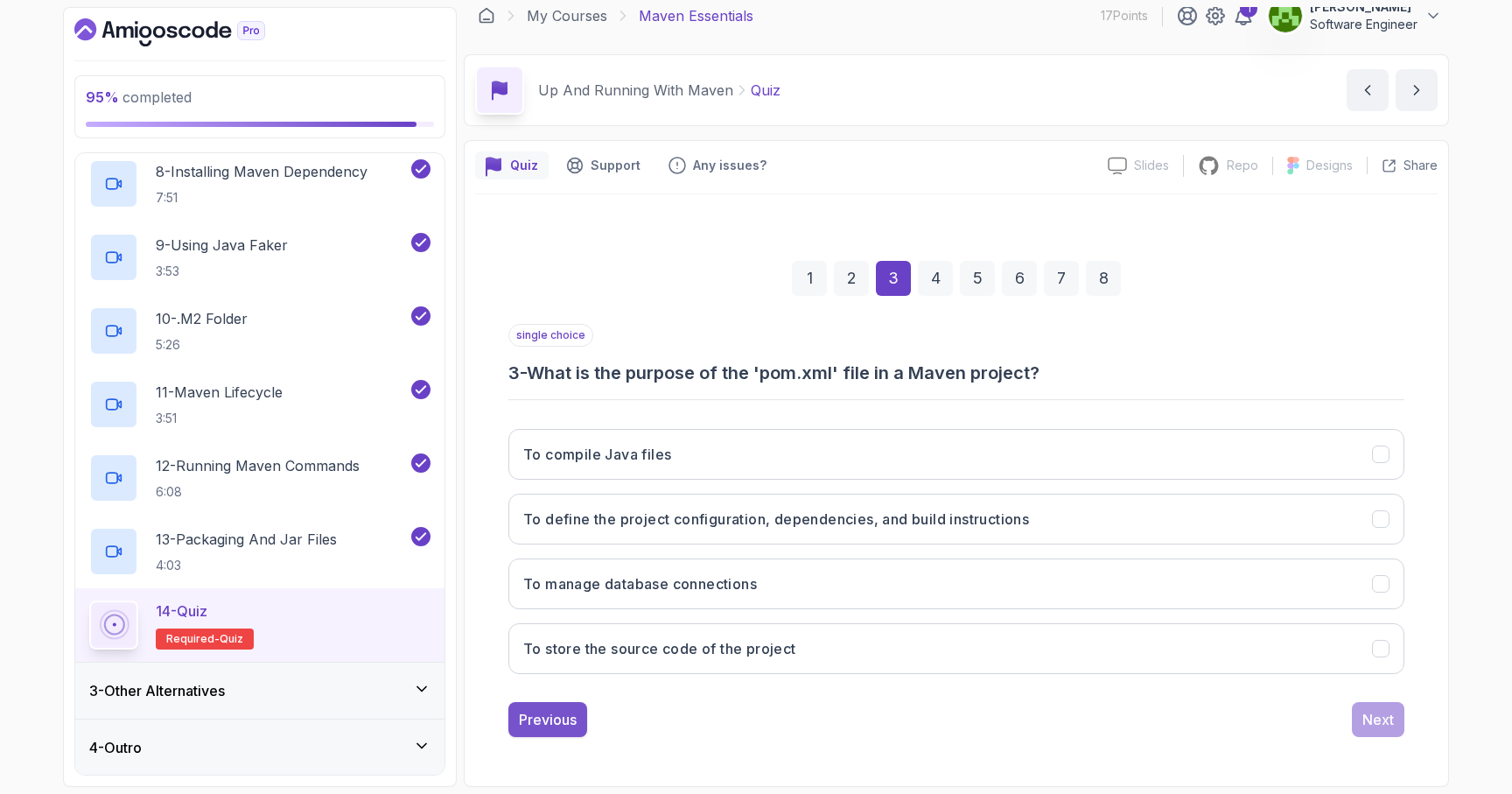
click at [570, 730] on div "Previous" at bounding box center [548, 719] width 58 height 21
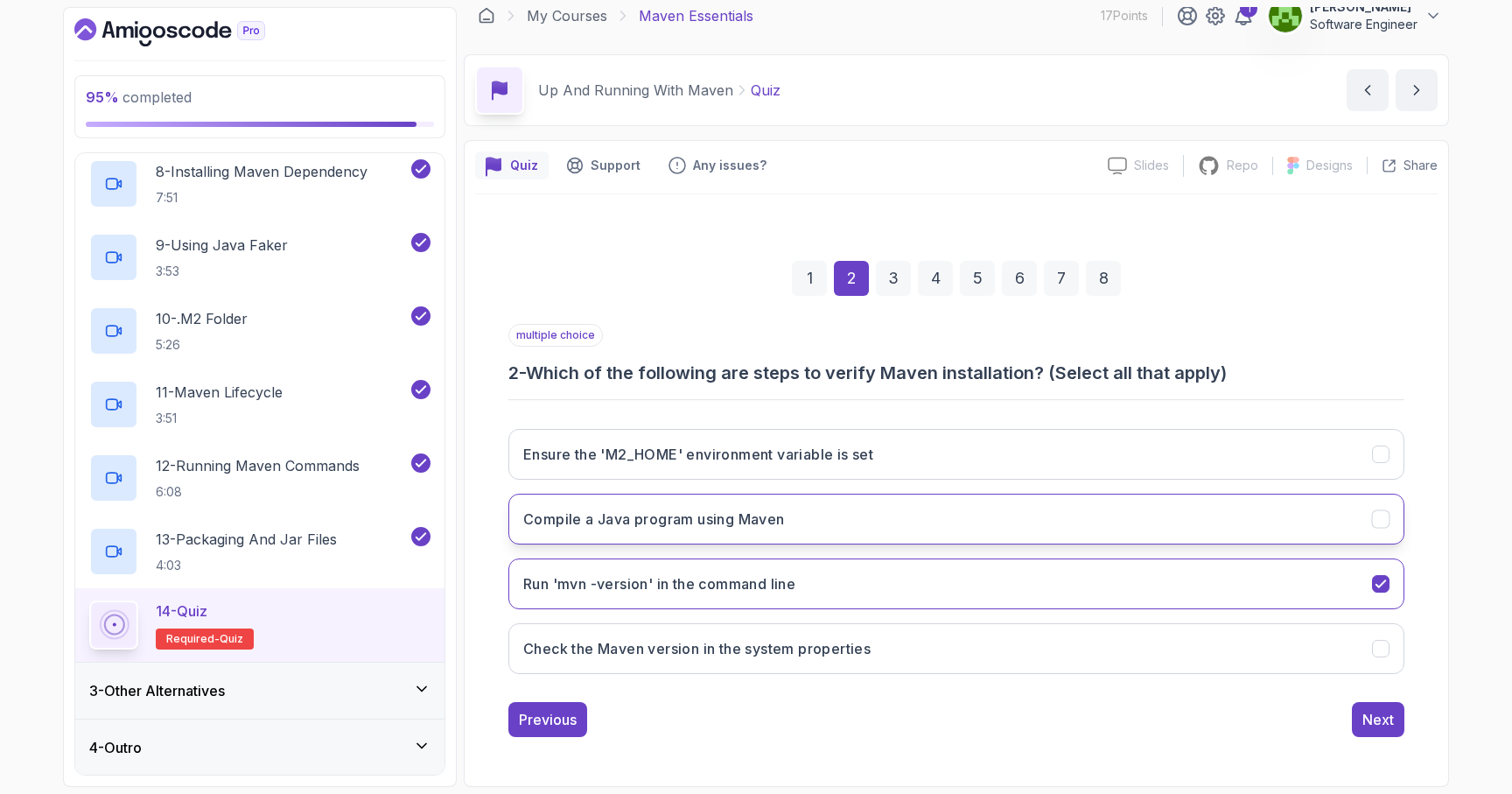
click at [1388, 524] on icon "Compile a Java program using Maven" at bounding box center [1381, 519] width 17 height 17
click at [1396, 517] on button "Compile a Java program using Maven" at bounding box center [956, 519] width 896 height 51
click at [1377, 513] on icon "Compile a Java program using Maven" at bounding box center [1381, 519] width 17 height 17
click at [1373, 731] on button "Next" at bounding box center [1378, 719] width 53 height 35
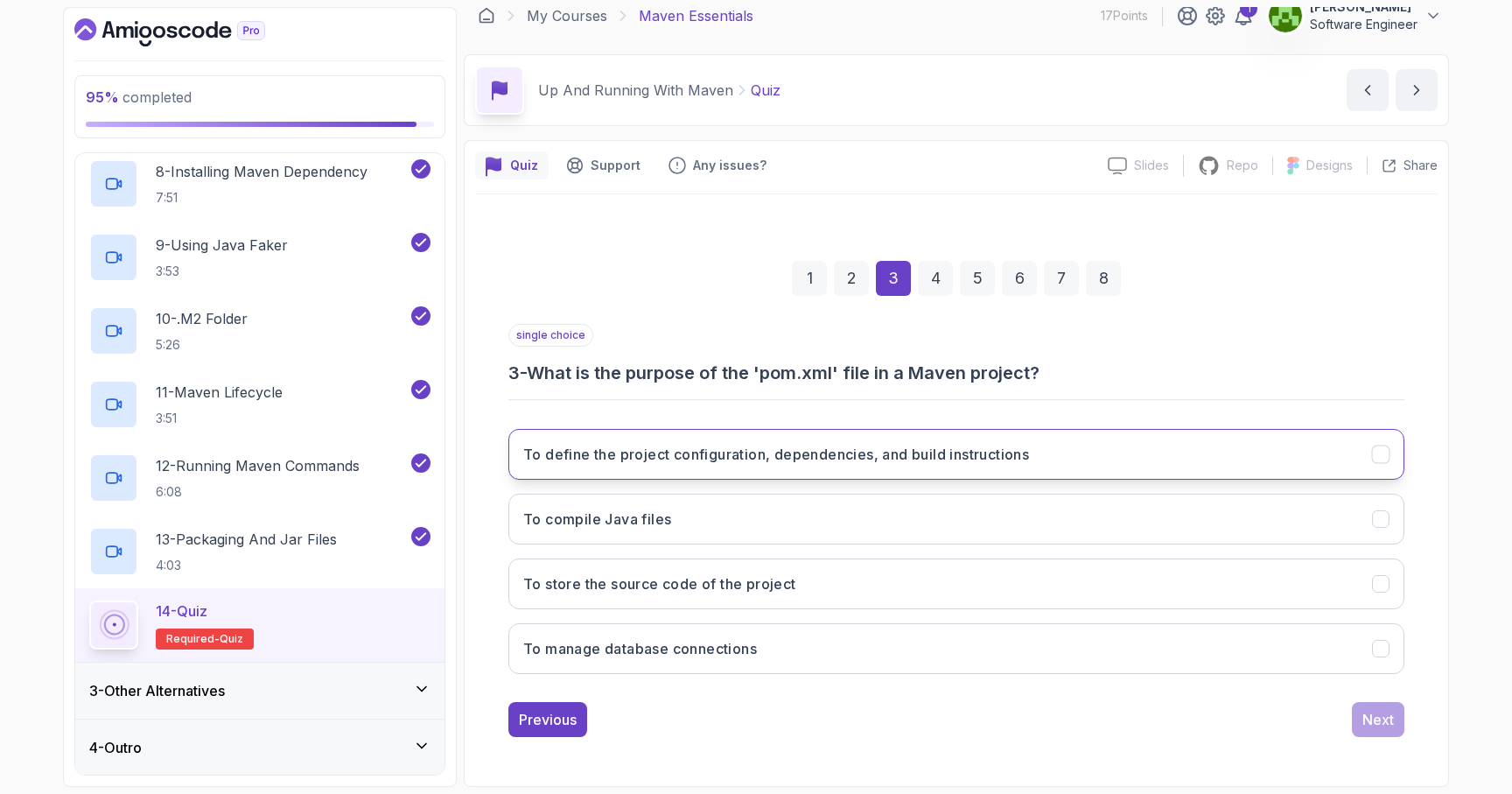
click at [795, 459] on h3 "To define the project configuration, dependencies, and build instructions" at bounding box center [776, 454] width 505 height 21
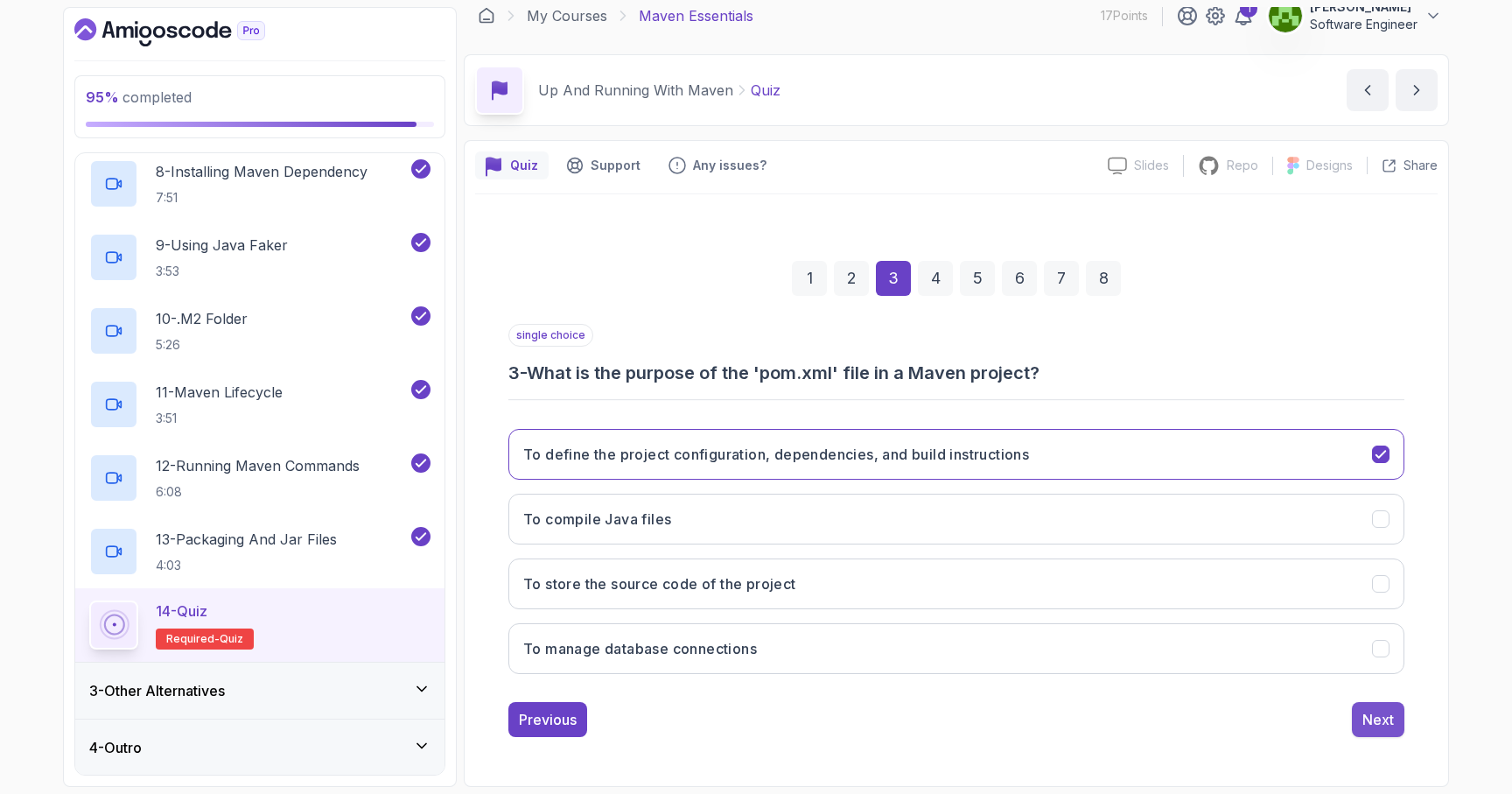
click at [1385, 718] on div "Next" at bounding box center [1378, 719] width 31 height 21
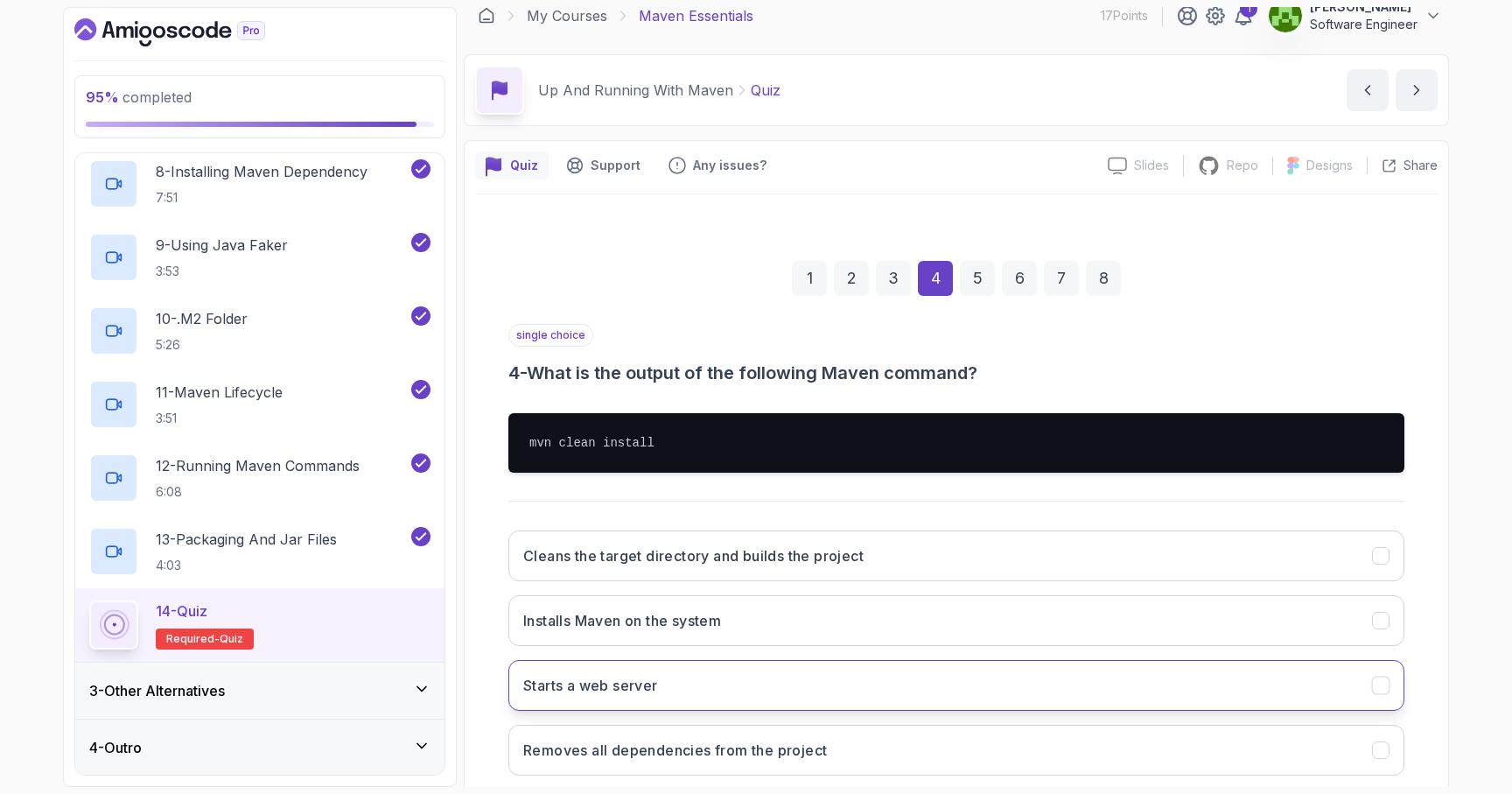
scroll to position [117, 0]
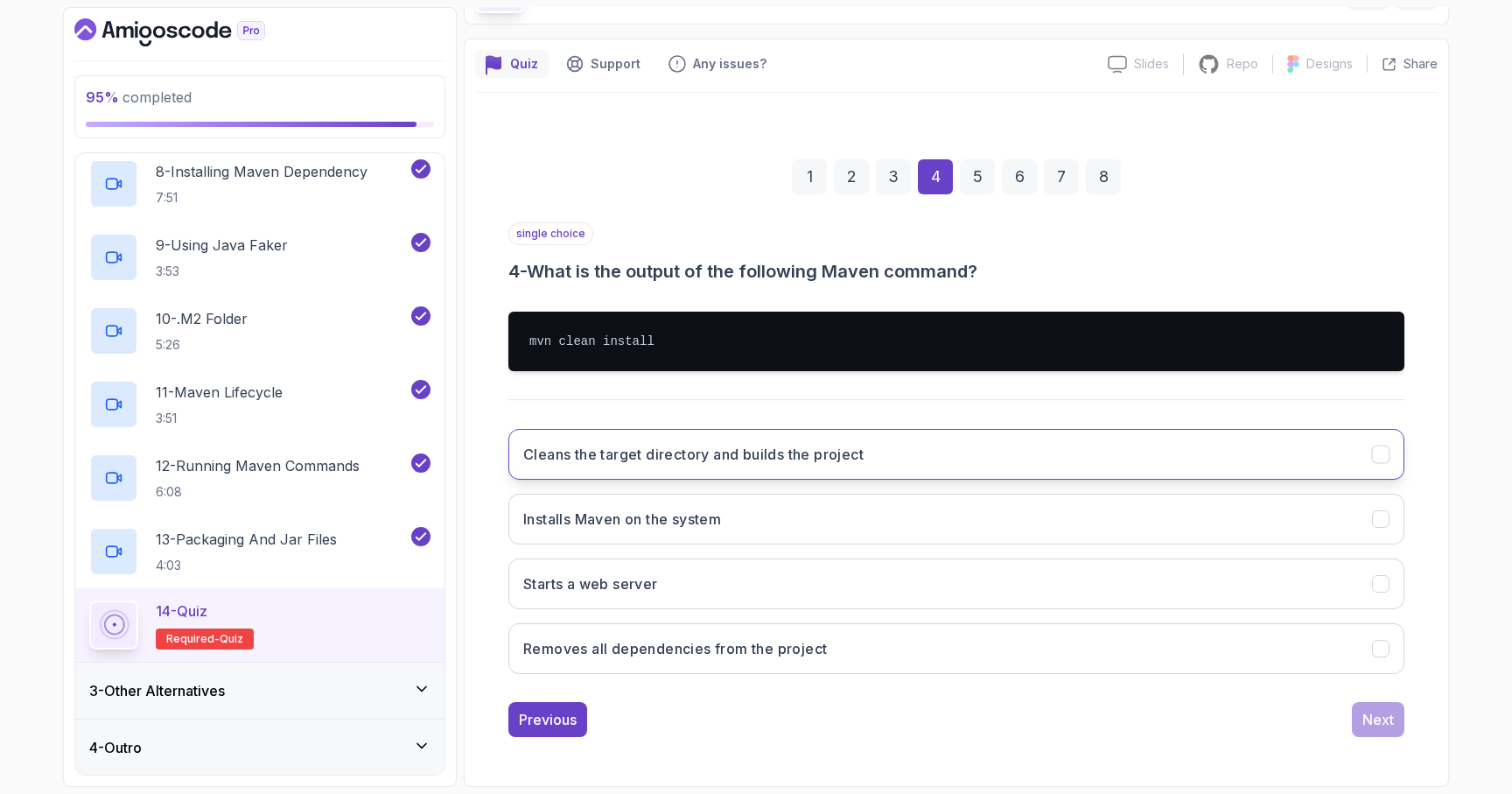
click at [1066, 466] on button "Cleans the target directory and builds the project" at bounding box center [956, 454] width 896 height 51
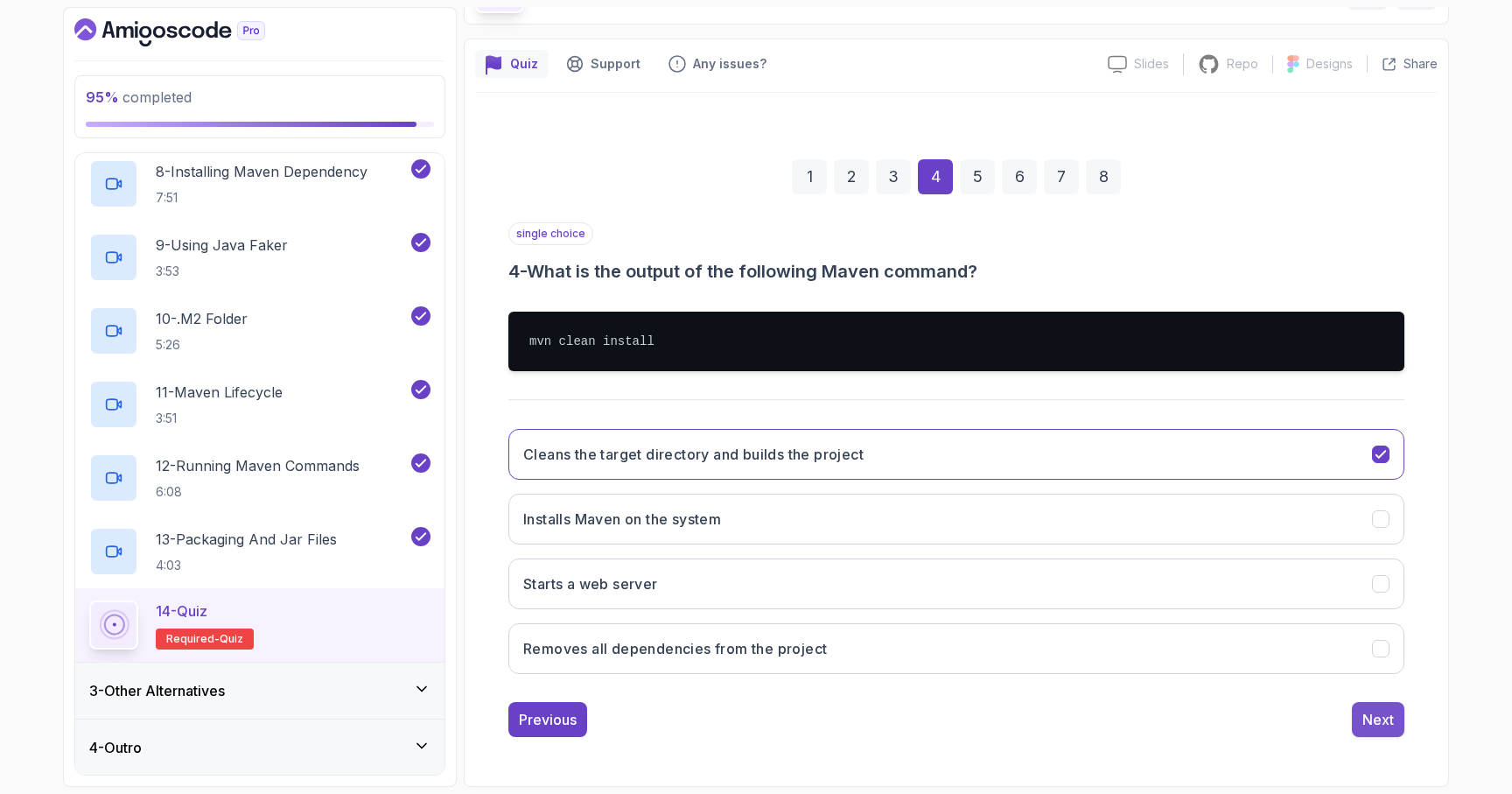
click at [1372, 710] on div "Next" at bounding box center [1378, 719] width 31 height 21
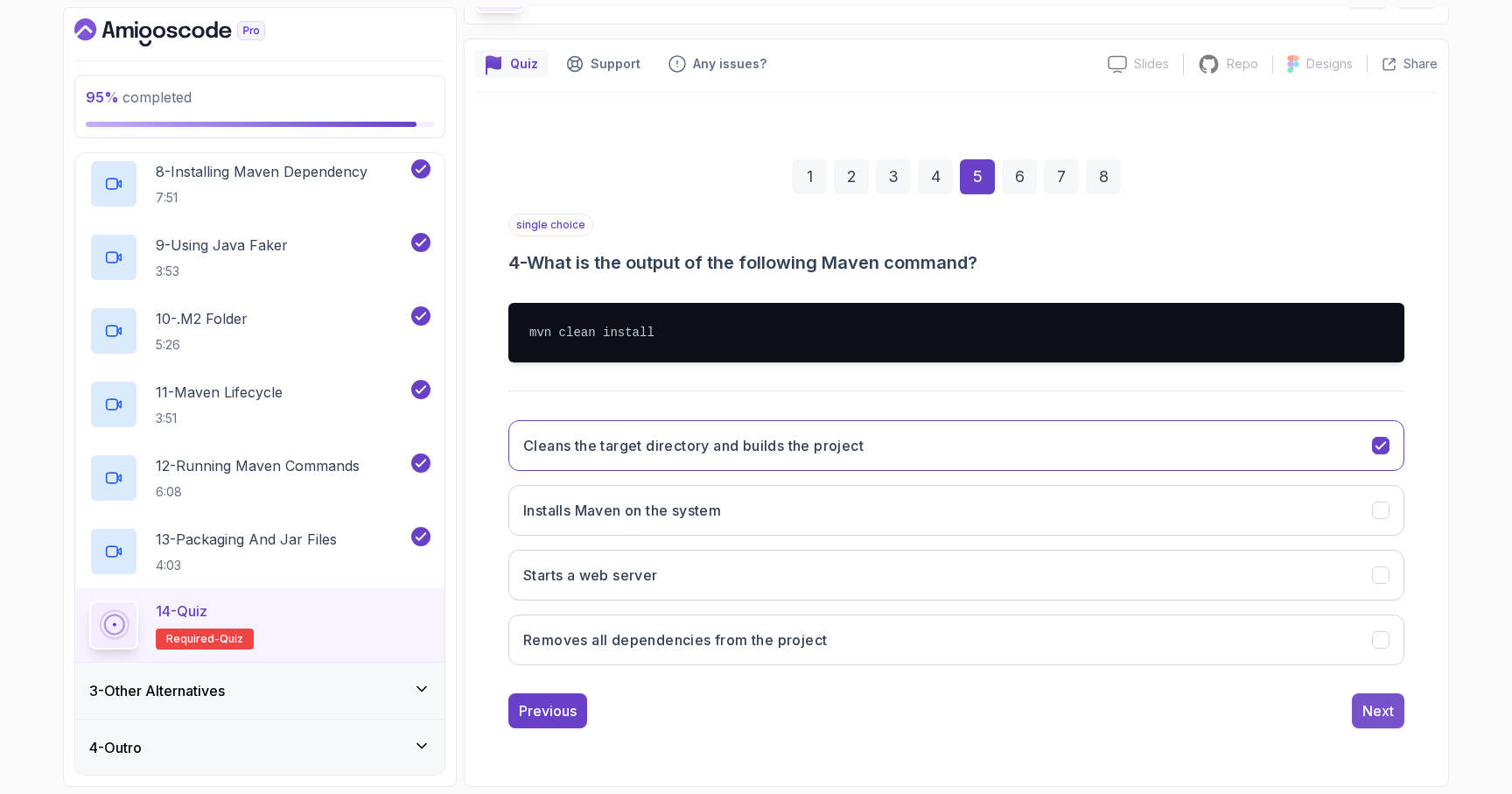
scroll to position [16, 0]
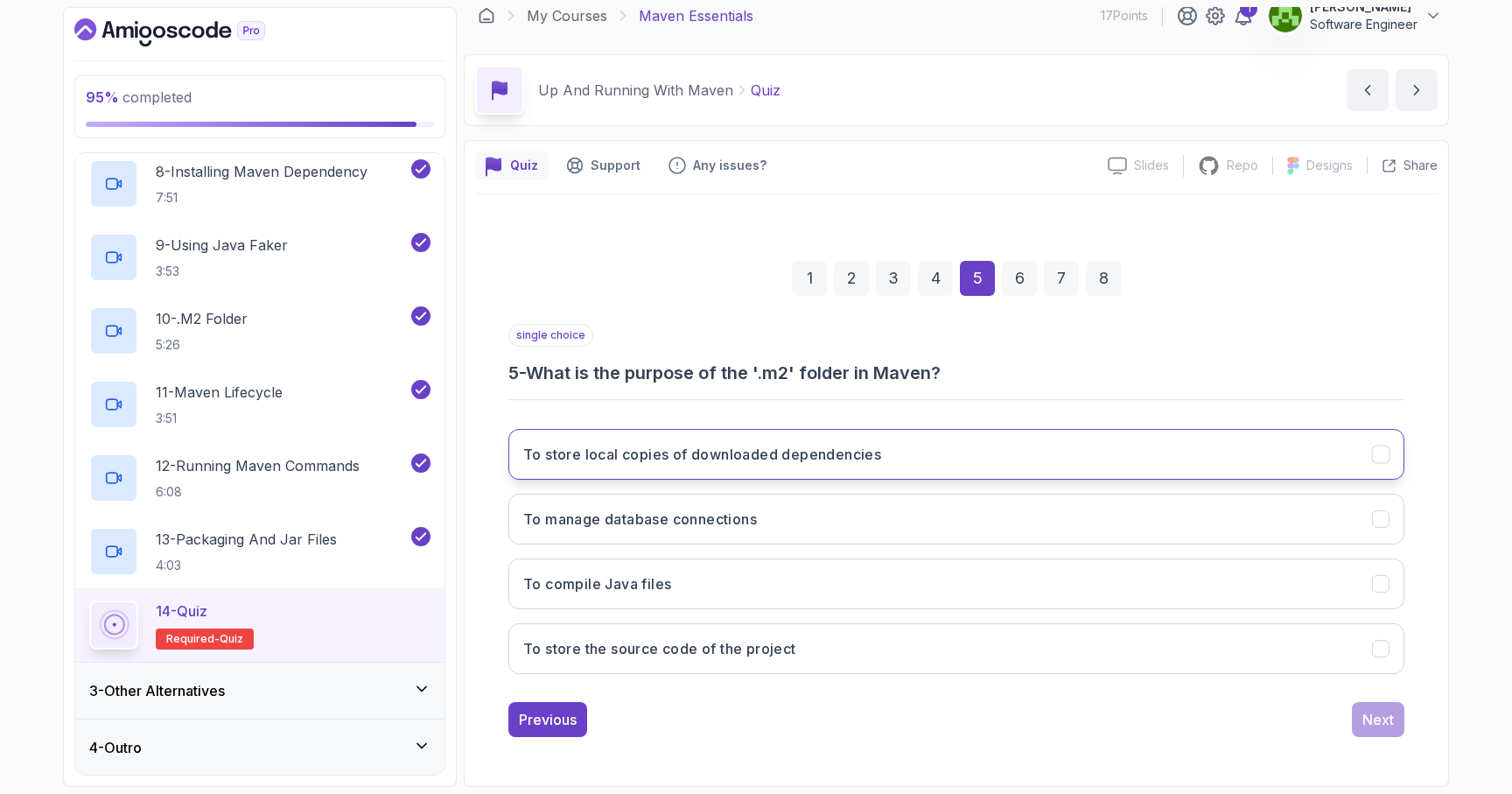
click at [1232, 473] on button "To store local copies of downloaded dependencies" at bounding box center [956, 454] width 896 height 51
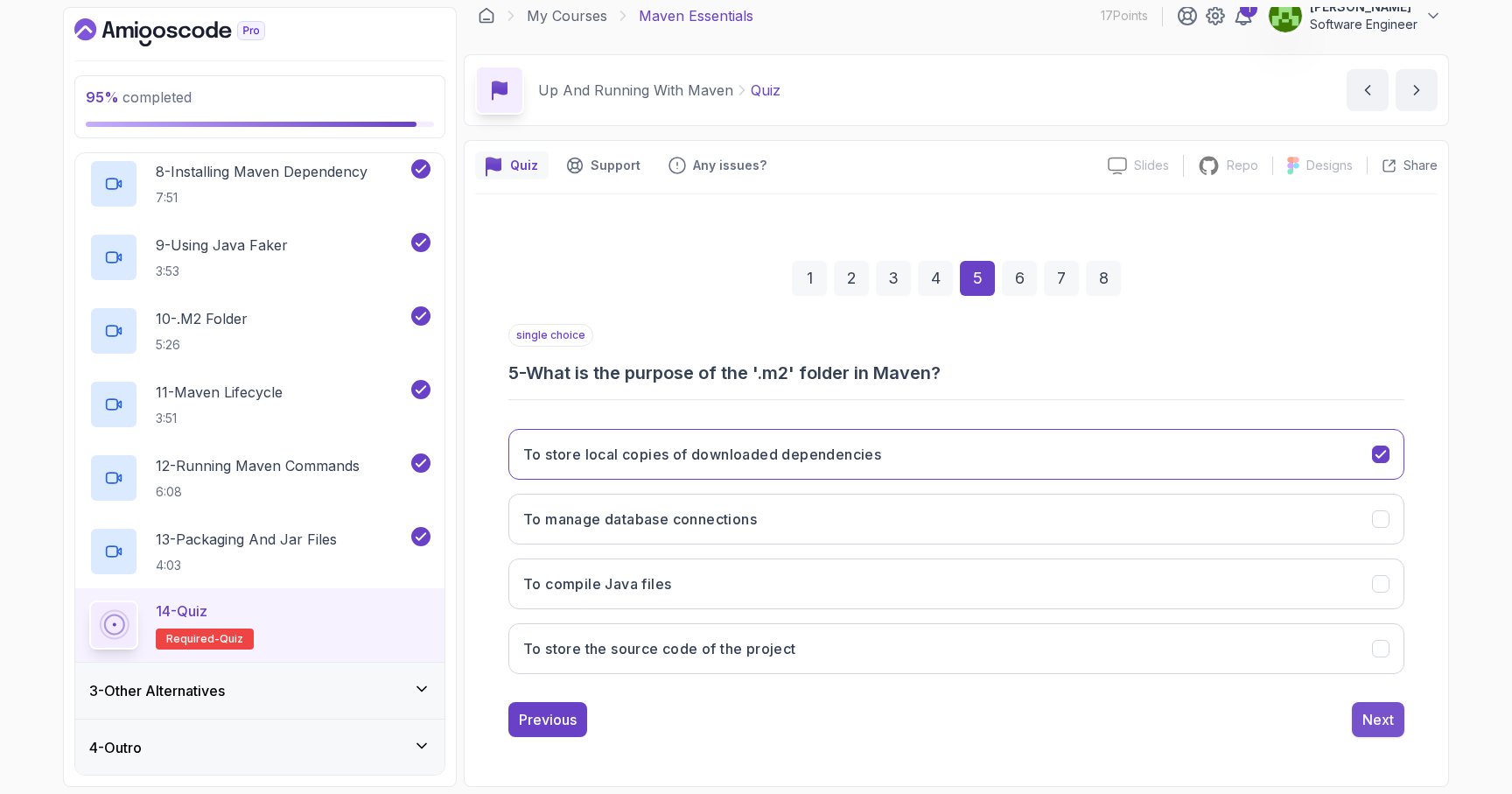
click at [1393, 731] on button "Next" at bounding box center [1378, 719] width 53 height 35
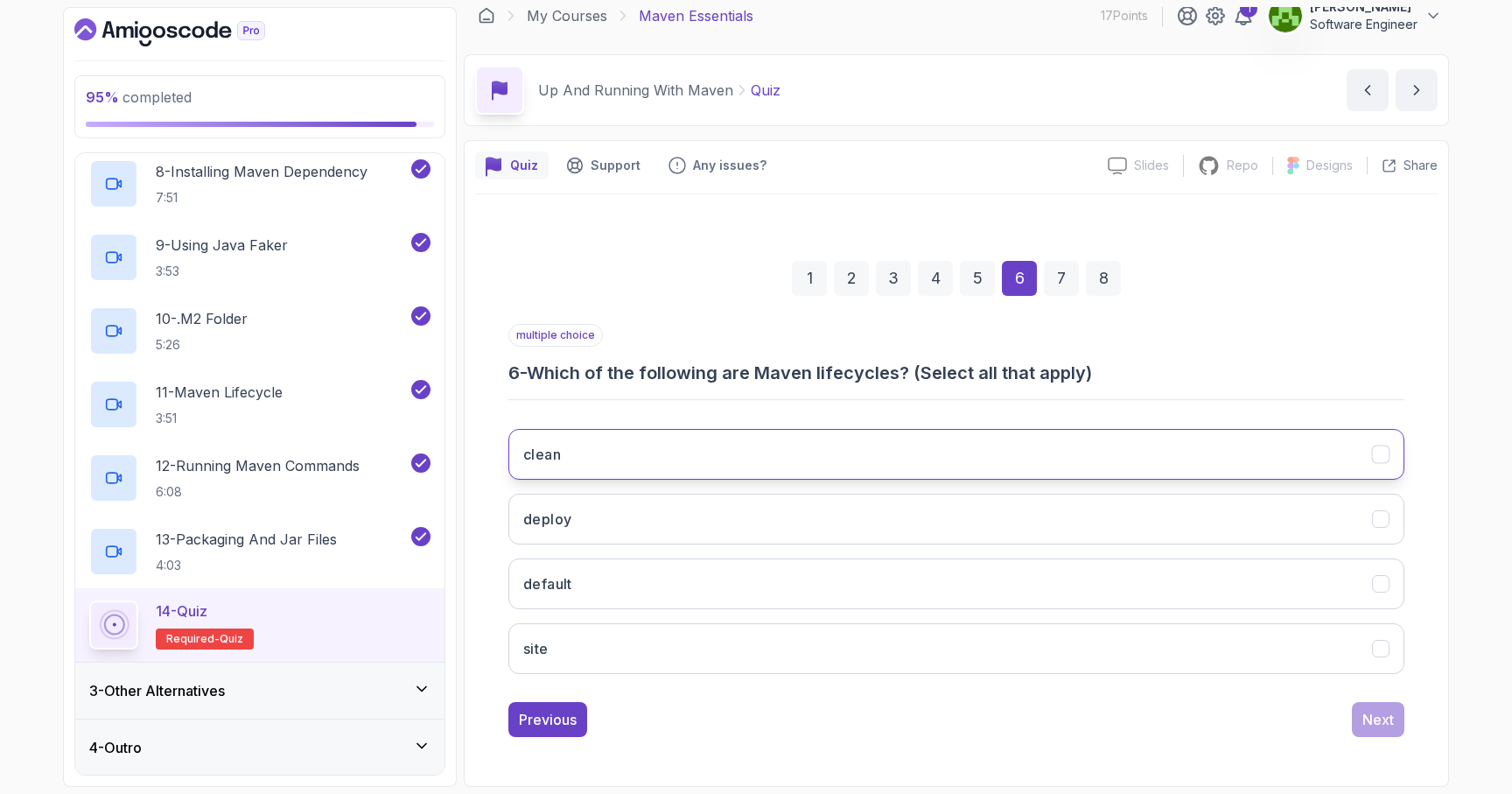
click at [1353, 470] on button "clean" at bounding box center [956, 454] width 896 height 51
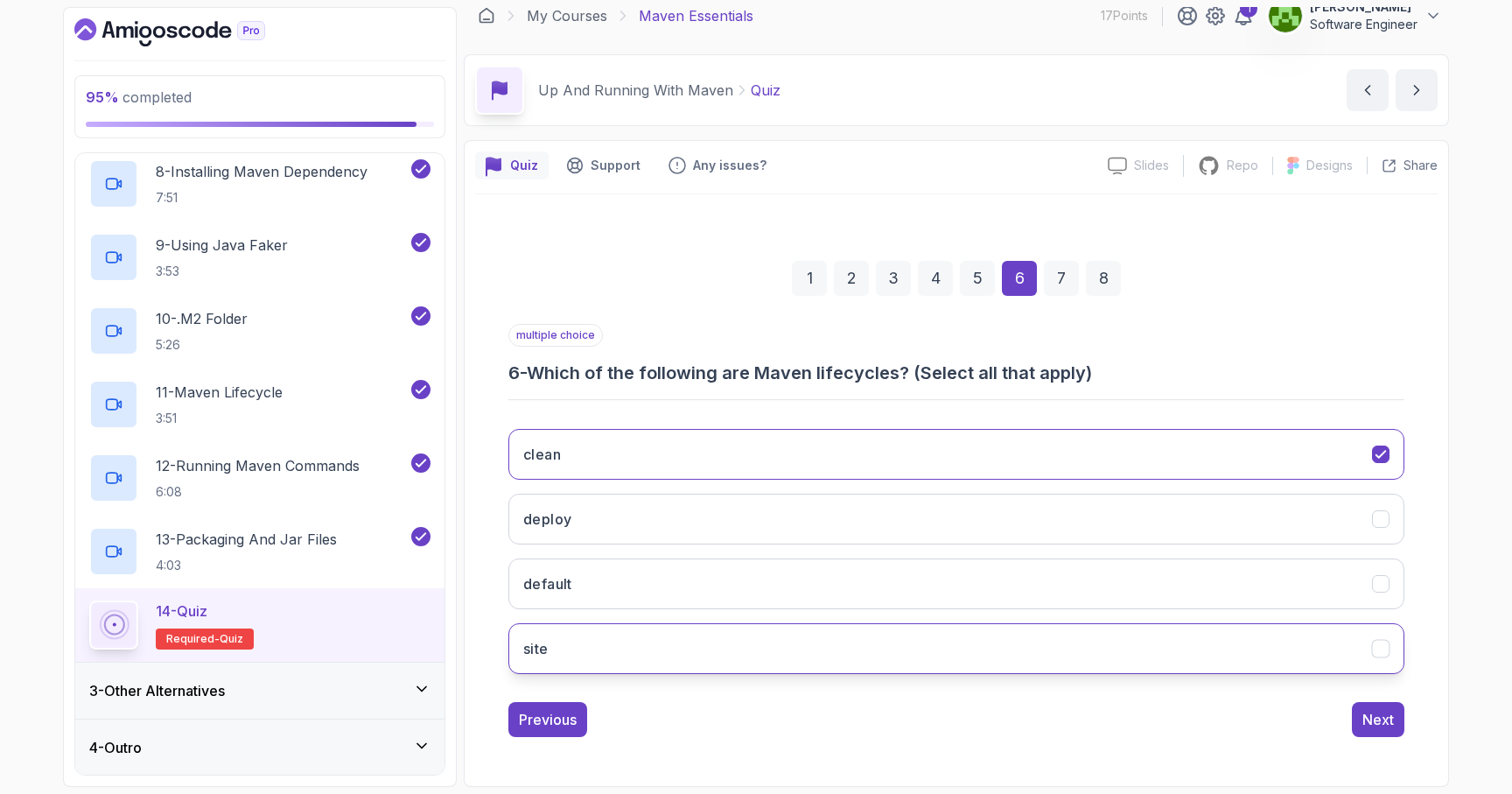
click at [1321, 645] on button "site" at bounding box center [956, 648] width 896 height 51
click at [1336, 525] on button "deploy" at bounding box center [956, 519] width 896 height 51
click at [1384, 734] on button "Next" at bounding box center [1378, 719] width 53 height 35
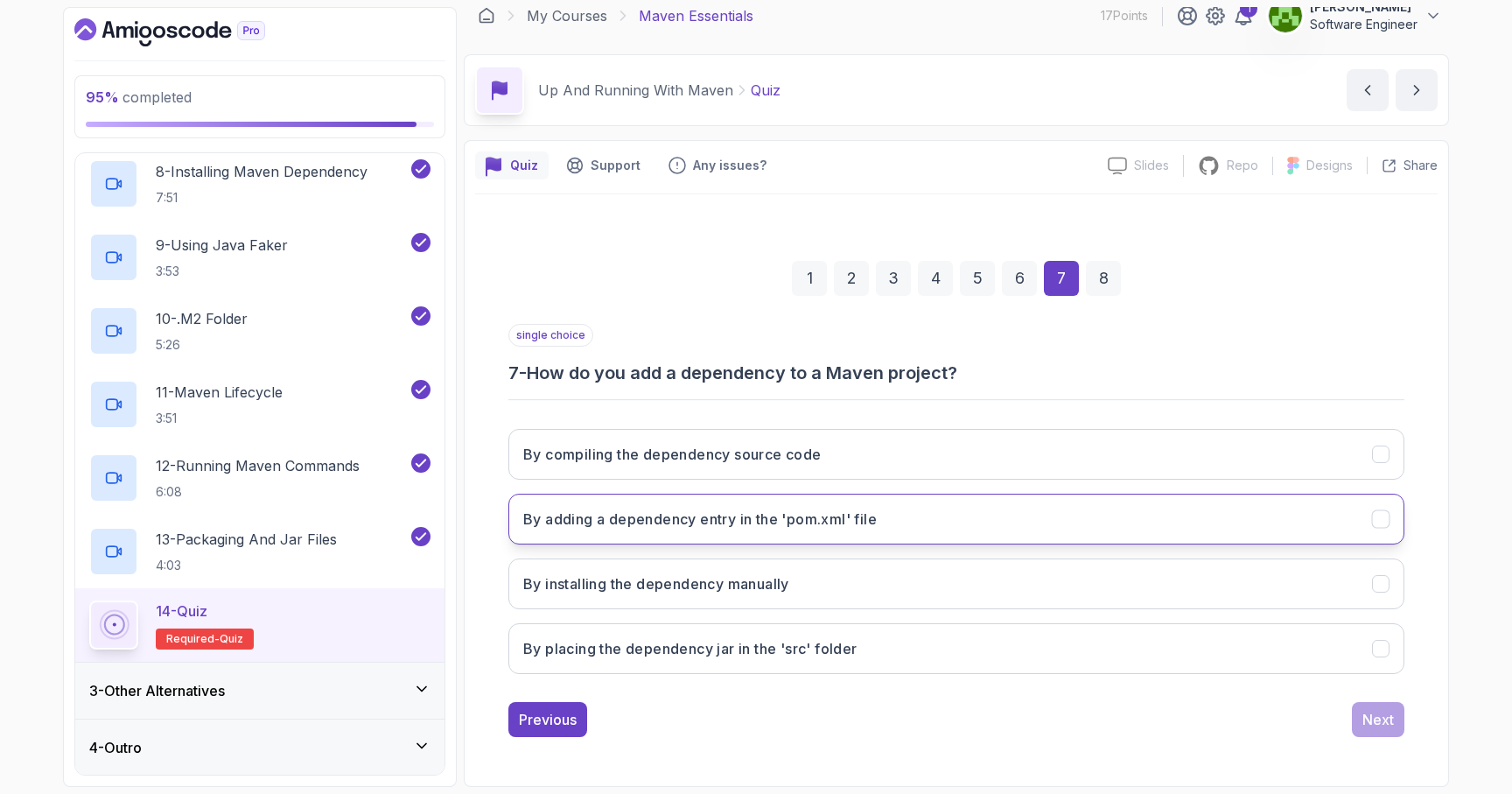
click at [1302, 532] on button "By adding a dependency entry in the 'pom.xml' file" at bounding box center [956, 519] width 896 height 51
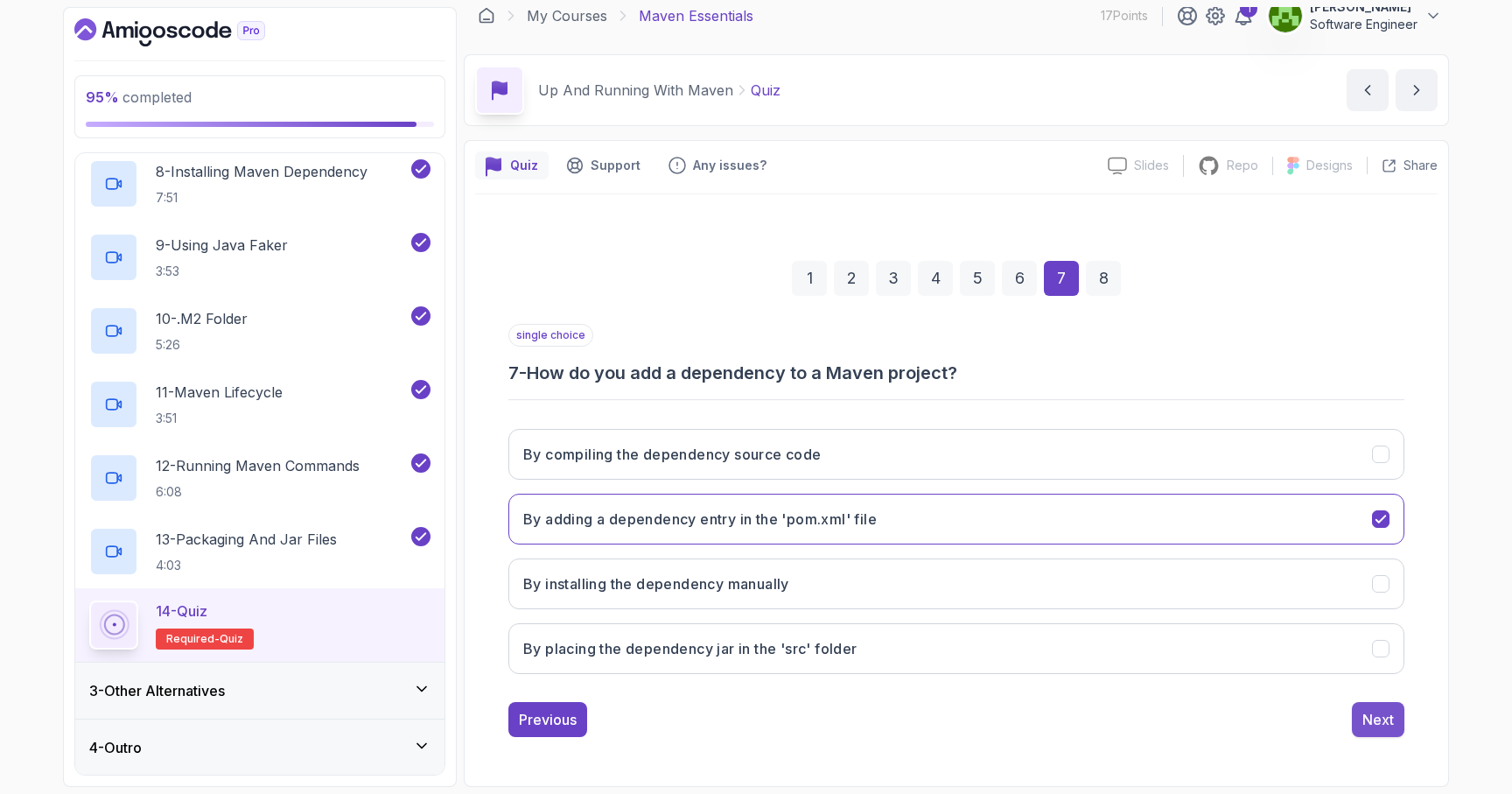
click at [1376, 723] on div "Next" at bounding box center [1378, 719] width 31 height 21
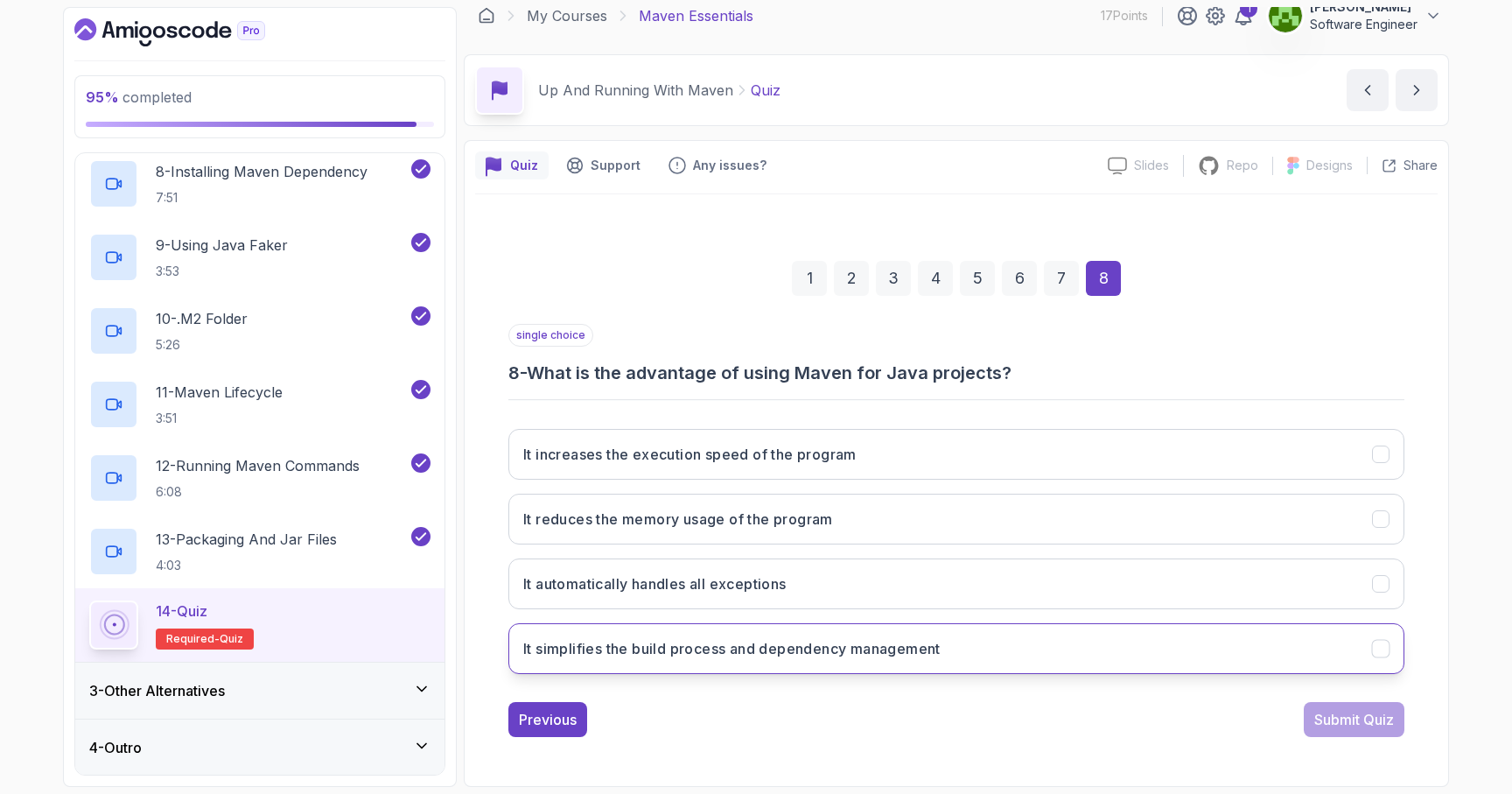
click at [1292, 670] on button "It simplifies the build process and dependency management" at bounding box center [956, 648] width 896 height 51
click at [1337, 725] on div "Submit Quiz" at bounding box center [1354, 719] width 80 height 21
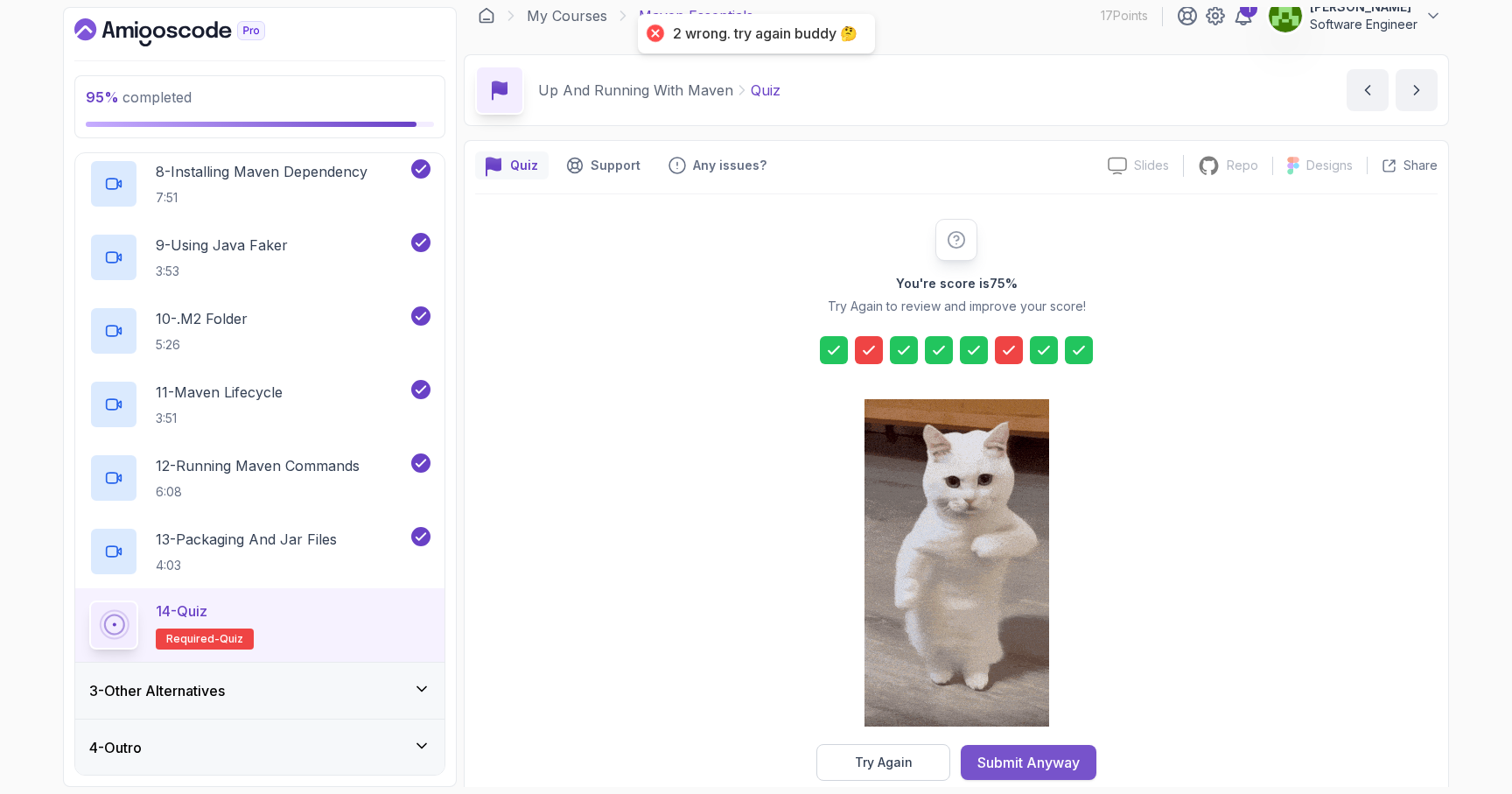
click at [1063, 762] on div "Submit Anyway" at bounding box center [1028, 762] width 102 height 21
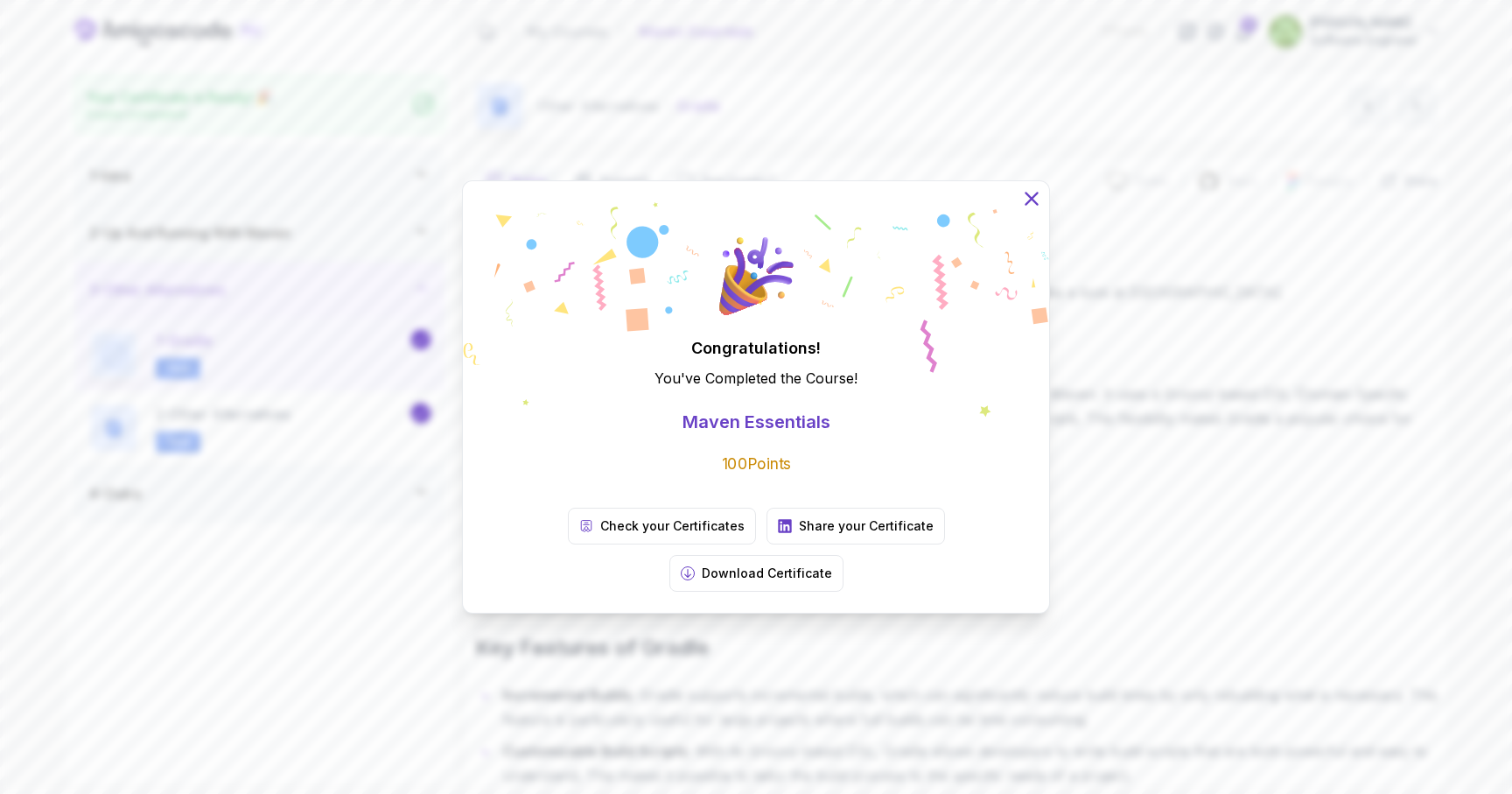
click at [1027, 210] on icon at bounding box center [1031, 198] width 22 height 22
